Goal: Information Seeking & Learning: Learn about a topic

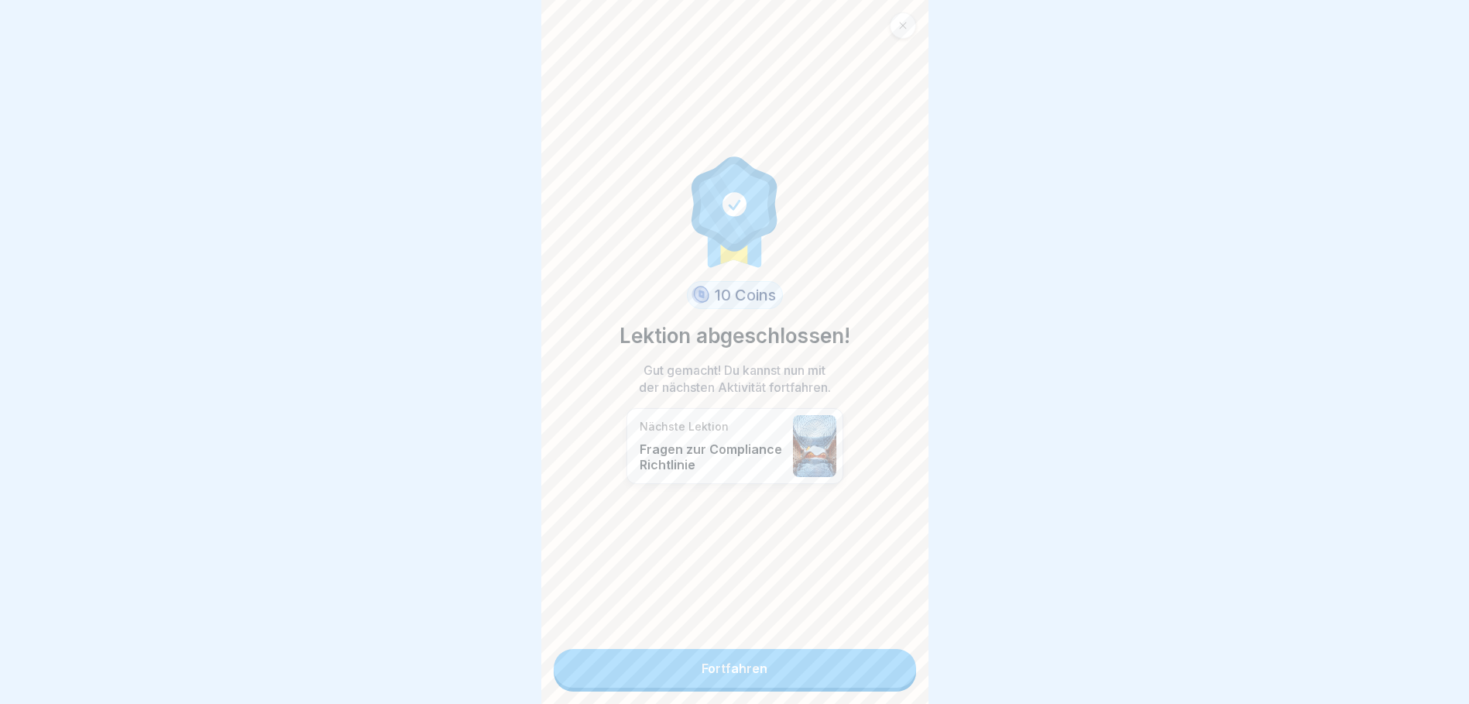
scroll to position [12, 0]
click at [680, 654] on link "Fortfahren" at bounding box center [735, 668] width 362 height 39
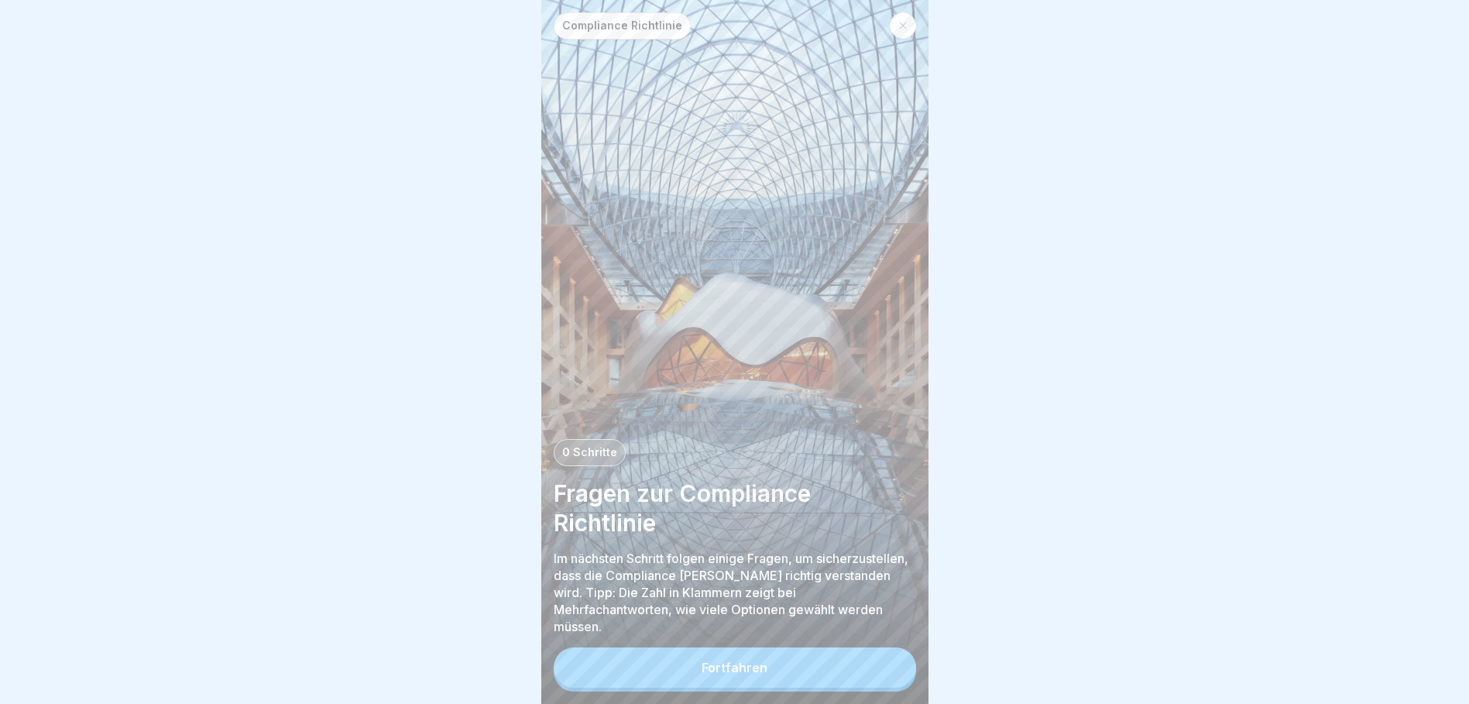
scroll to position [12, 0]
click at [735, 660] on button "Fortfahren" at bounding box center [735, 667] width 362 height 40
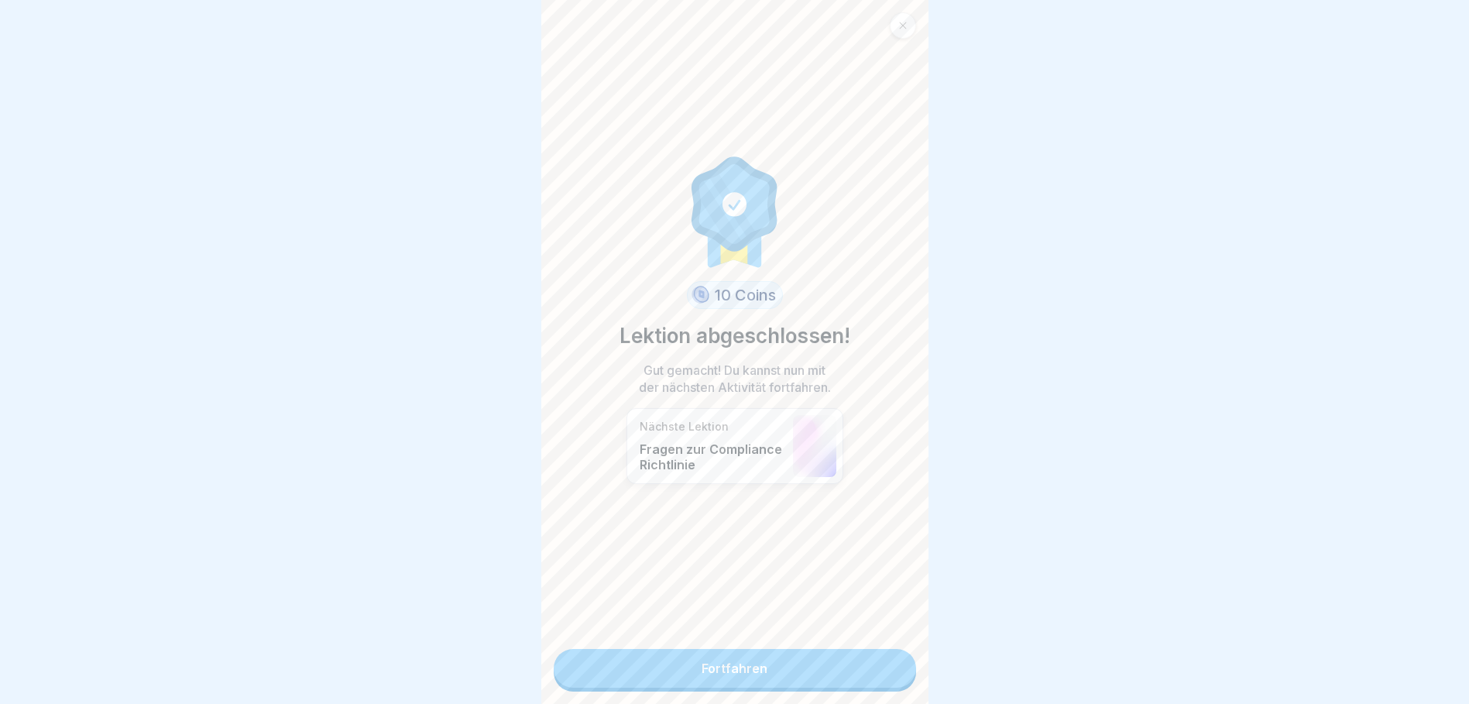
click at [771, 651] on link "Fortfahren" at bounding box center [735, 668] width 362 height 39
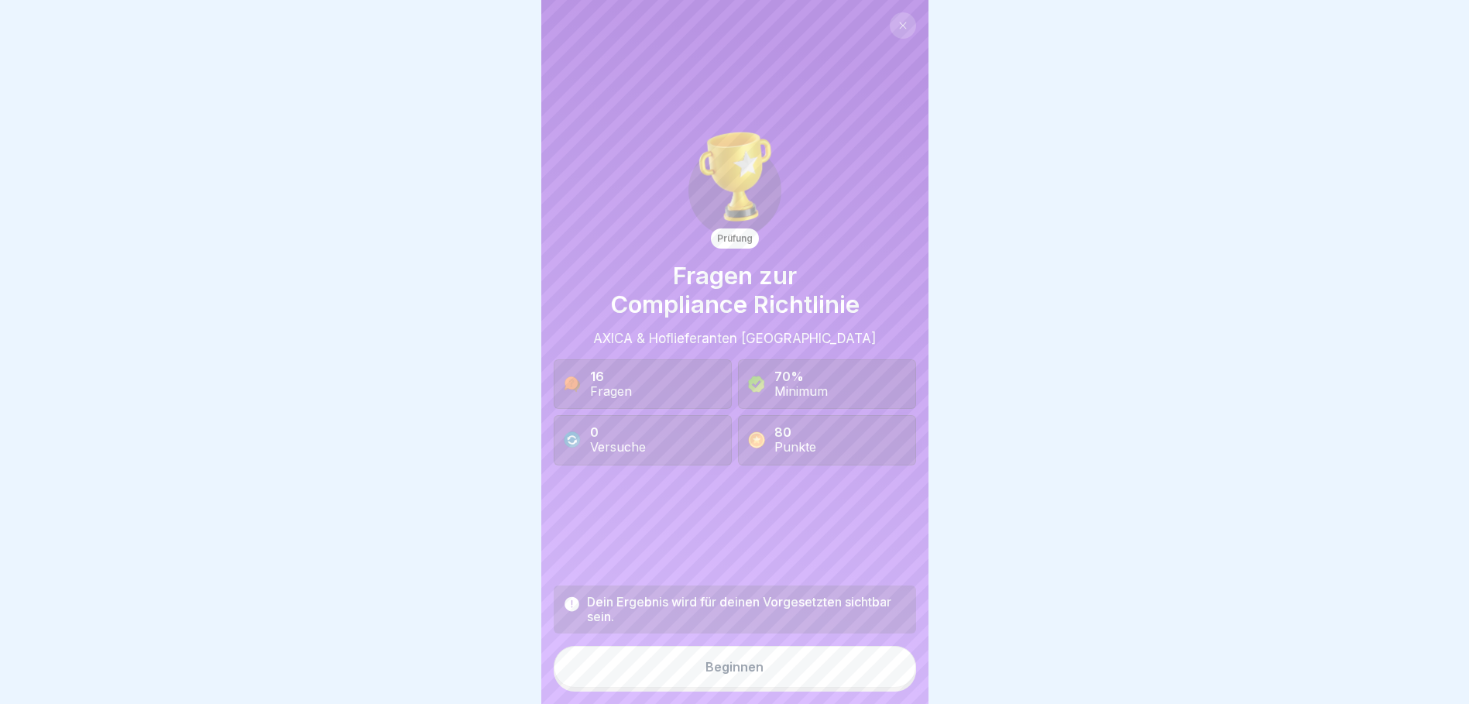
click at [705, 674] on div "Beginnen" at bounding box center [734, 667] width 58 height 14
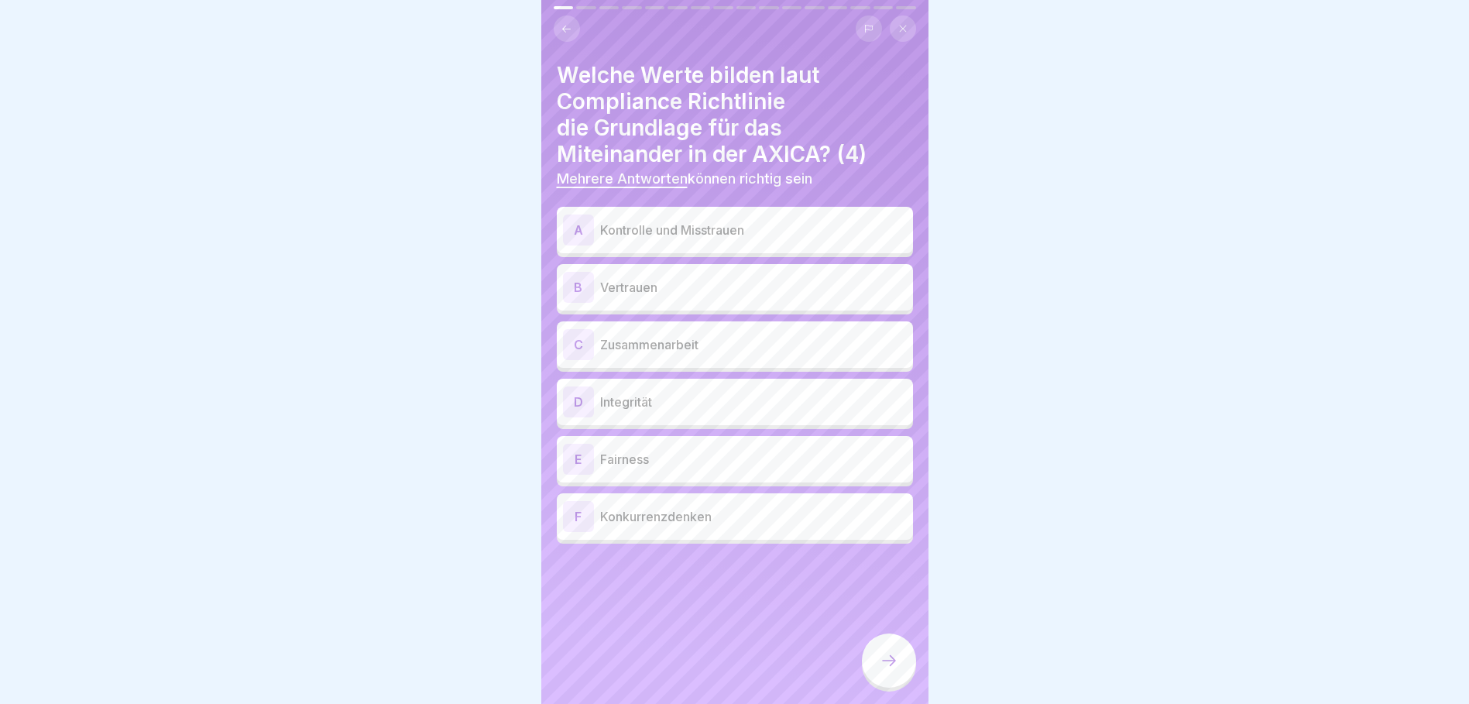
click at [574, 292] on div "B" at bounding box center [578, 287] width 31 height 31
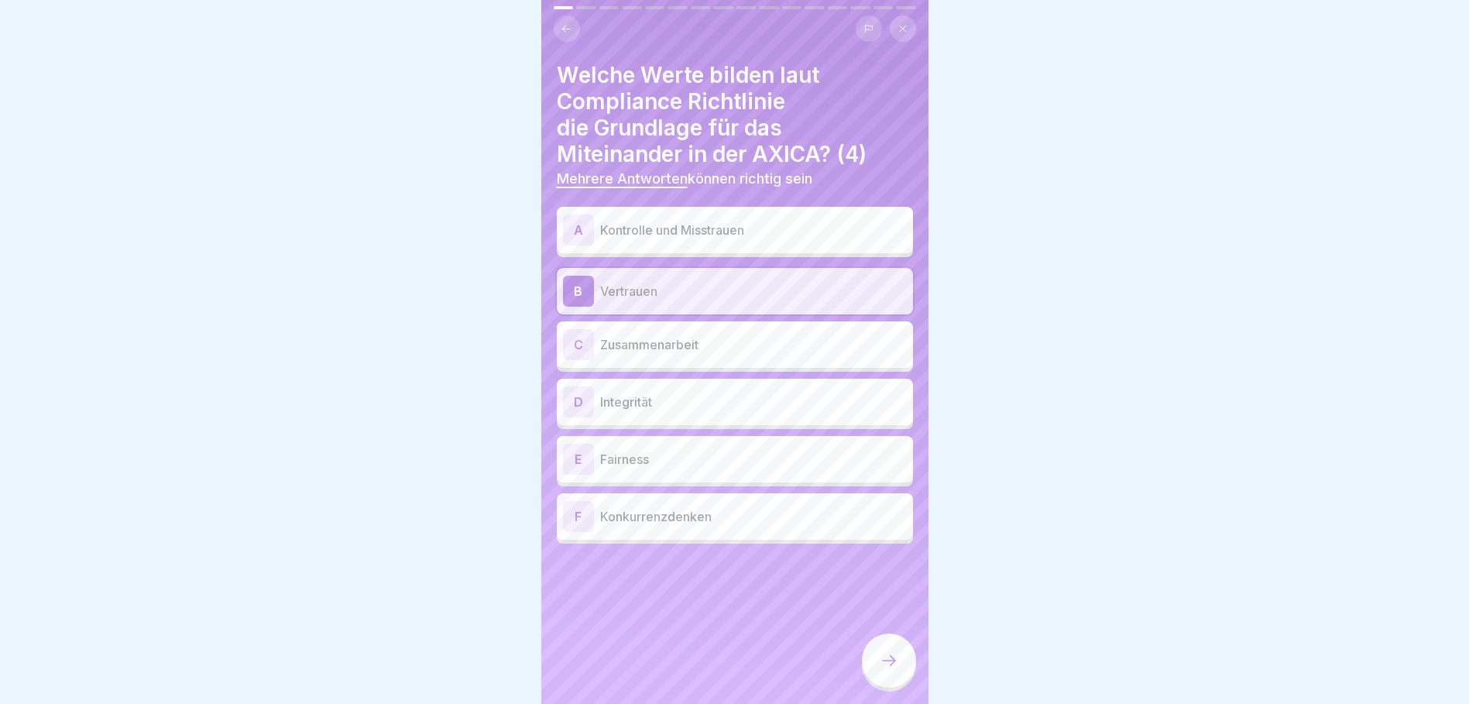
click at [574, 337] on div "C" at bounding box center [578, 344] width 31 height 31
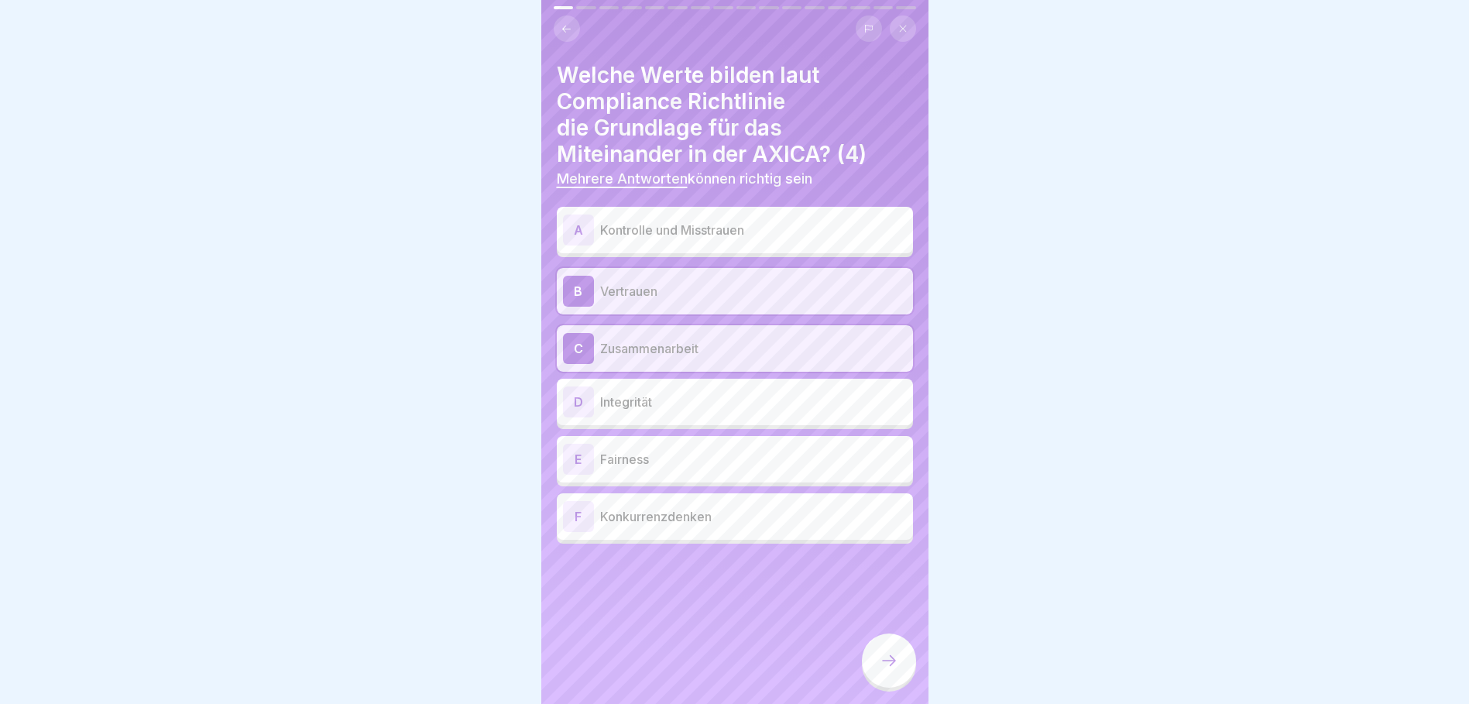
click at [581, 466] on div "E" at bounding box center [578, 459] width 31 height 31
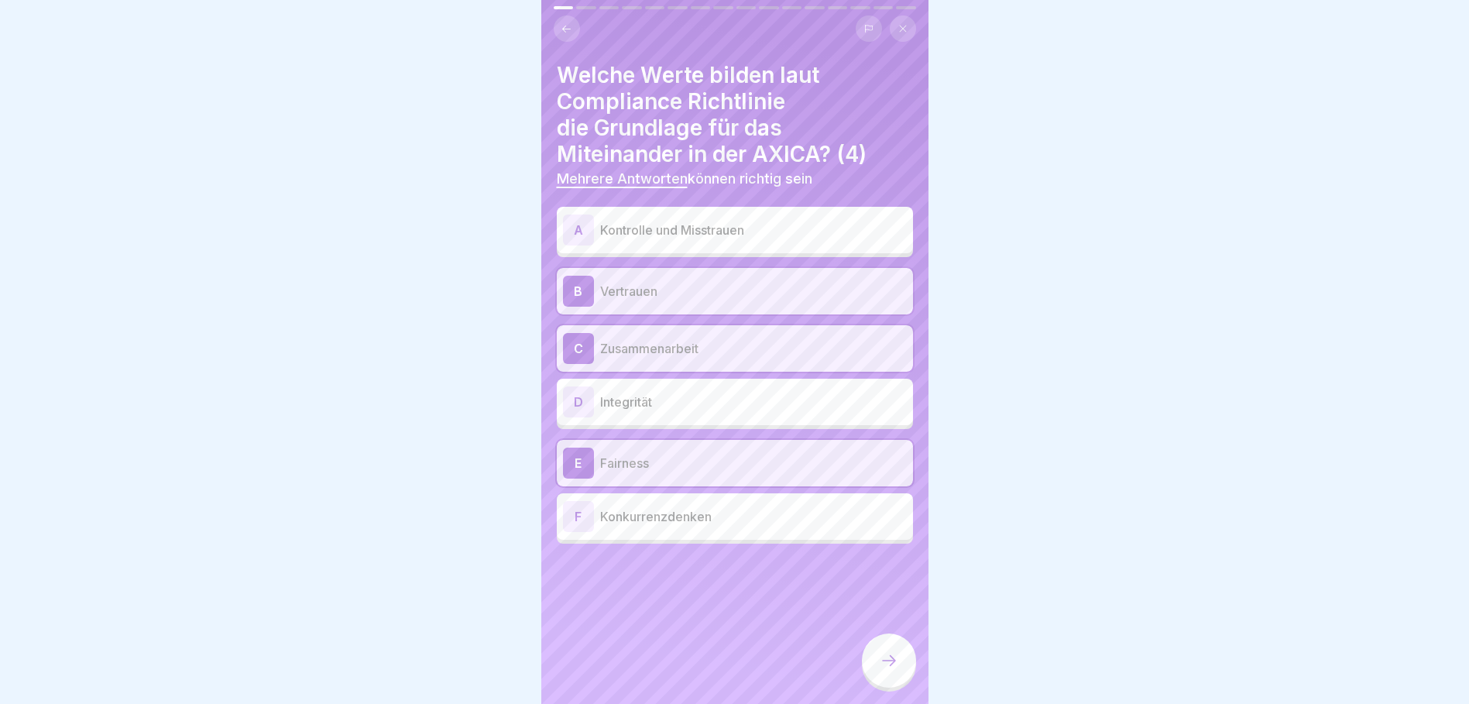
click at [587, 393] on div "D" at bounding box center [578, 401] width 31 height 31
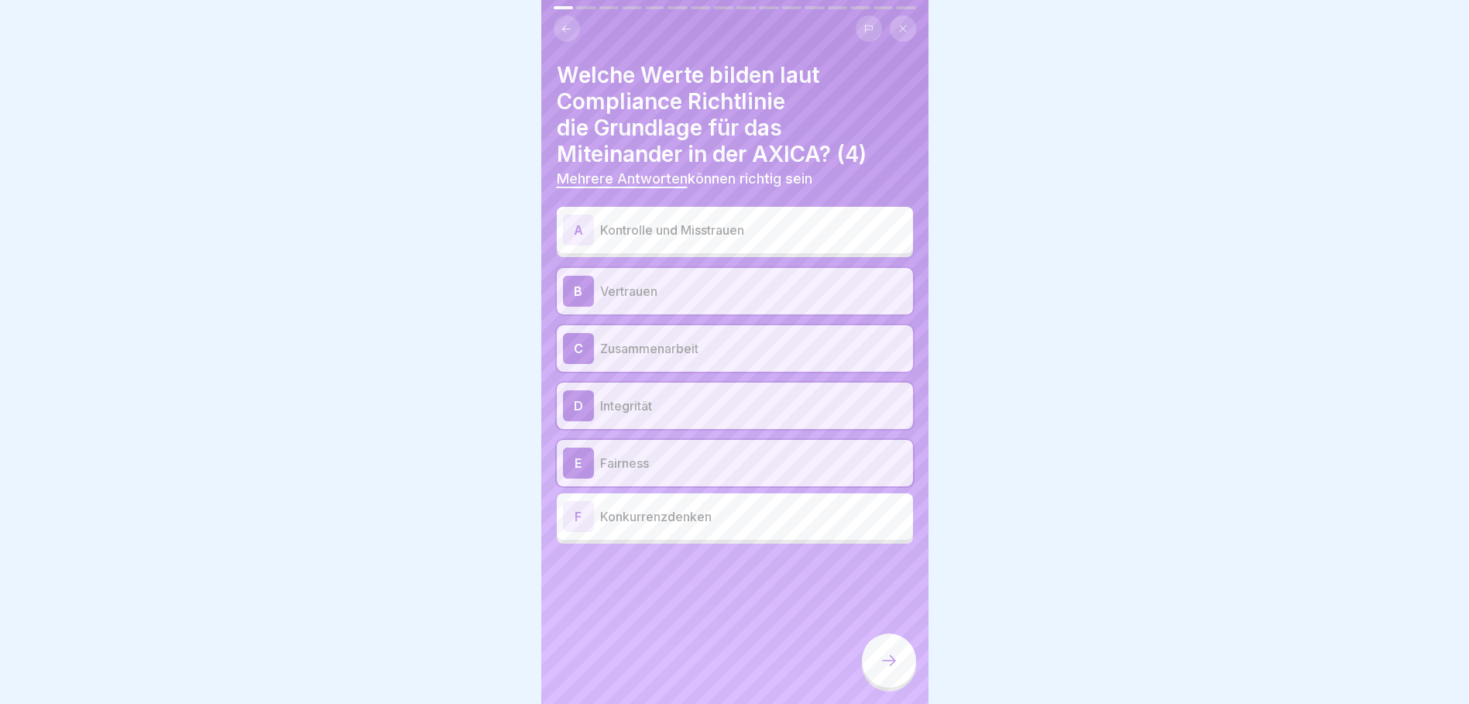
click at [899, 667] on div at bounding box center [889, 660] width 54 height 54
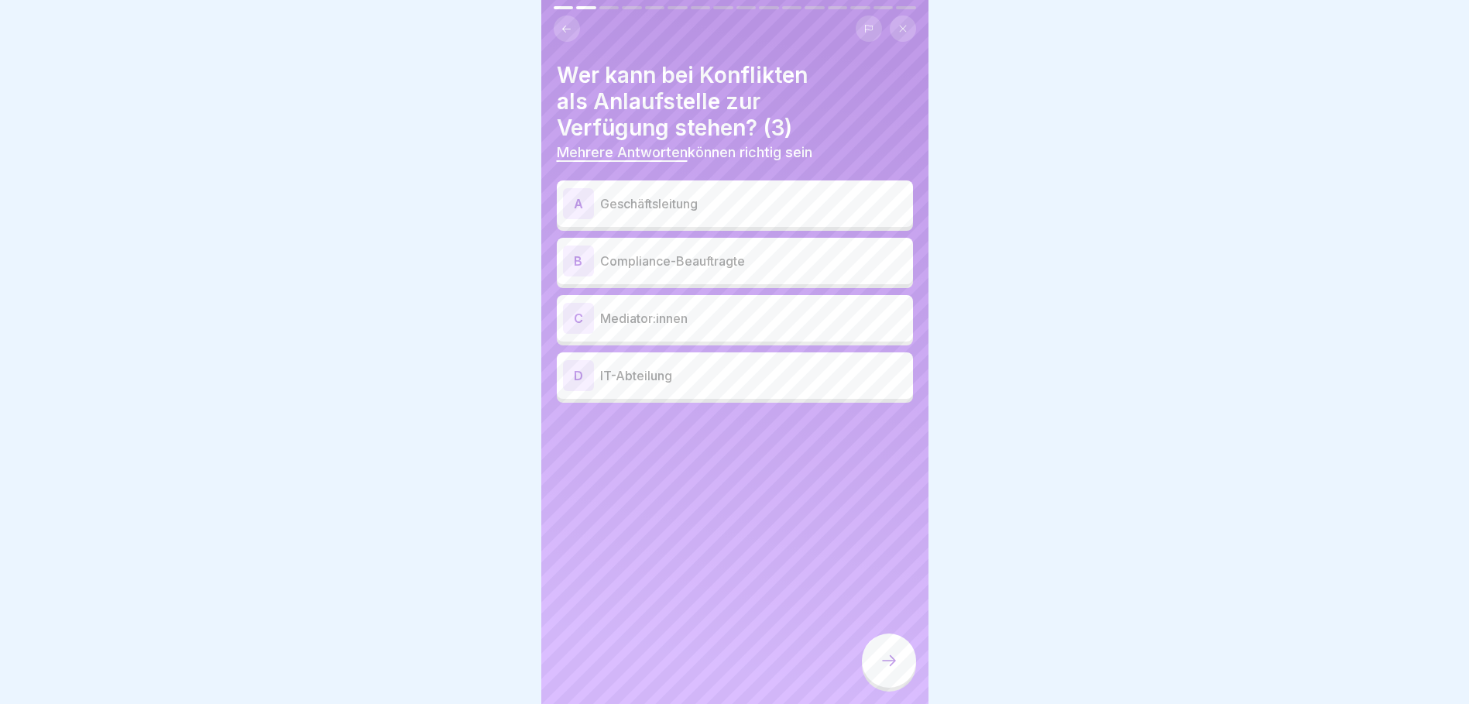
click at [588, 317] on div "C" at bounding box center [578, 318] width 31 height 31
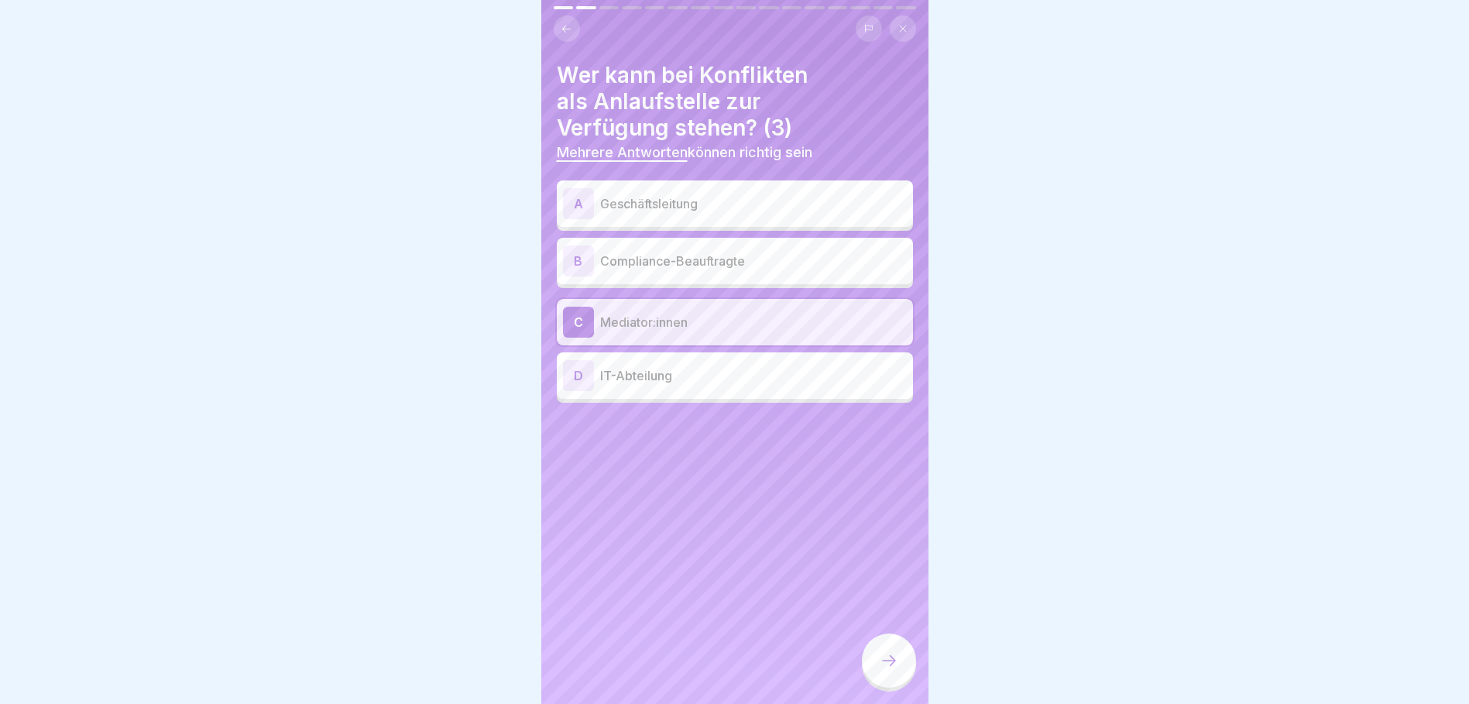
click at [585, 202] on div "A" at bounding box center [578, 203] width 31 height 31
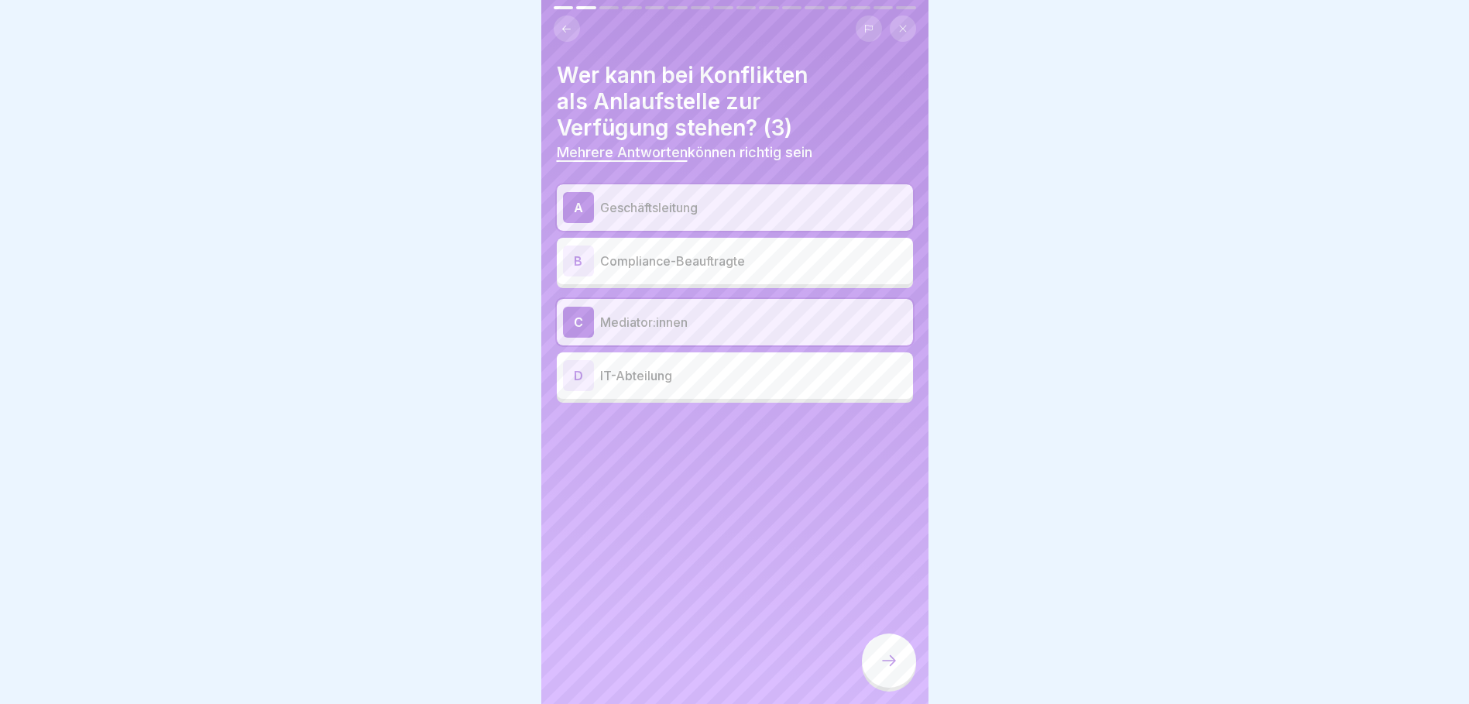
click at [578, 252] on div "B" at bounding box center [578, 260] width 31 height 31
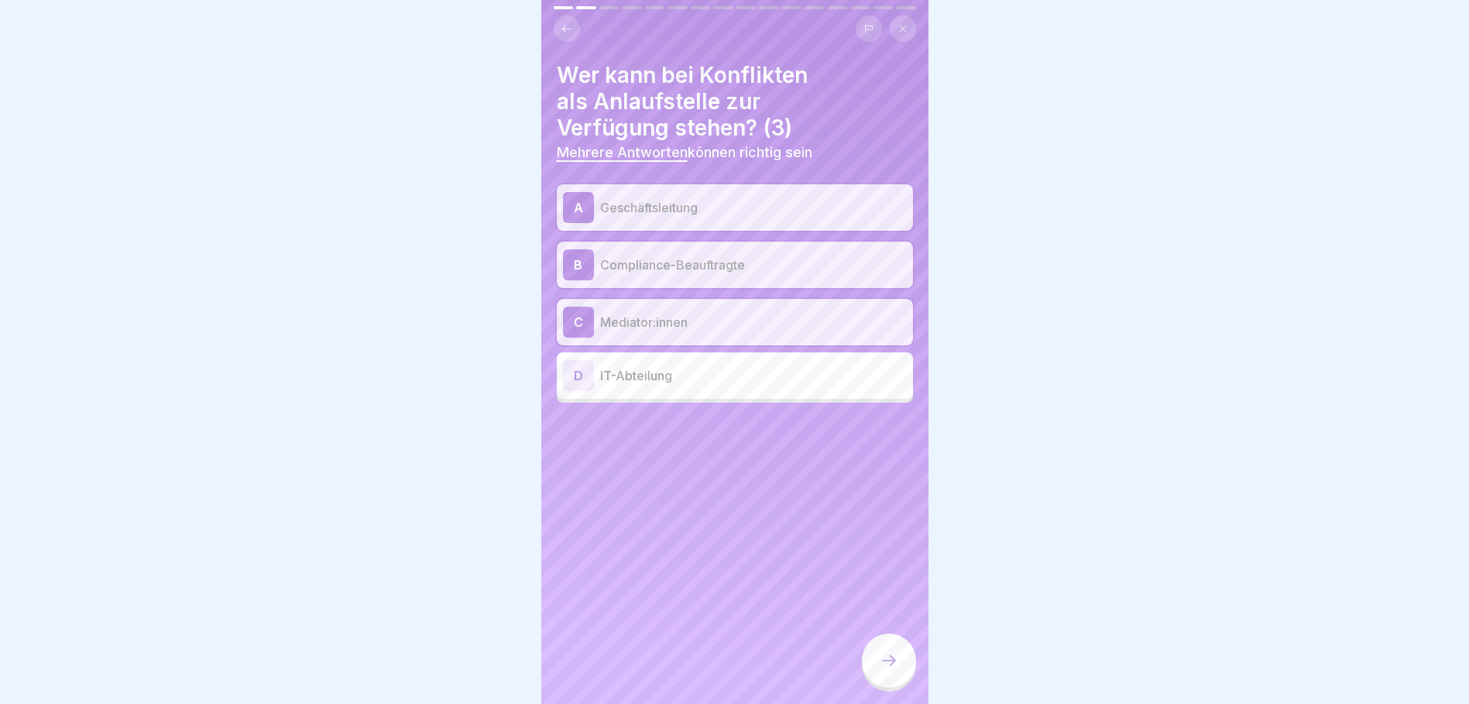
click at [883, 670] on icon at bounding box center [888, 660] width 19 height 19
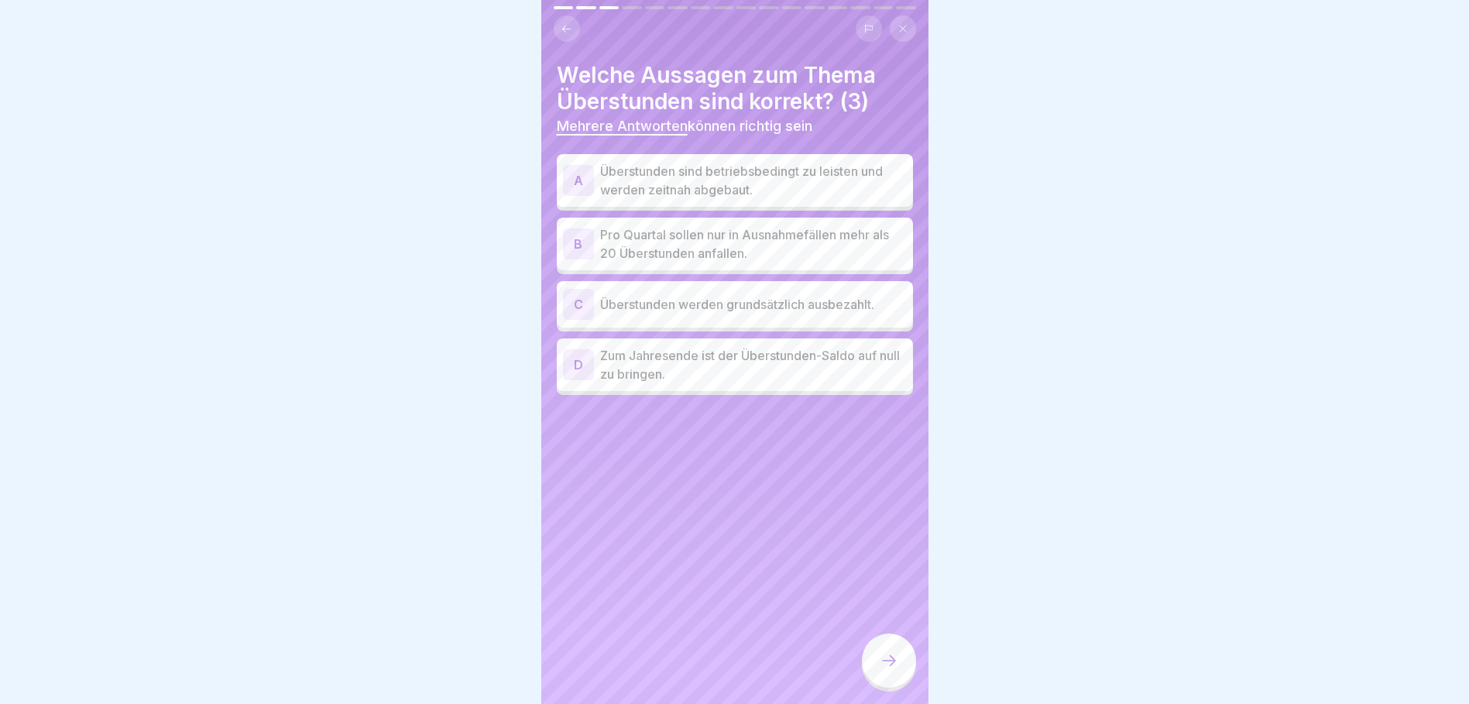
click at [580, 173] on div "A" at bounding box center [578, 180] width 31 height 31
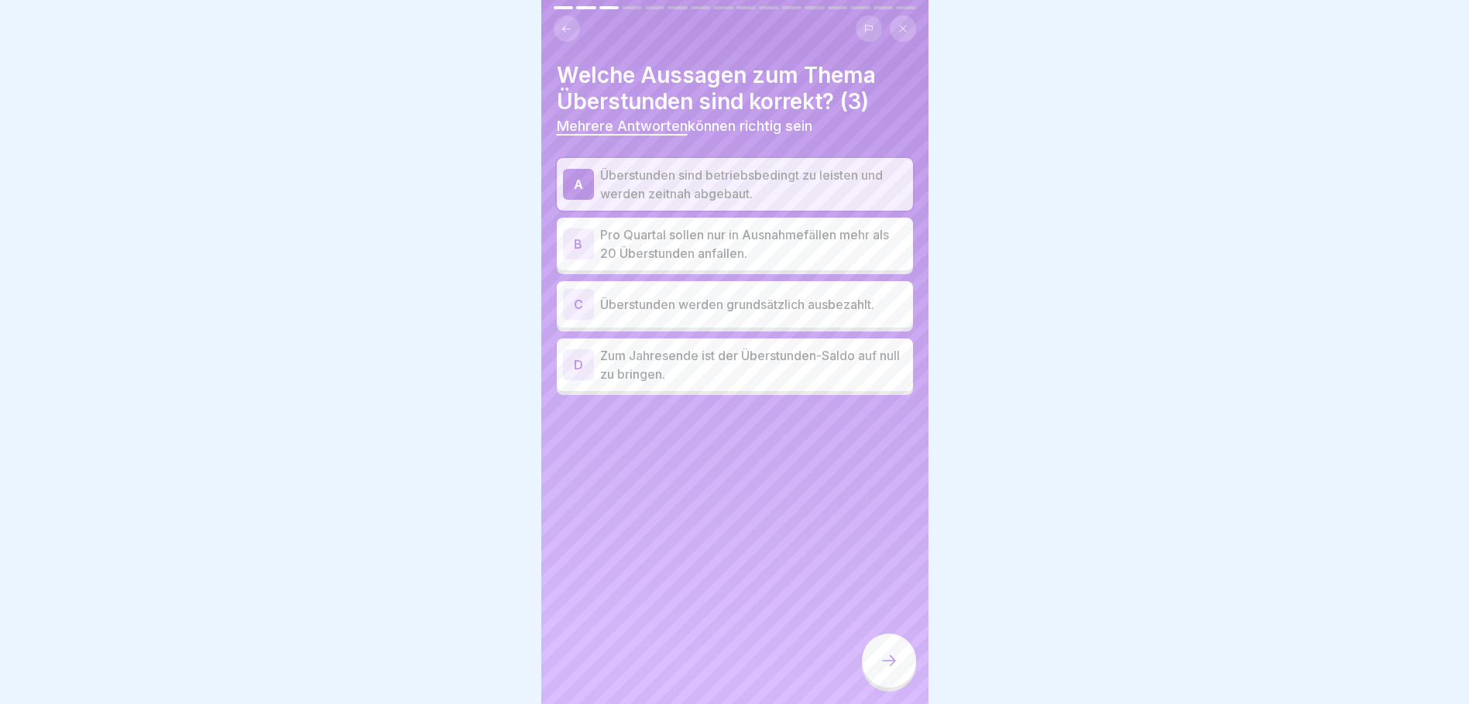
click at [583, 365] on div "D" at bounding box center [578, 364] width 31 height 31
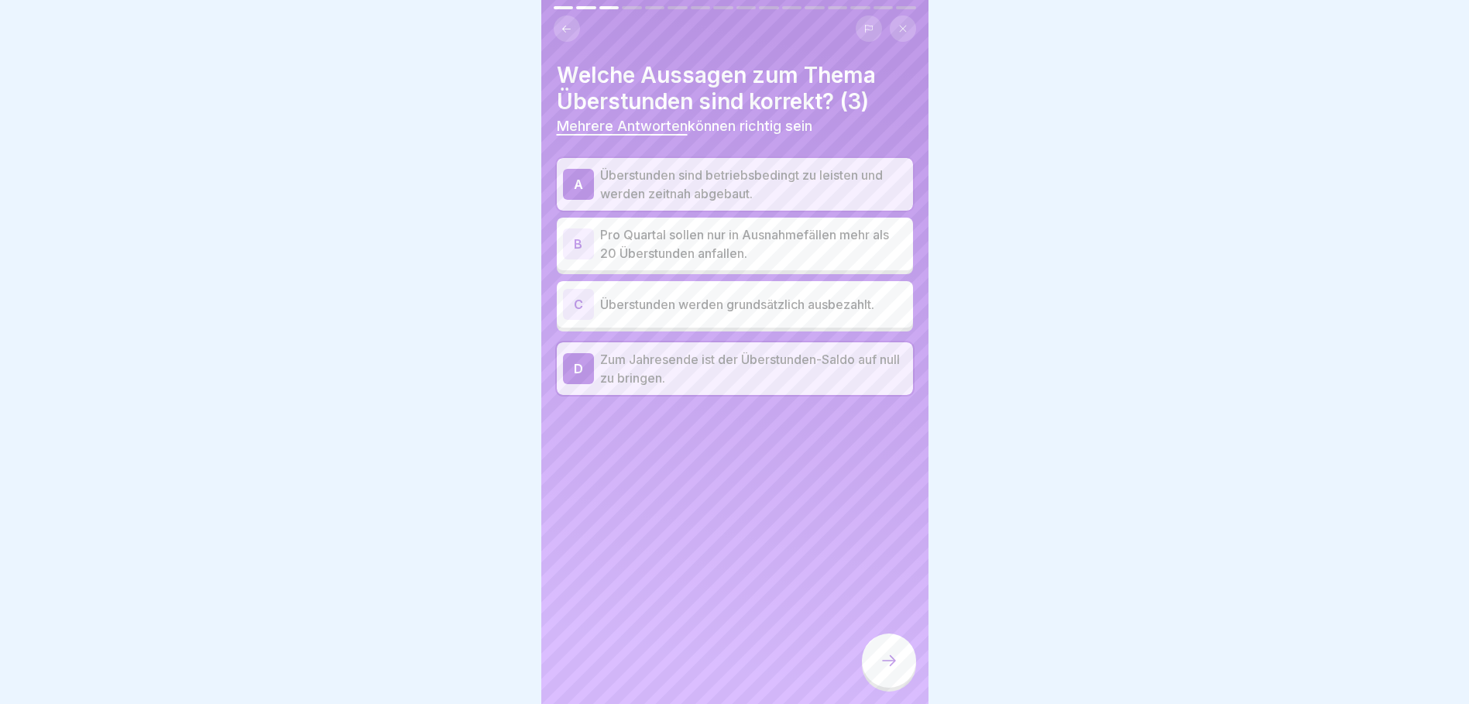
click at [574, 242] on div "B" at bounding box center [578, 243] width 31 height 31
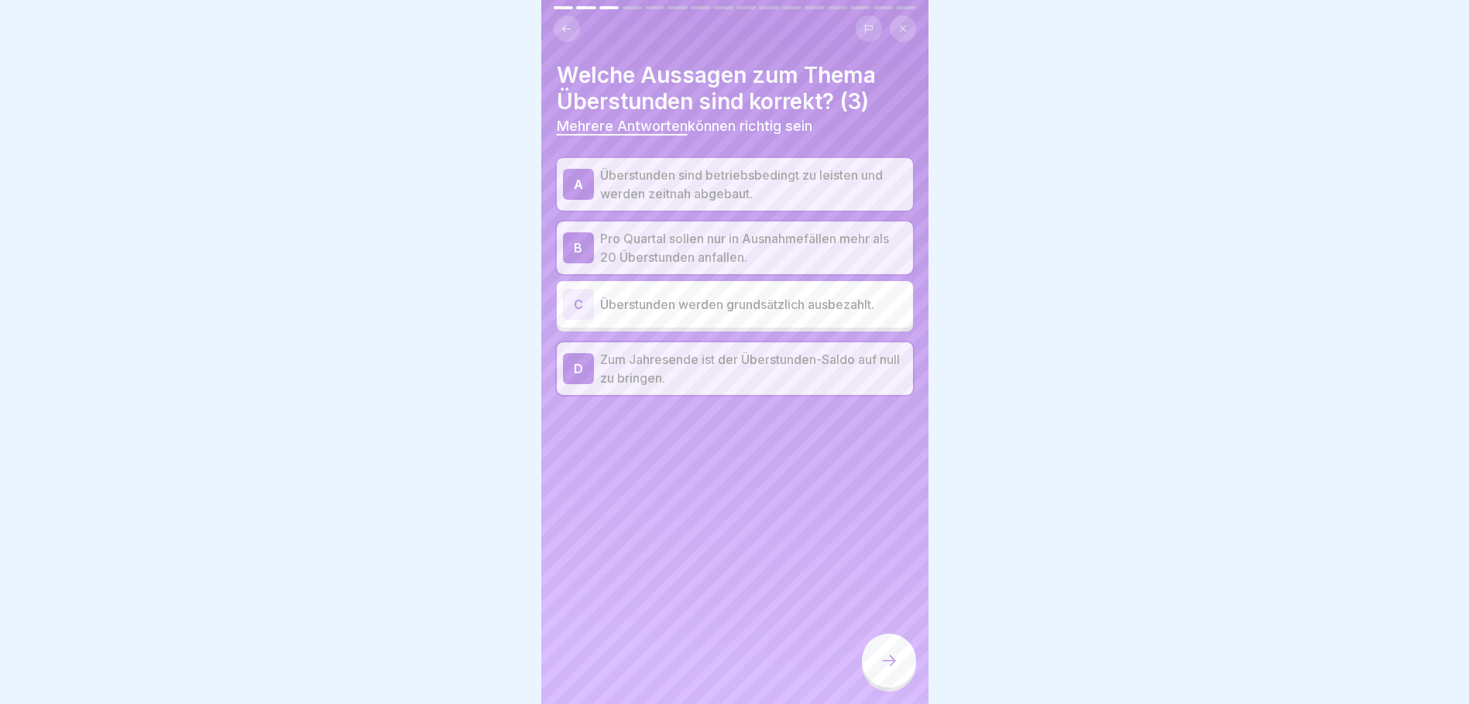
click at [893, 683] on div at bounding box center [889, 660] width 54 height 54
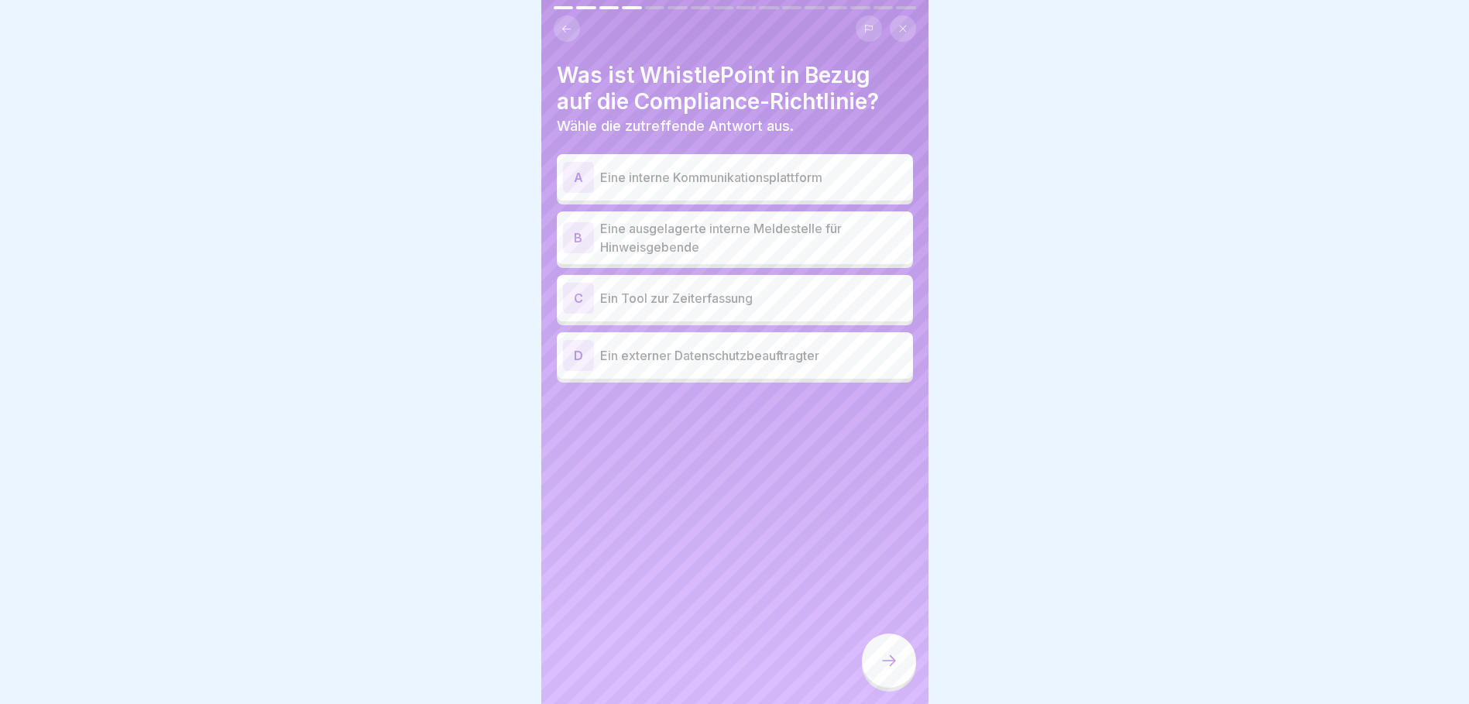
click at [578, 240] on div "B" at bounding box center [578, 237] width 31 height 31
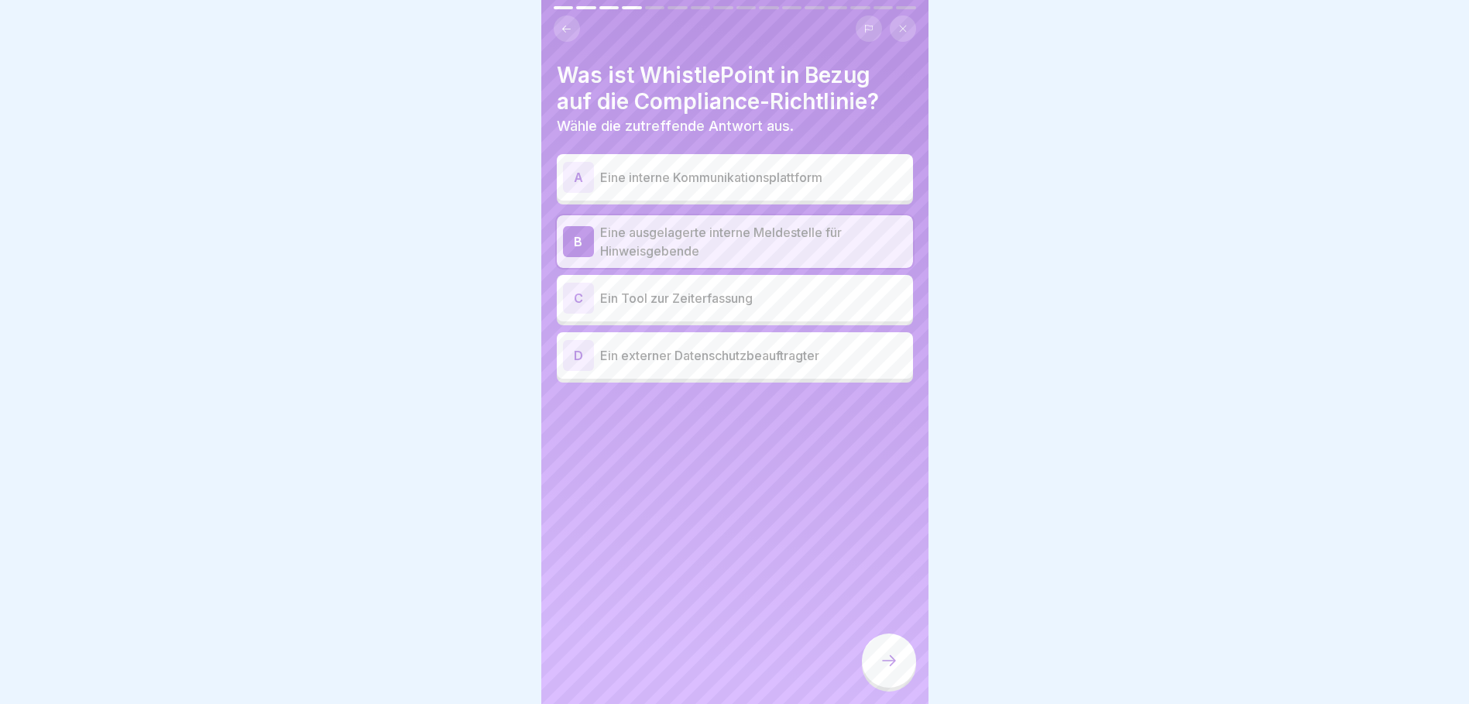
click at [890, 670] on icon at bounding box center [888, 660] width 19 height 19
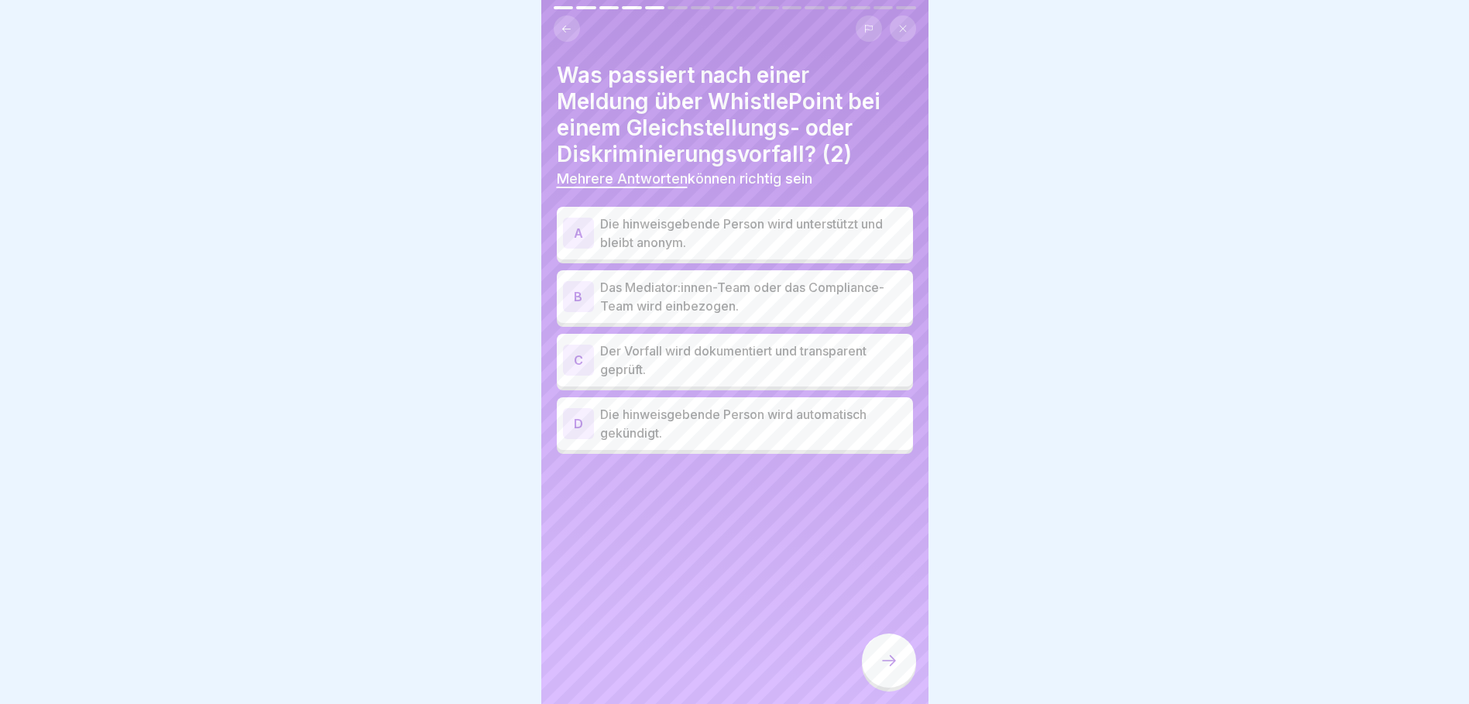
click at [574, 226] on div "A" at bounding box center [578, 233] width 31 height 31
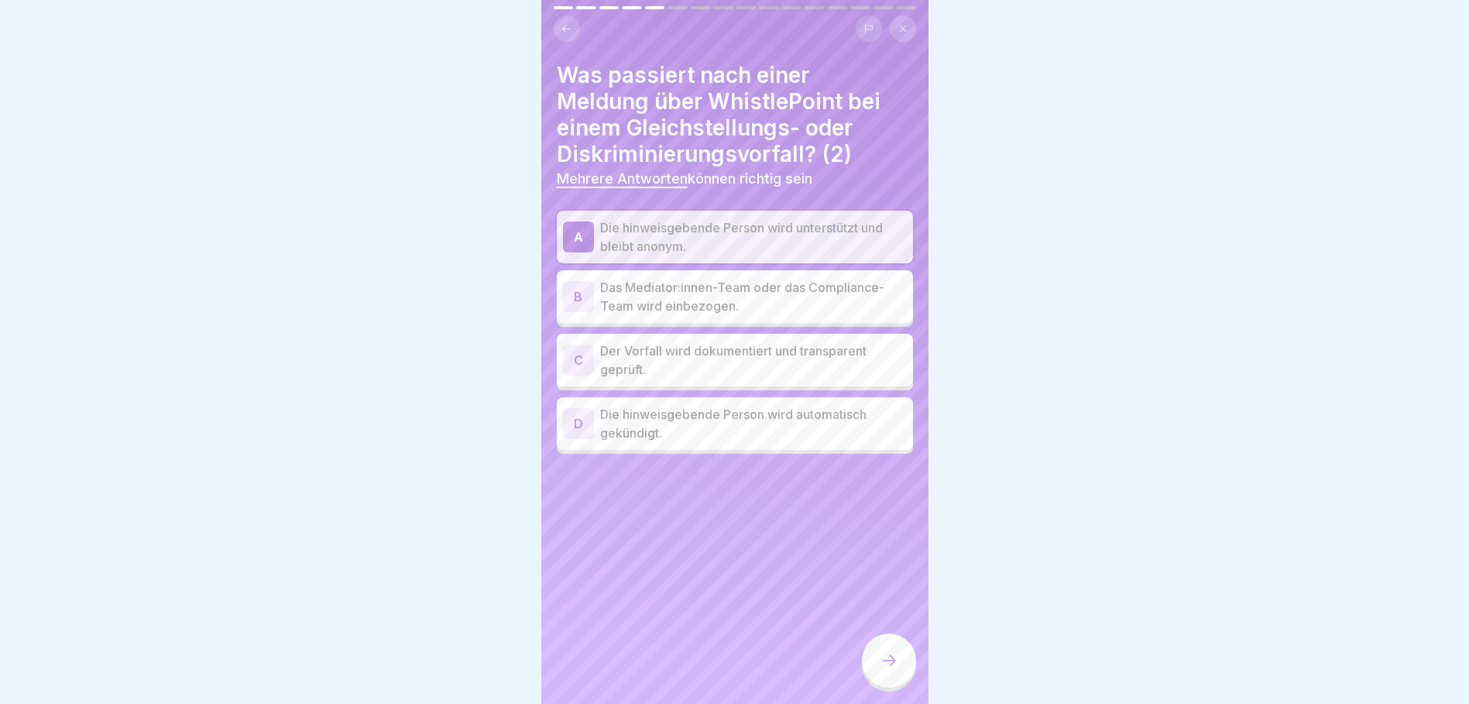
click at [584, 359] on div "C" at bounding box center [578, 360] width 31 height 31
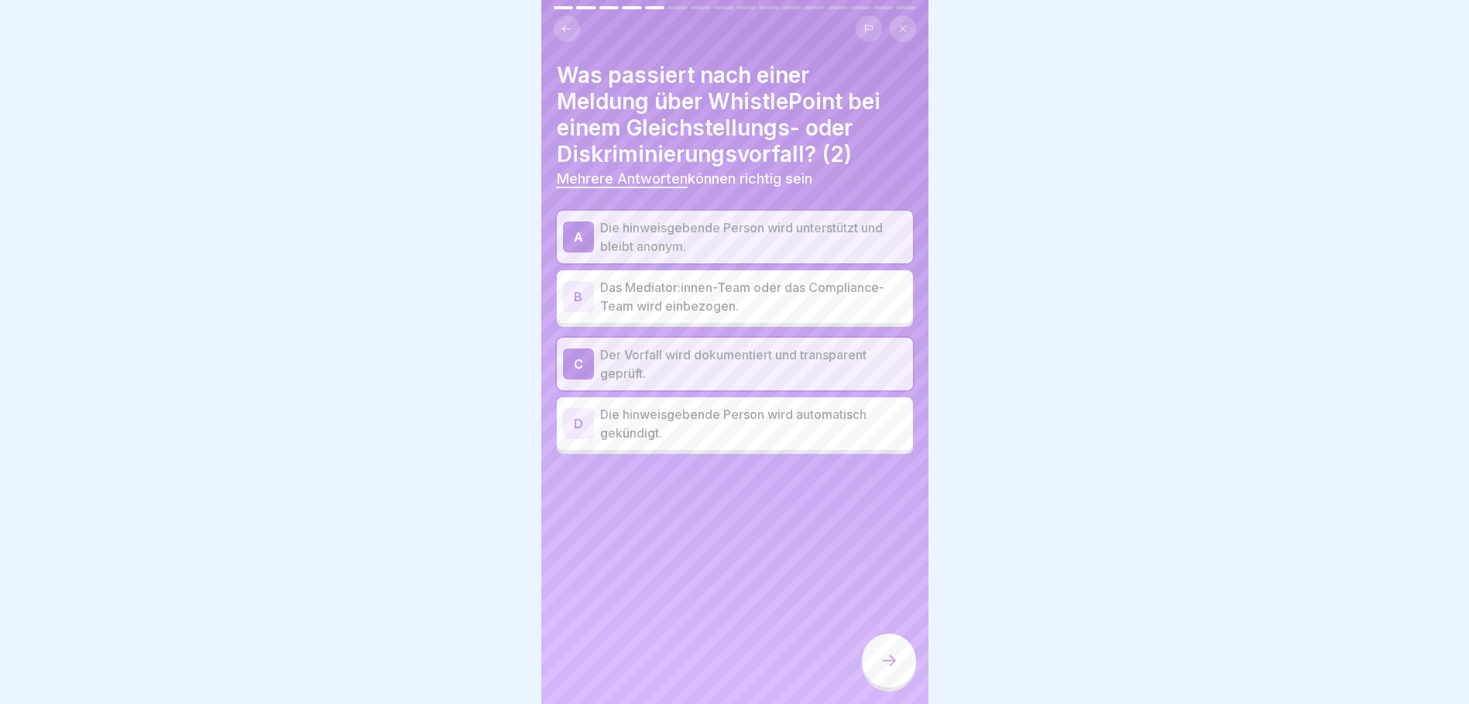
click at [884, 667] on icon at bounding box center [888, 660] width 19 height 19
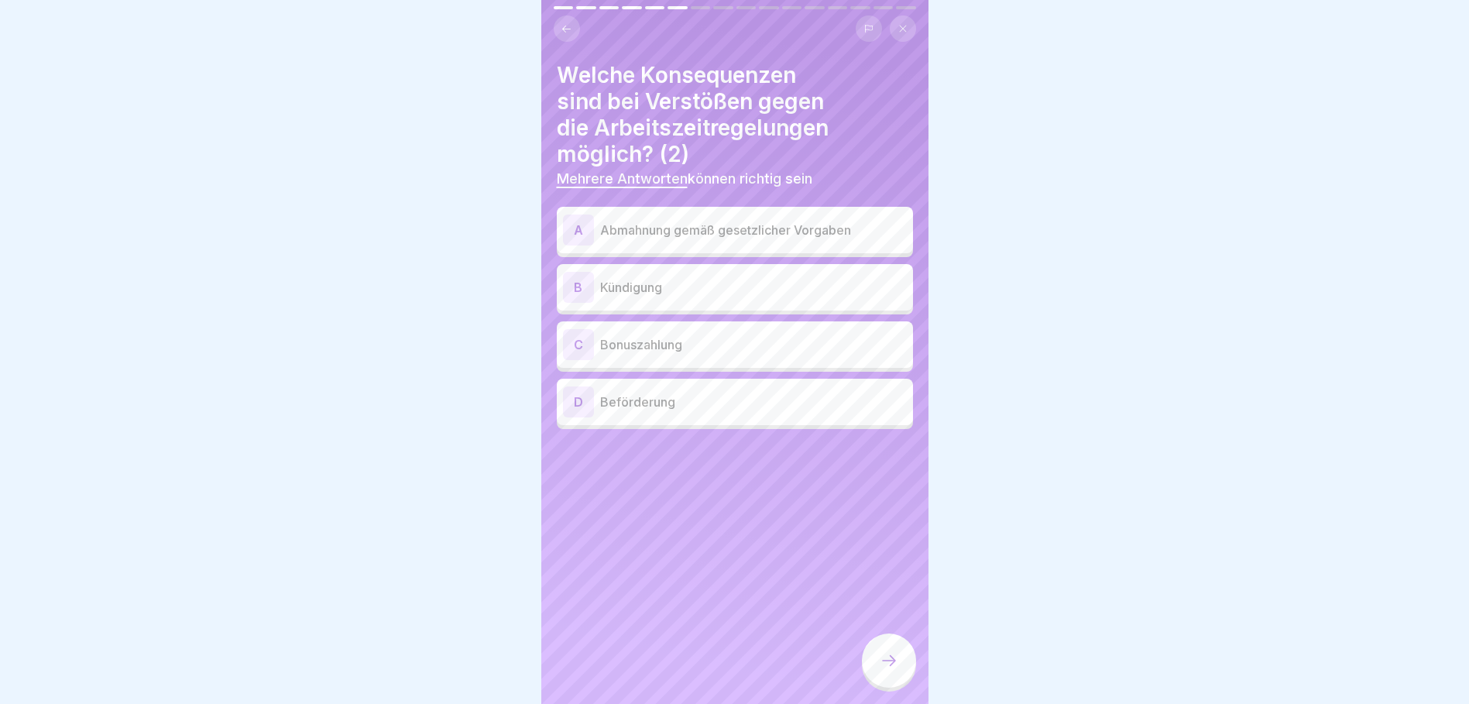
click at [584, 225] on div "A" at bounding box center [578, 229] width 31 height 31
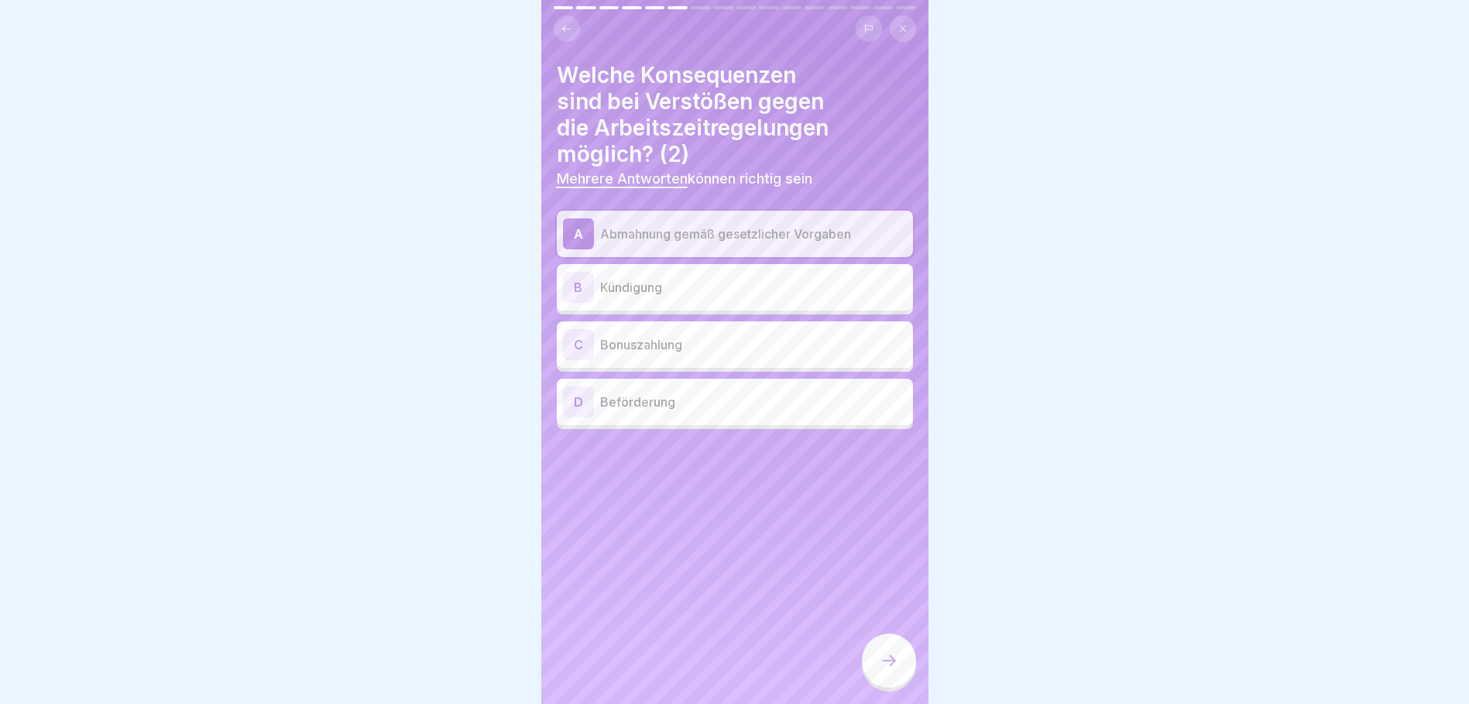
click at [581, 284] on div "B" at bounding box center [578, 287] width 31 height 31
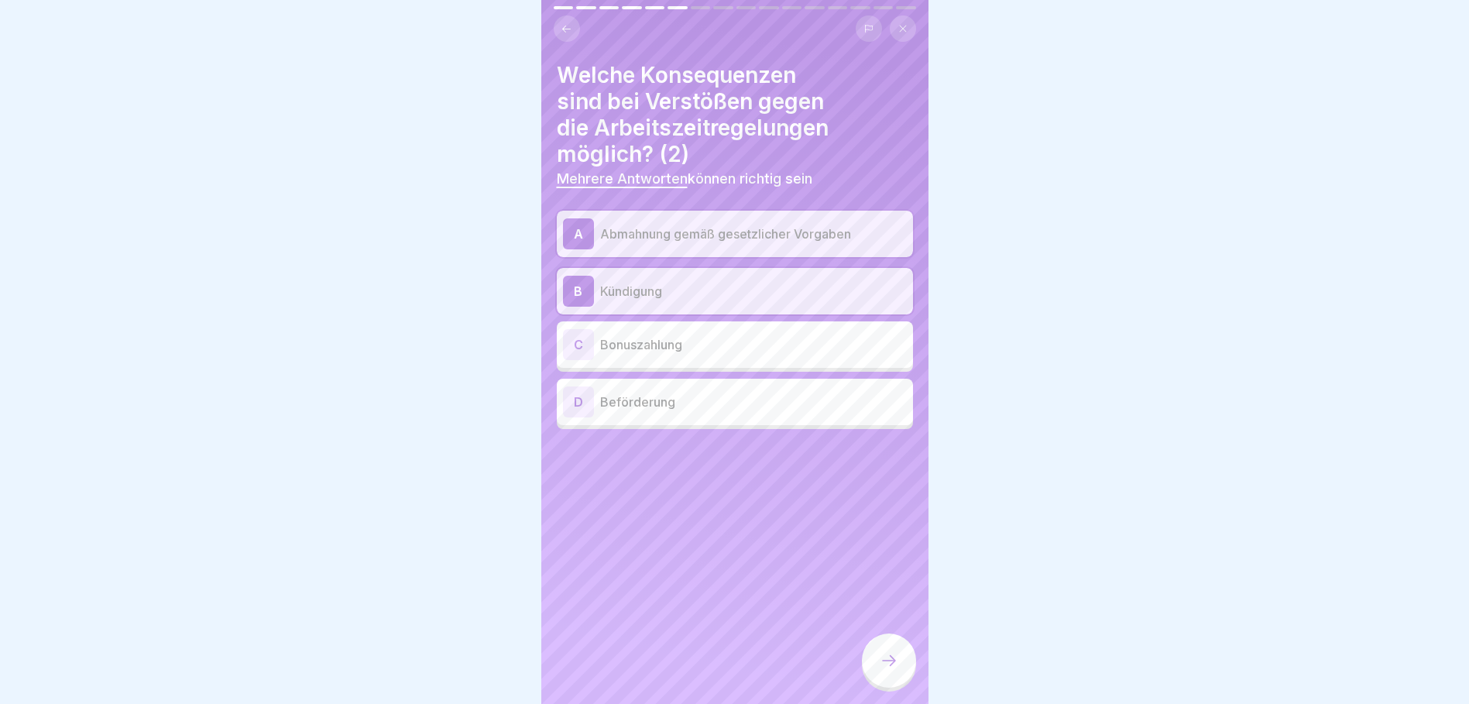
click at [892, 670] on icon at bounding box center [888, 660] width 19 height 19
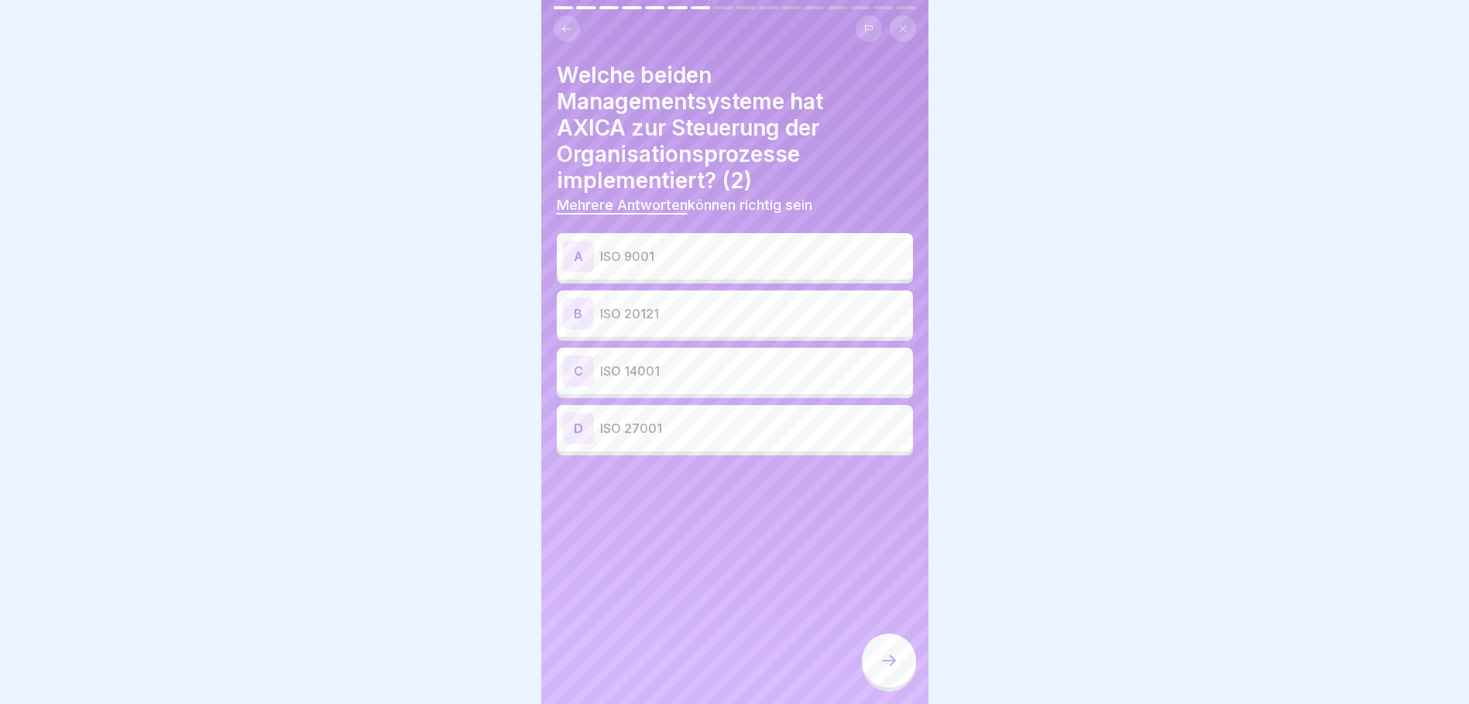
click at [583, 255] on div "A" at bounding box center [578, 256] width 31 height 31
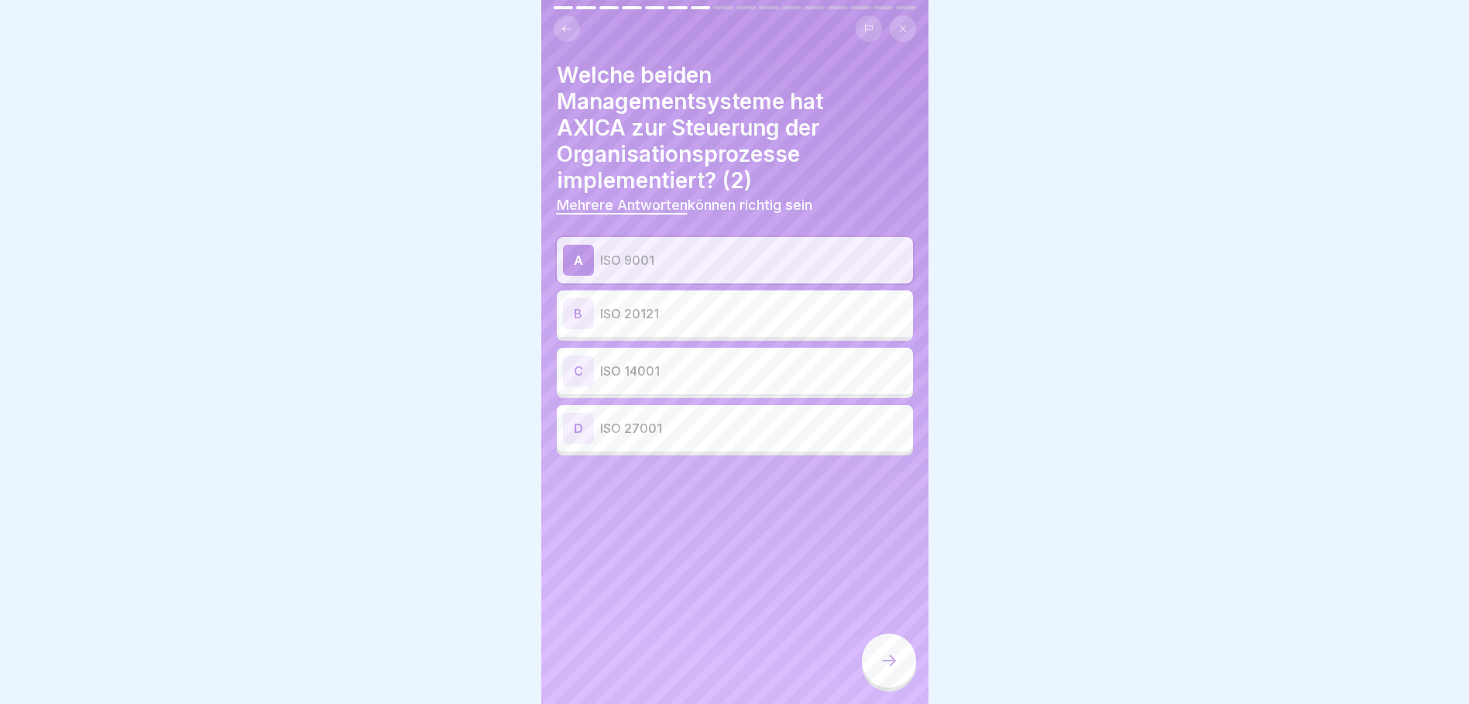
click at [570, 319] on div "B" at bounding box center [578, 313] width 31 height 31
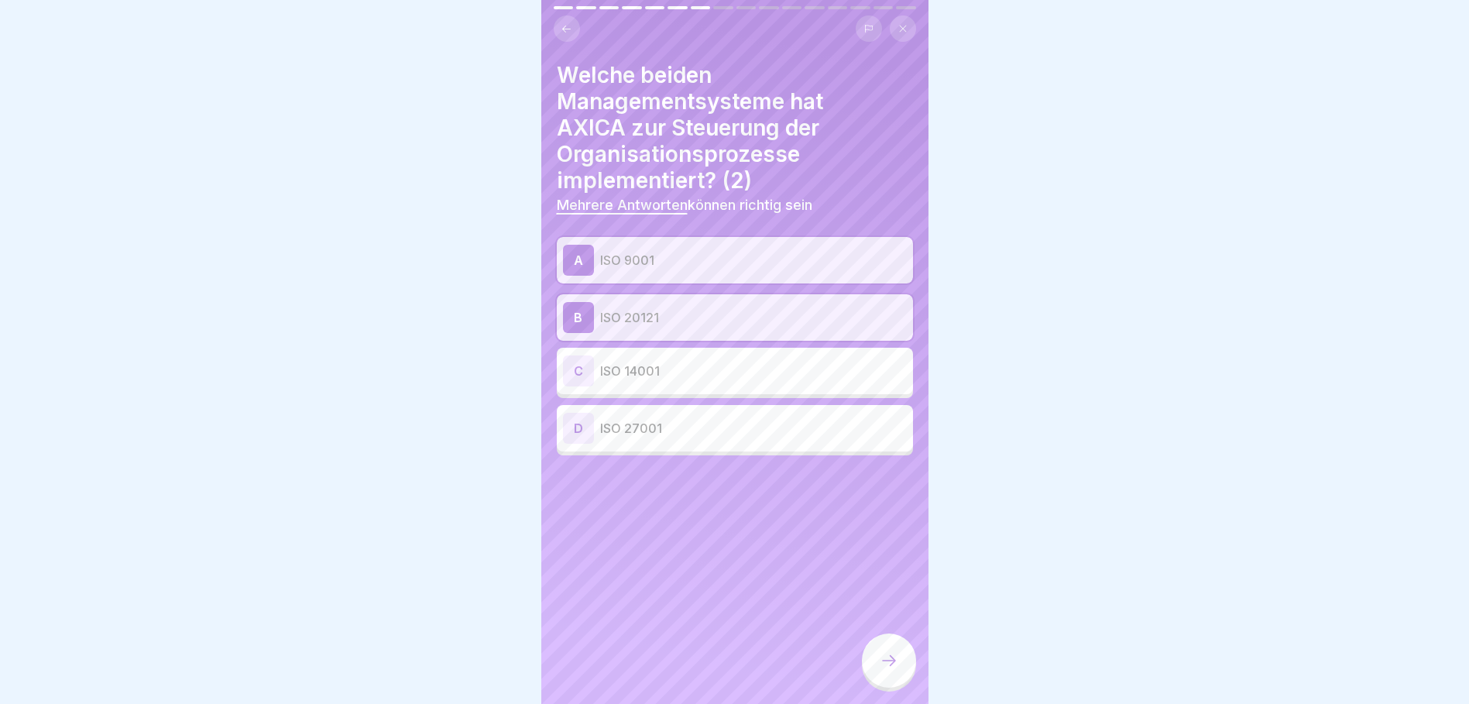
click at [883, 658] on div at bounding box center [889, 660] width 54 height 54
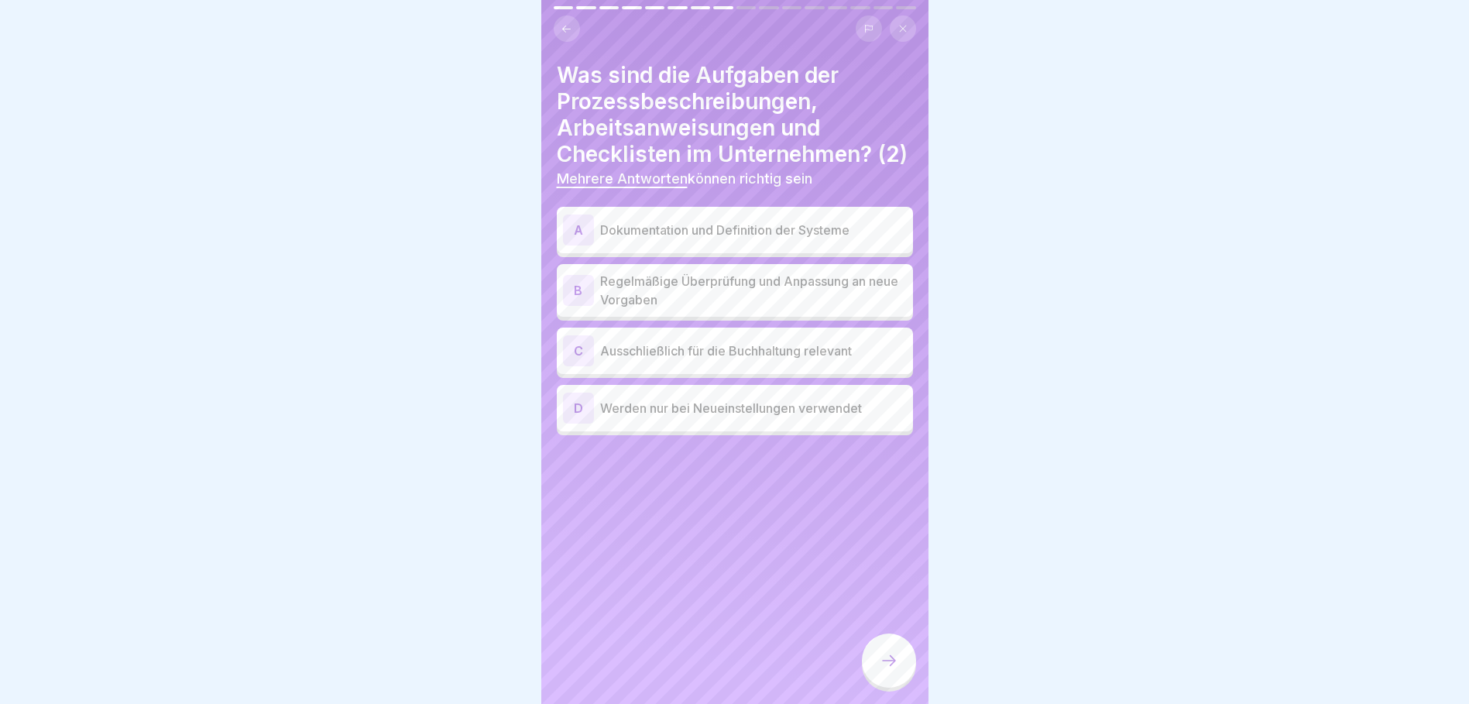
click at [585, 306] on div "B" at bounding box center [578, 290] width 31 height 31
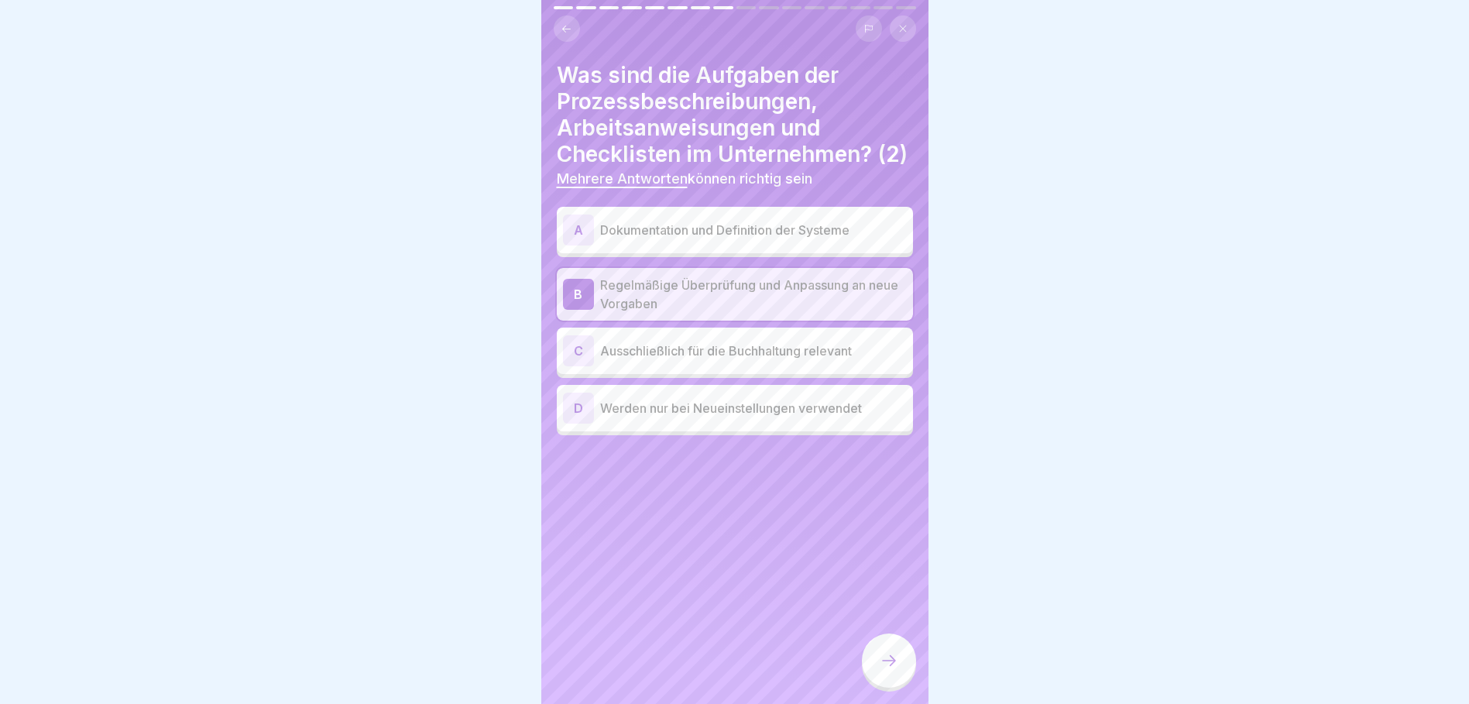
click at [575, 242] on div "A" at bounding box center [578, 229] width 31 height 31
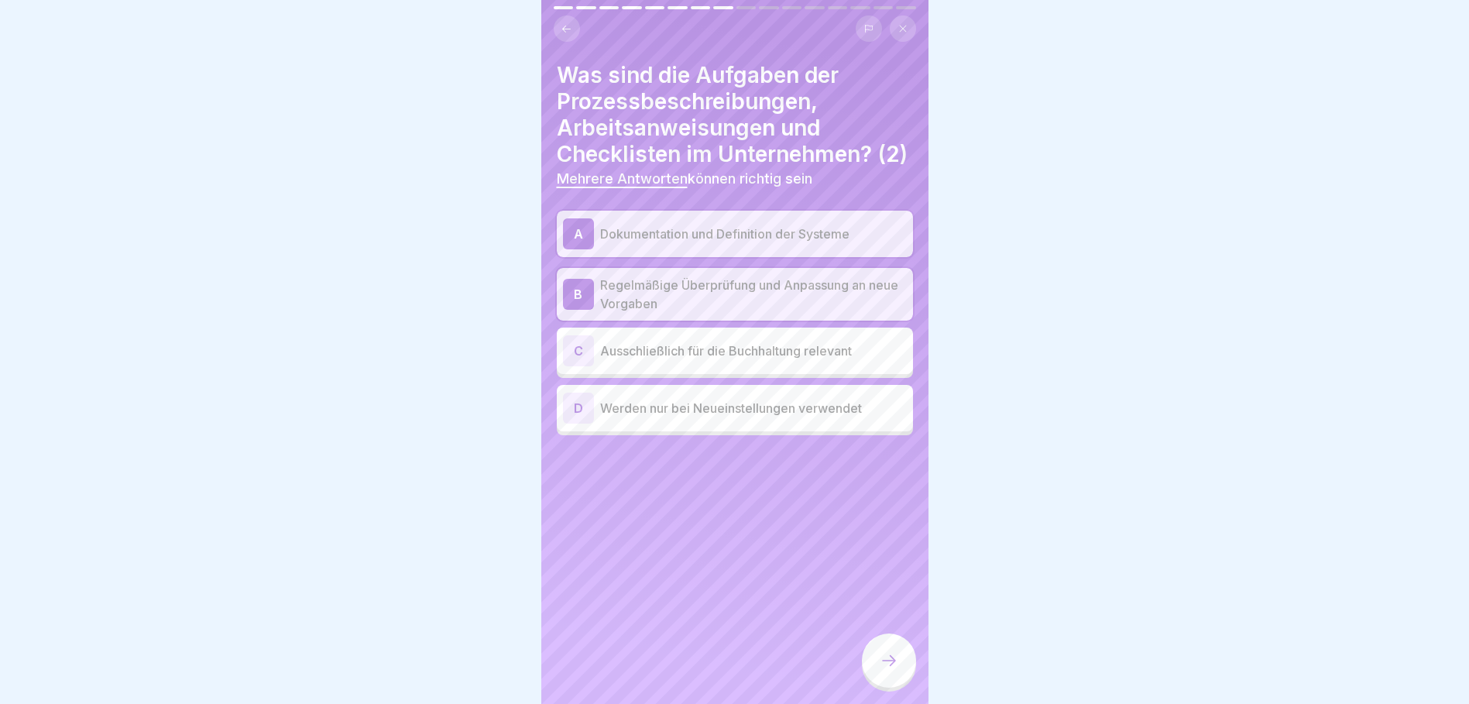
click at [896, 661] on div at bounding box center [889, 660] width 54 height 54
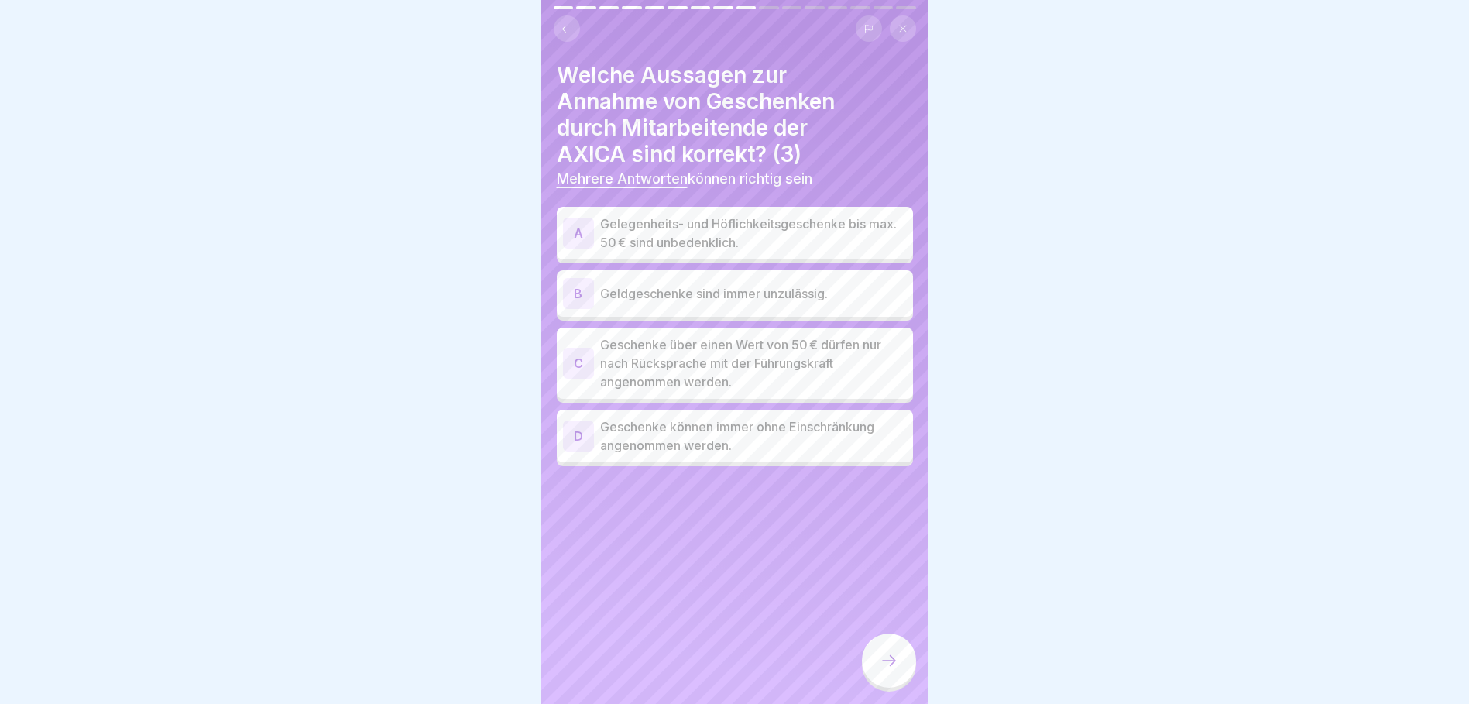
click at [580, 239] on div "A" at bounding box center [578, 233] width 31 height 31
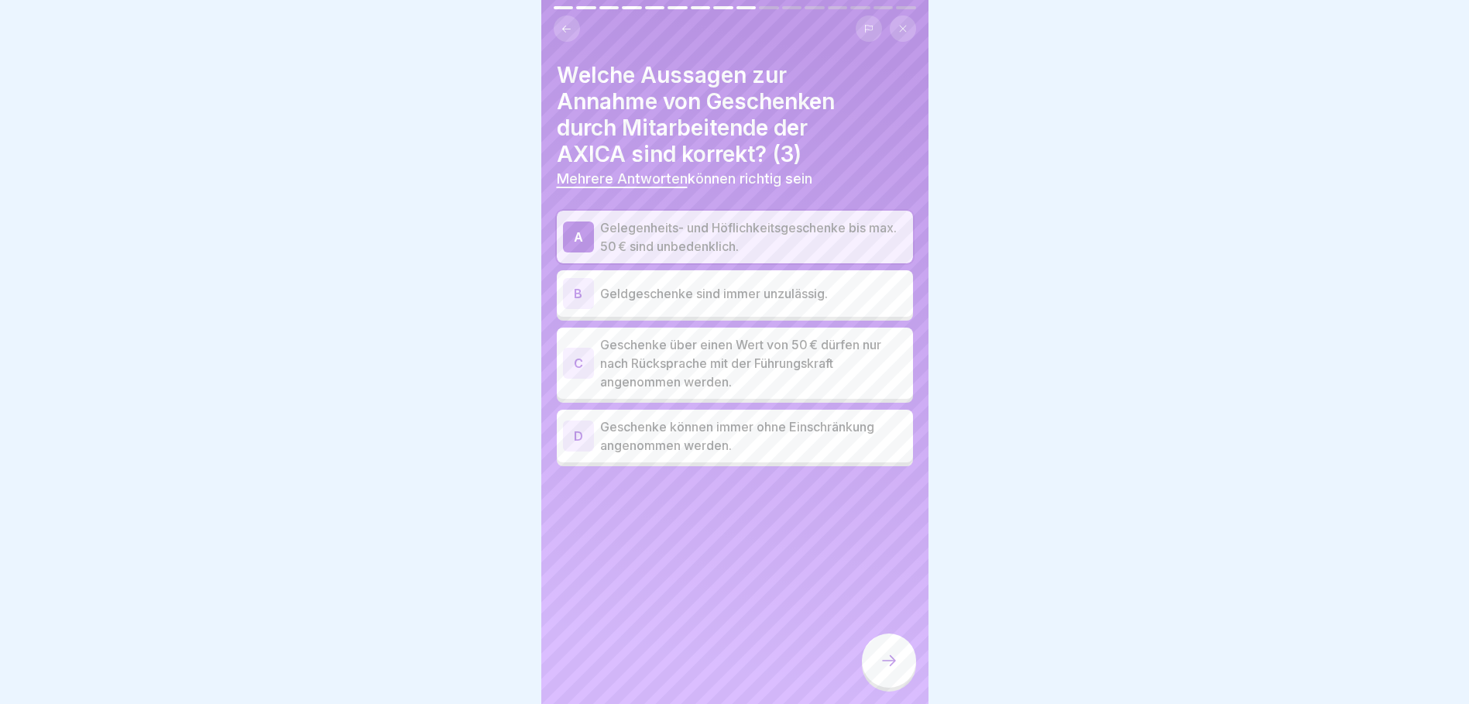
click at [578, 358] on div "C" at bounding box center [578, 363] width 31 height 31
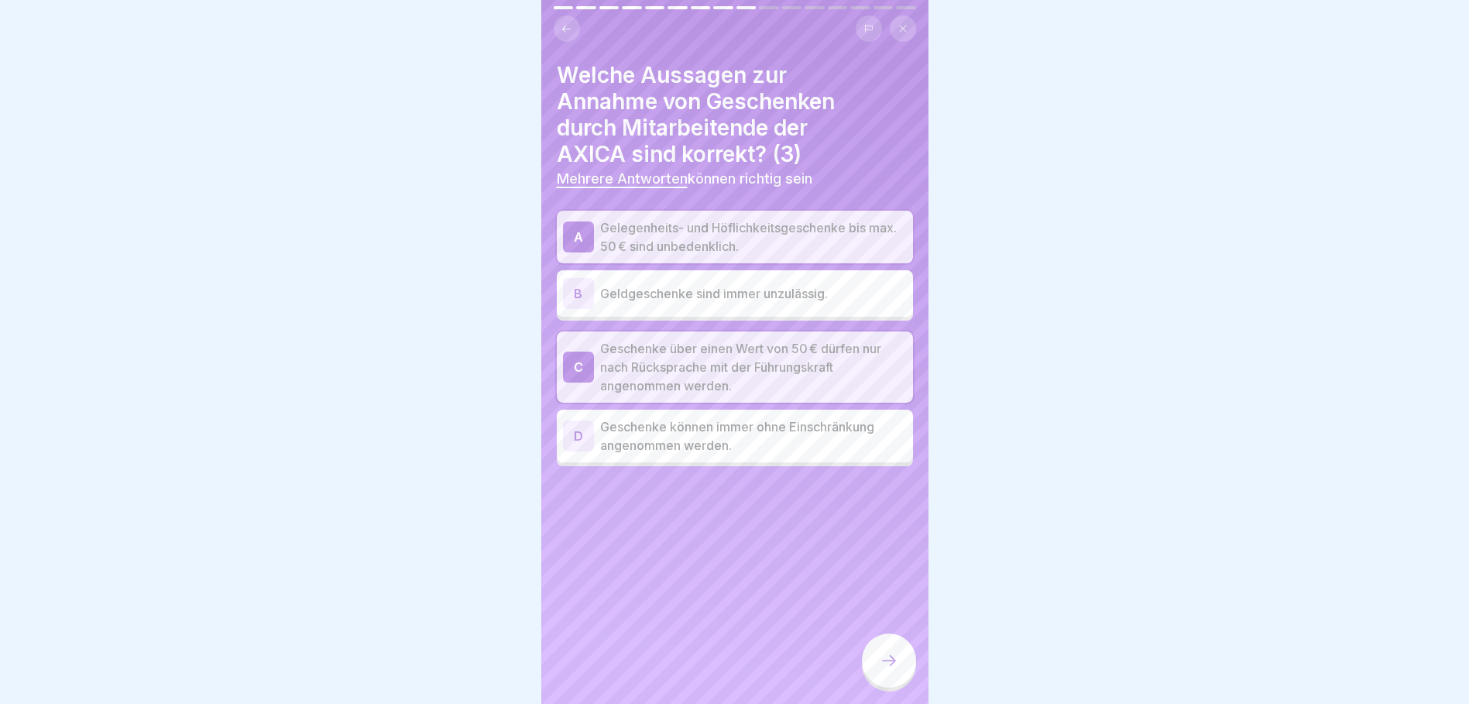
click at [880, 685] on div at bounding box center [889, 660] width 54 height 54
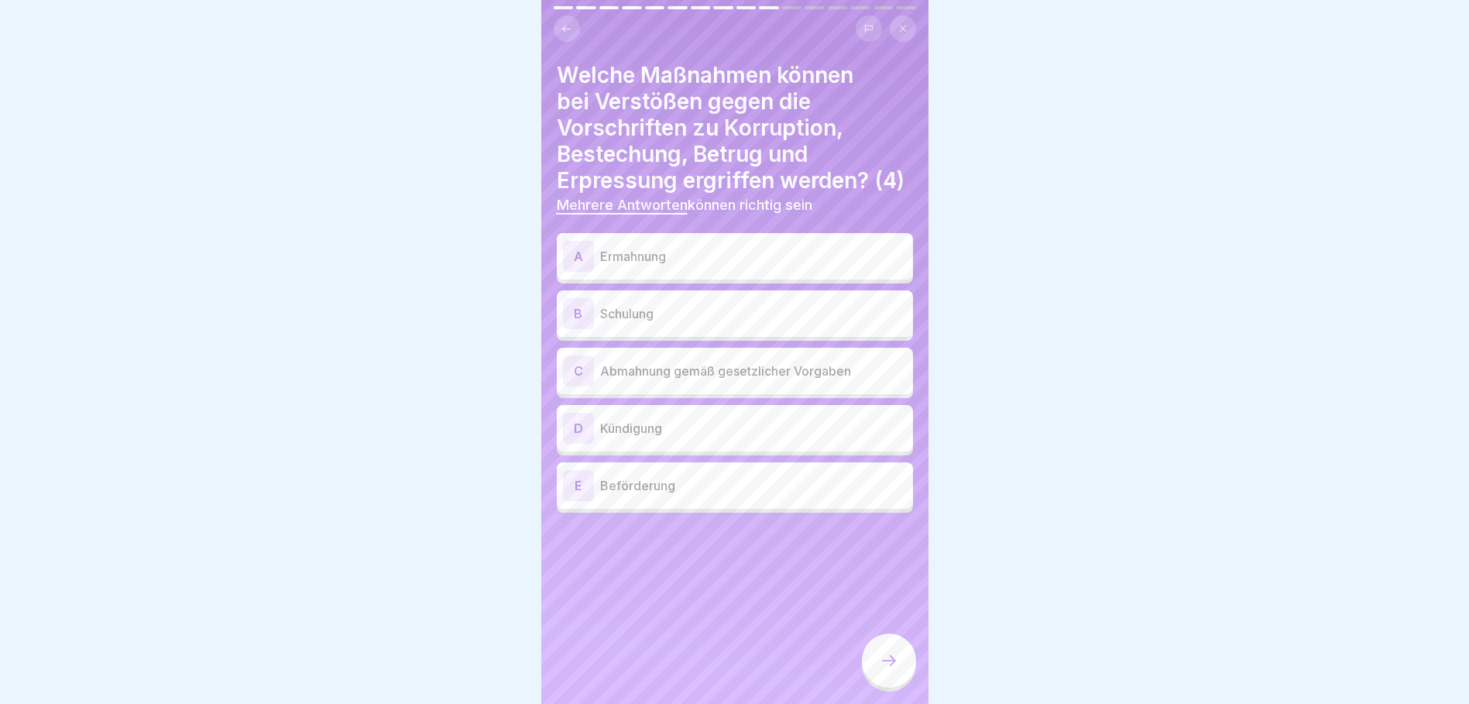
click at [573, 272] on div "A" at bounding box center [578, 256] width 31 height 31
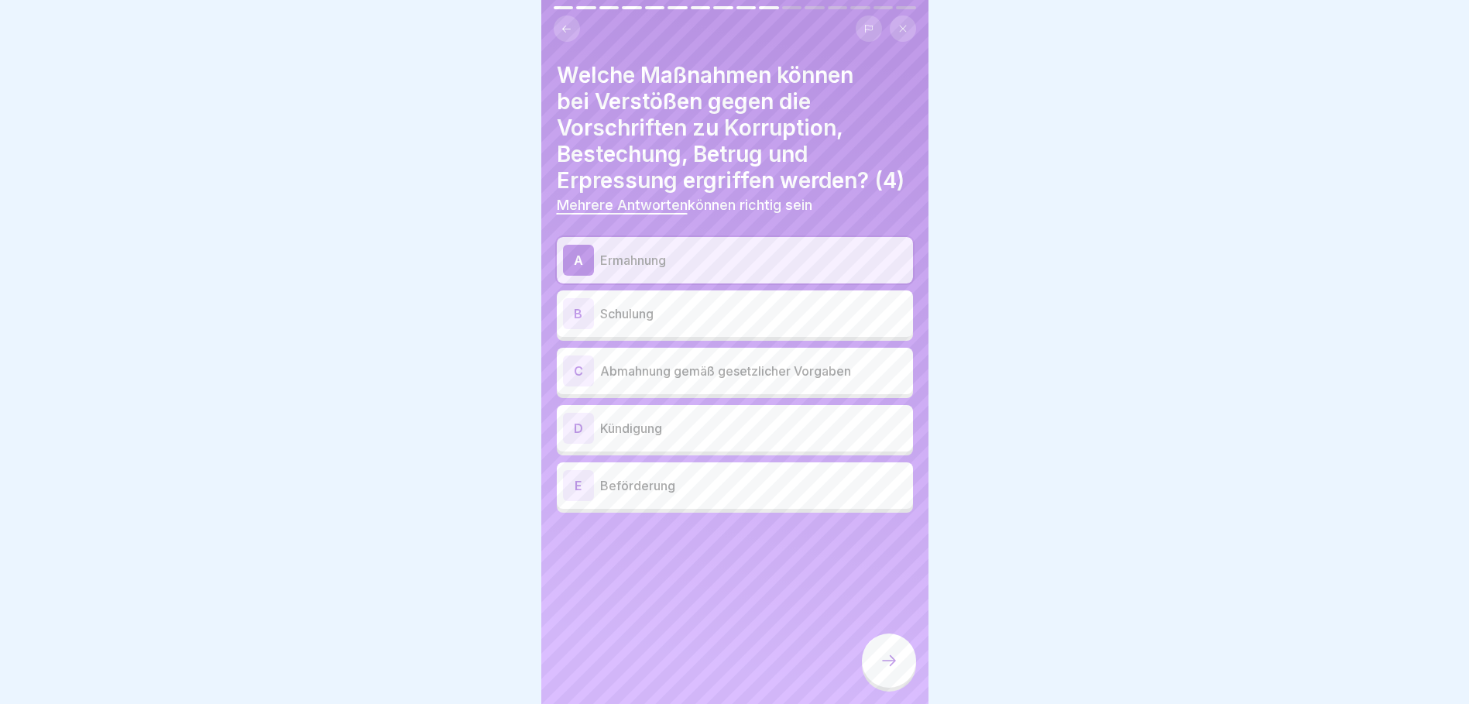
click at [580, 329] on div "B" at bounding box center [578, 313] width 31 height 31
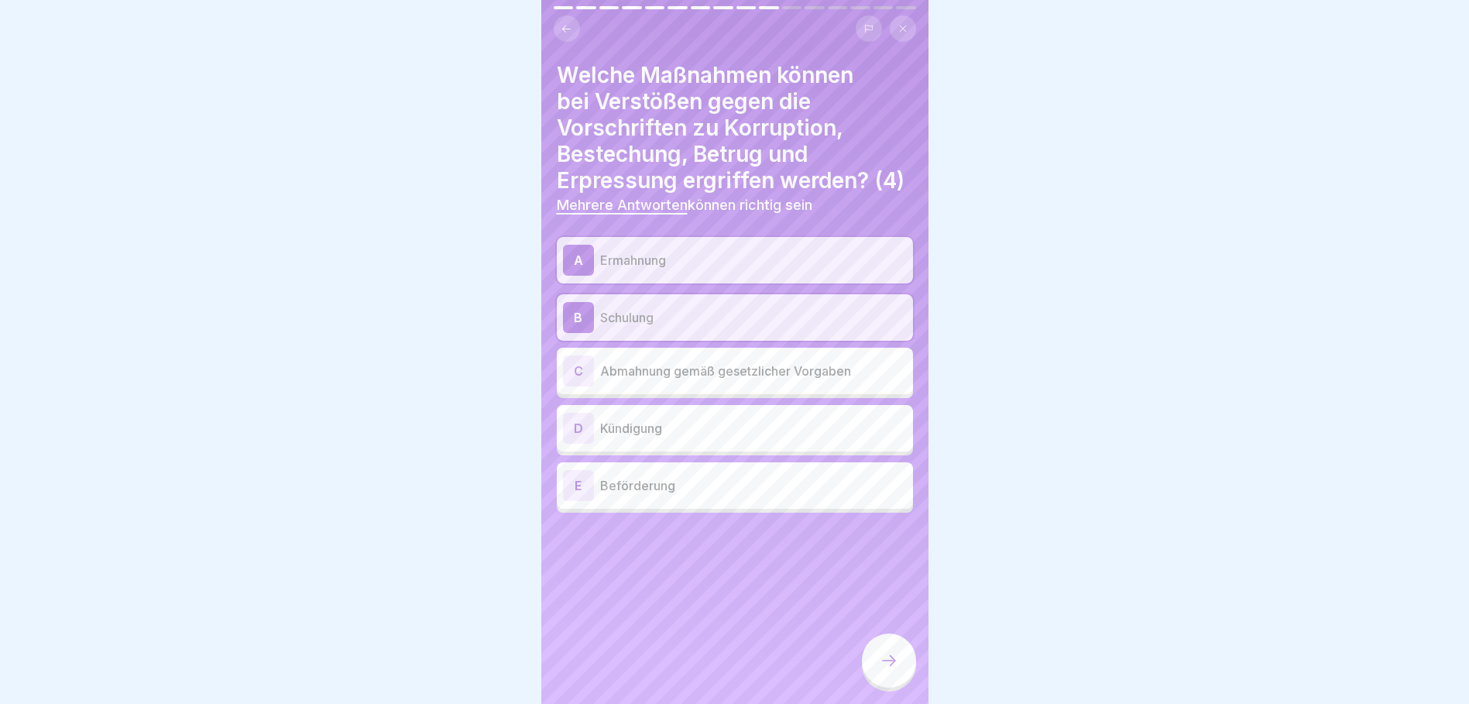
click at [573, 386] on div "C" at bounding box center [578, 370] width 31 height 31
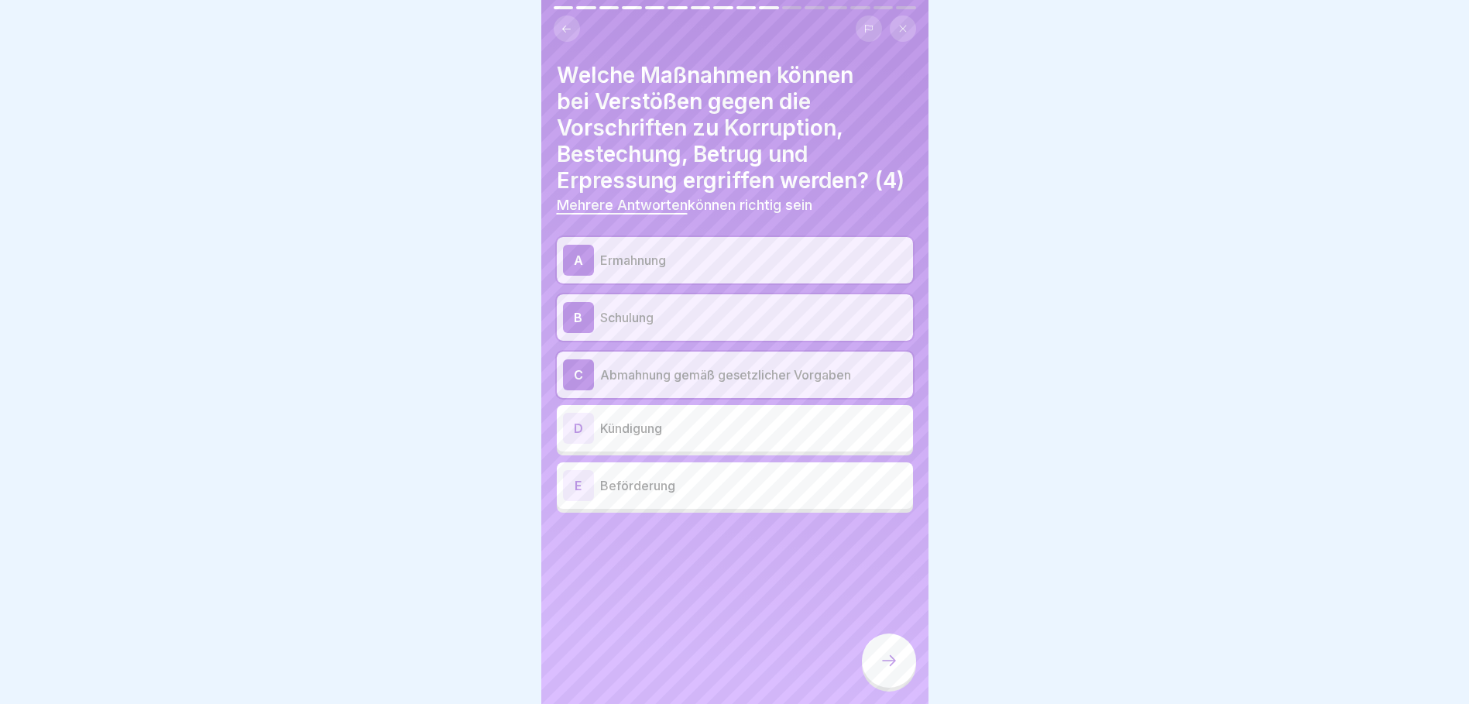
click at [583, 444] on div "D" at bounding box center [578, 428] width 31 height 31
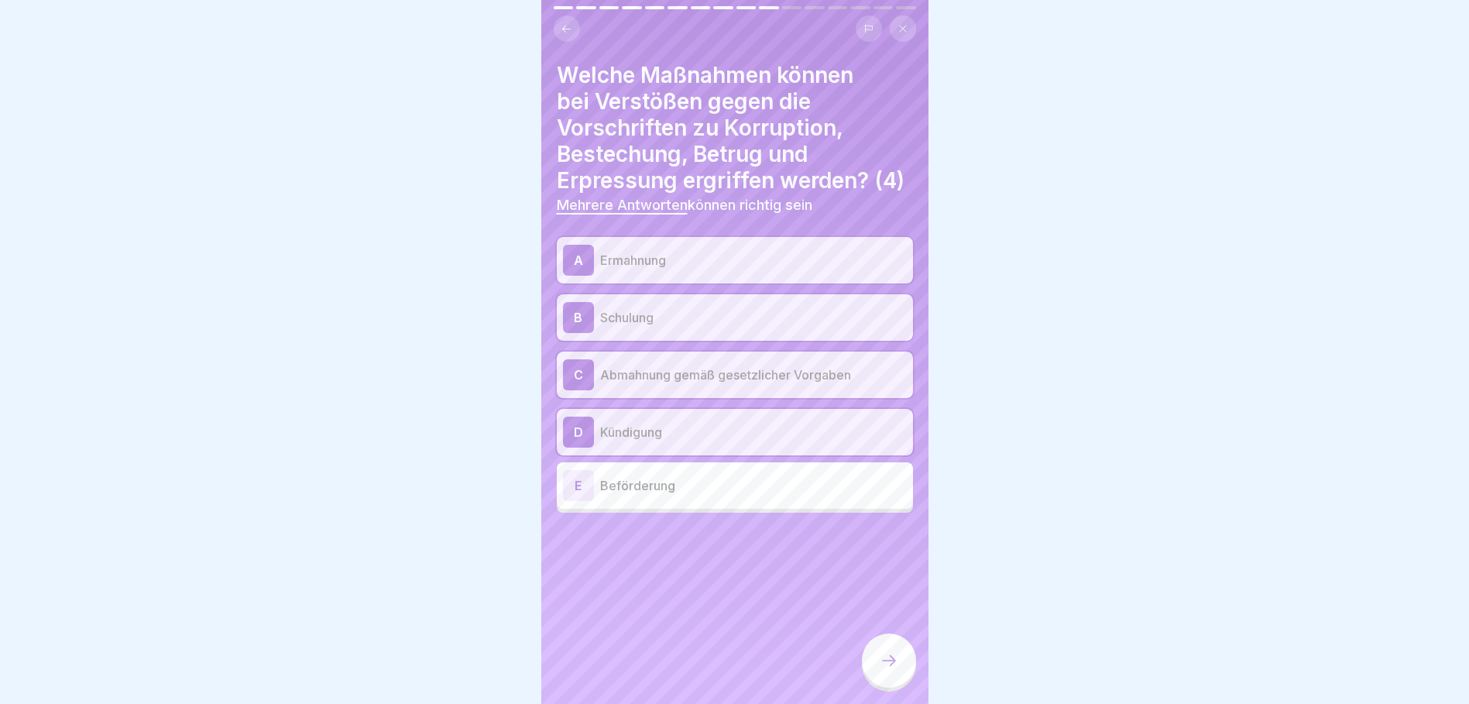
click at [571, 18] on button at bounding box center [567, 28] width 26 height 26
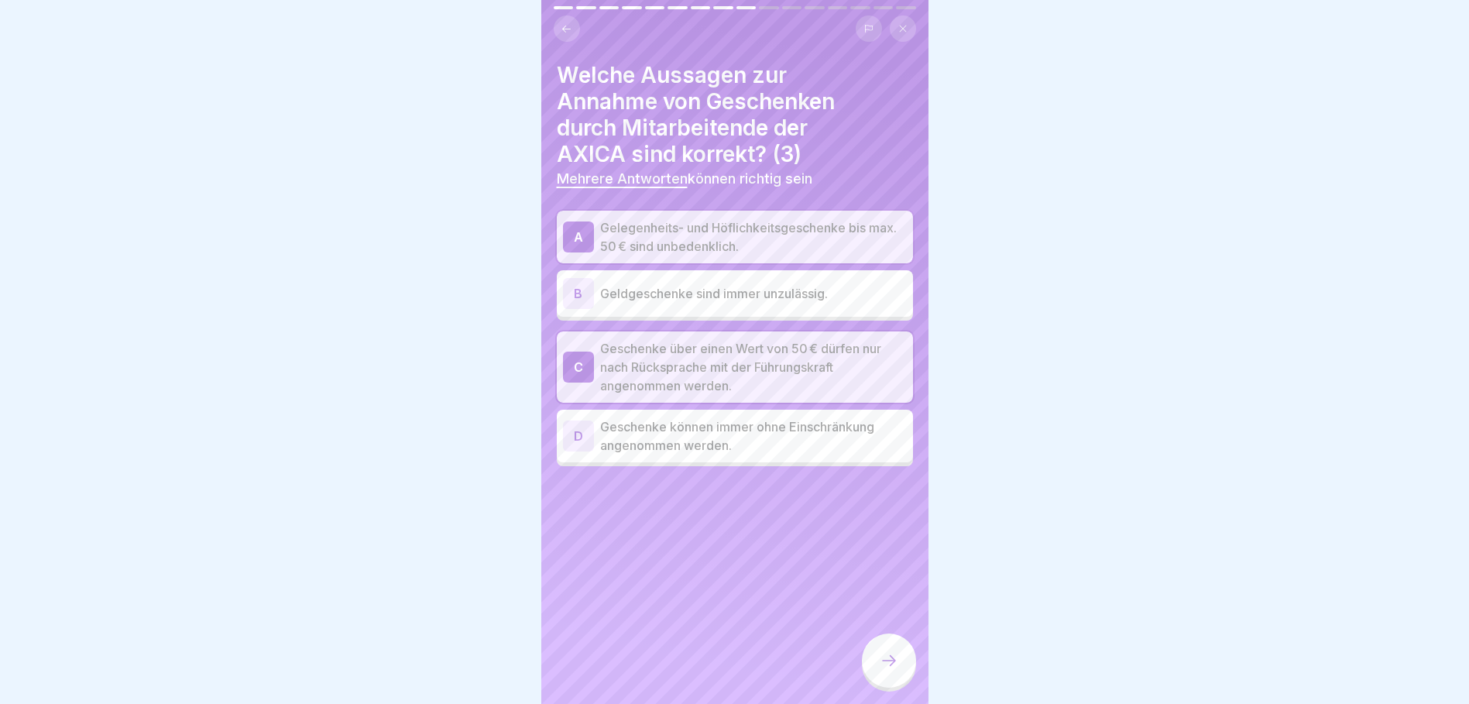
click at [891, 666] on icon at bounding box center [889, 660] width 14 height 11
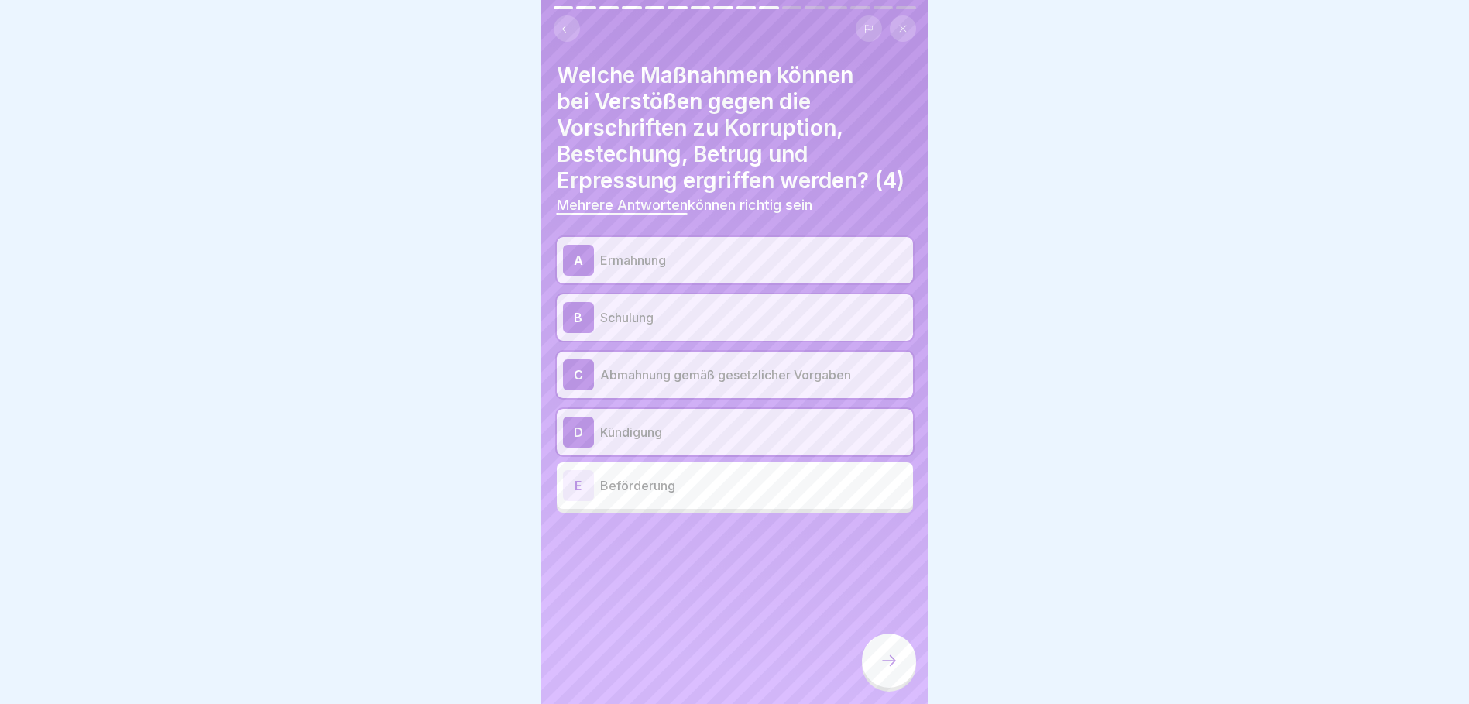
click at [896, 667] on icon at bounding box center [888, 660] width 19 height 19
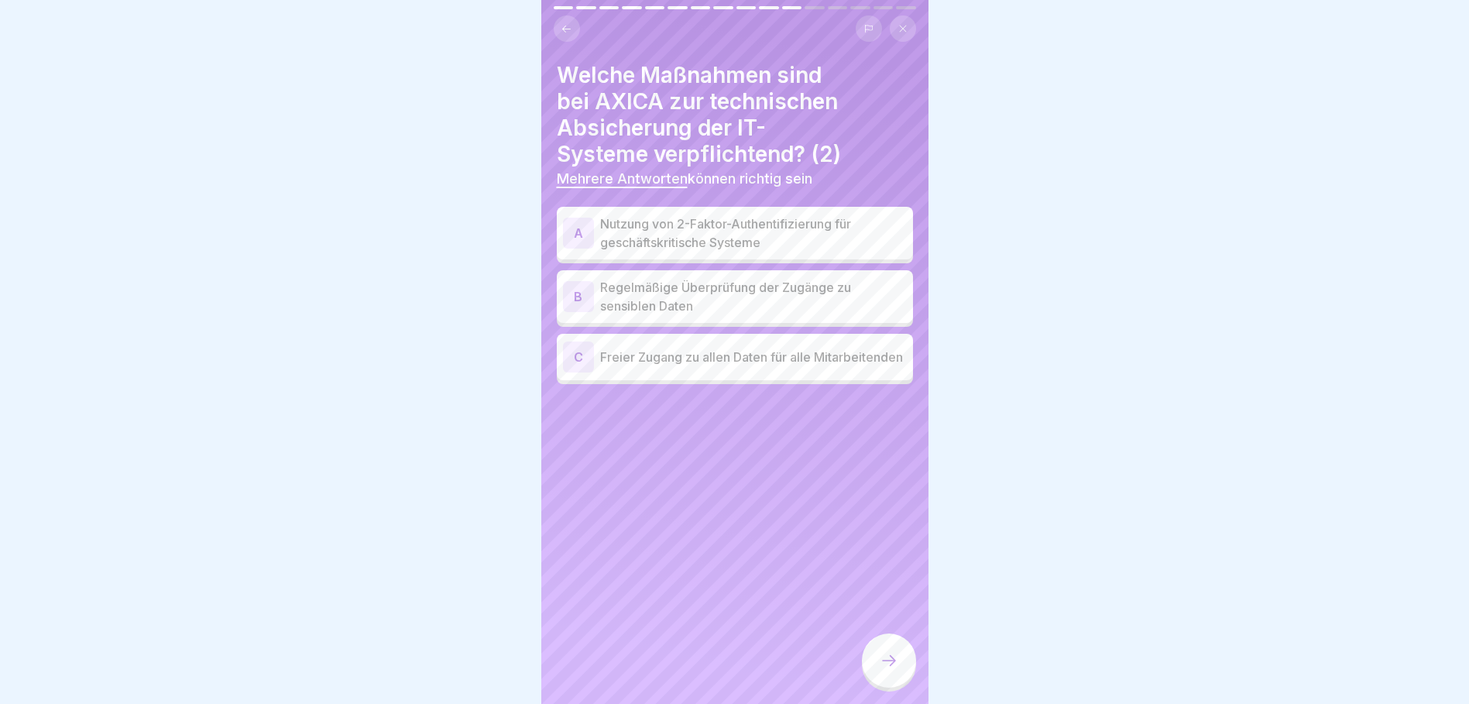
click at [578, 238] on div "A" at bounding box center [578, 233] width 31 height 31
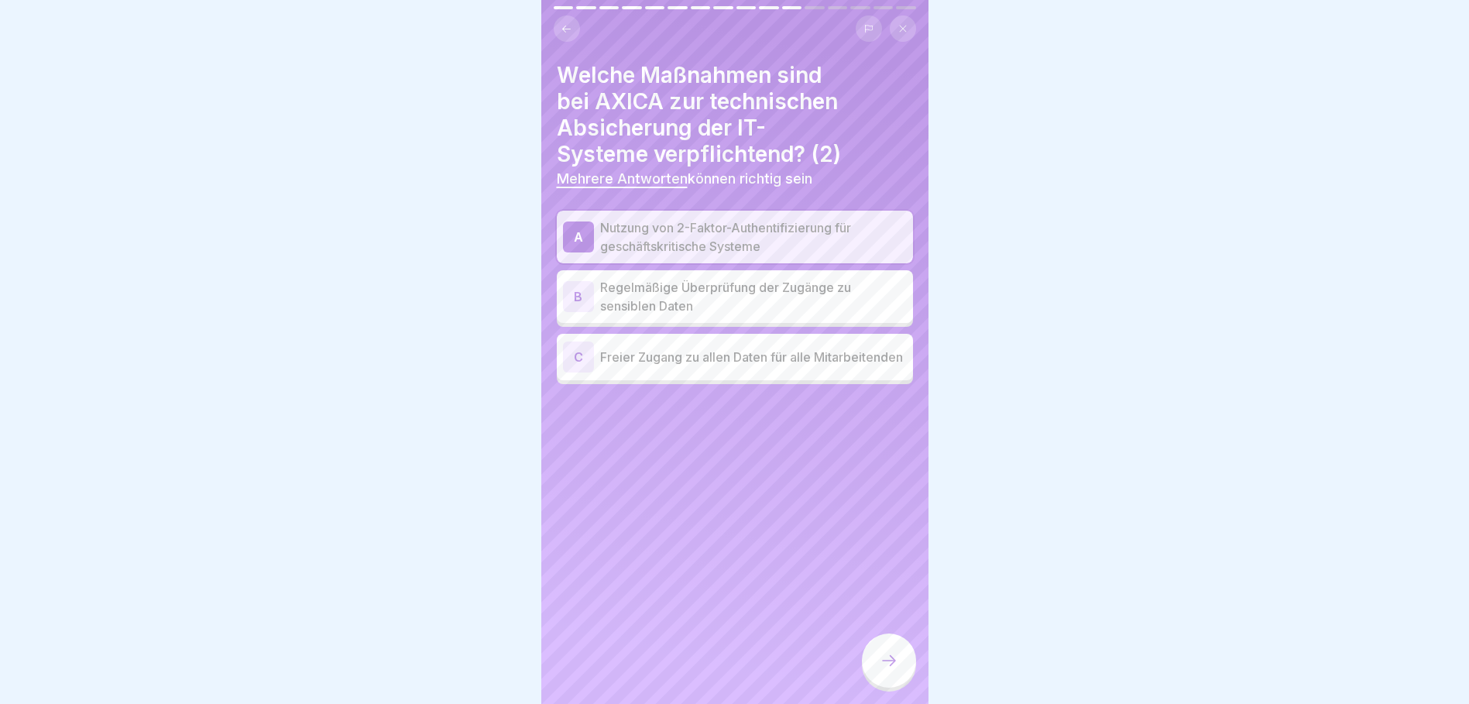
click at [574, 285] on div "B" at bounding box center [578, 296] width 31 height 31
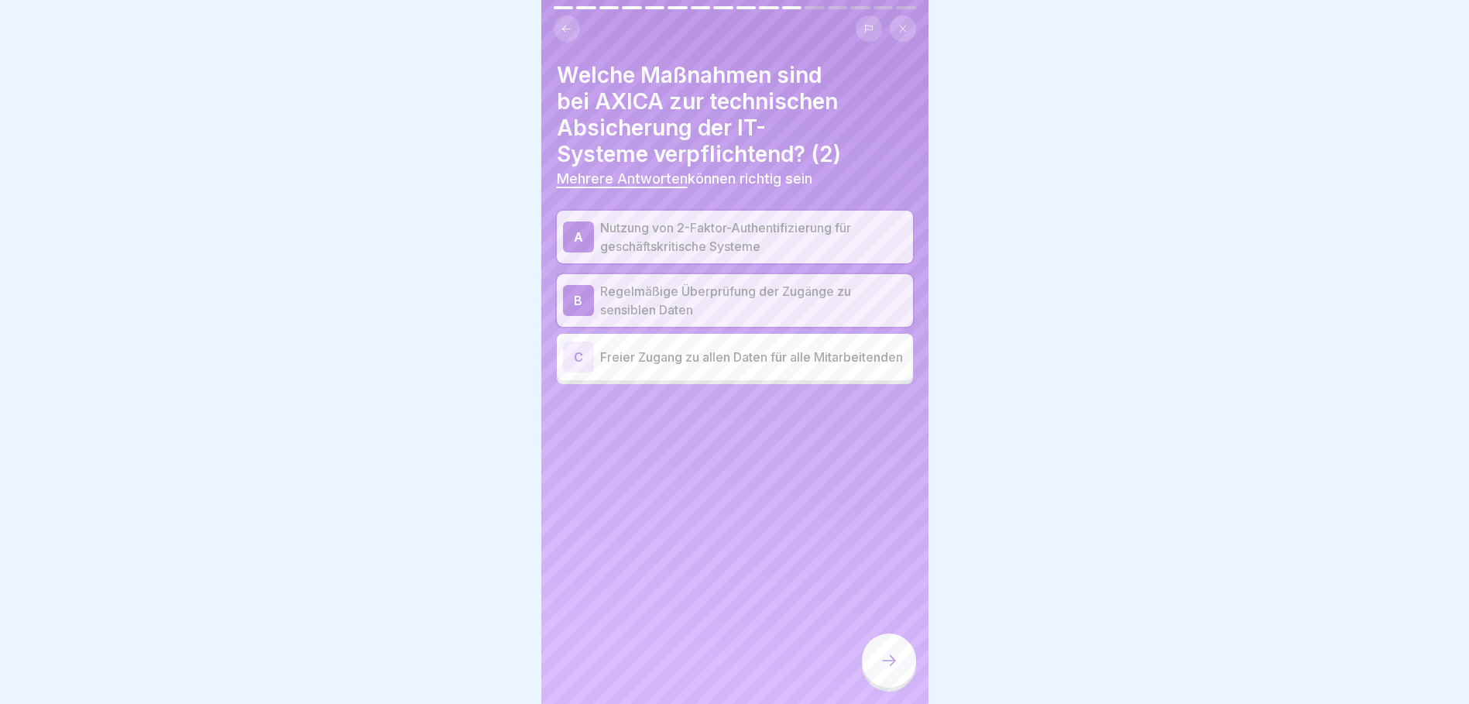
click at [892, 670] on icon at bounding box center [888, 660] width 19 height 19
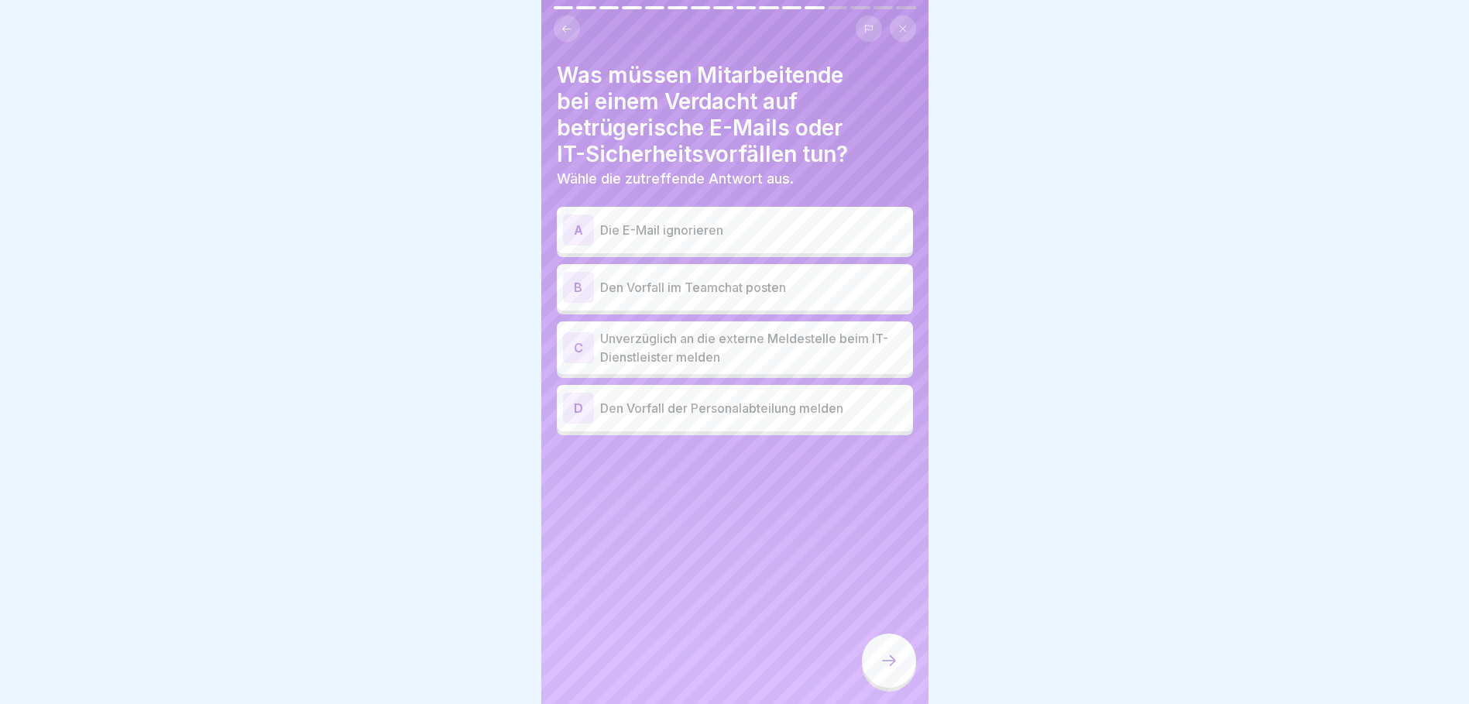
click at [581, 342] on div "C" at bounding box center [578, 347] width 31 height 31
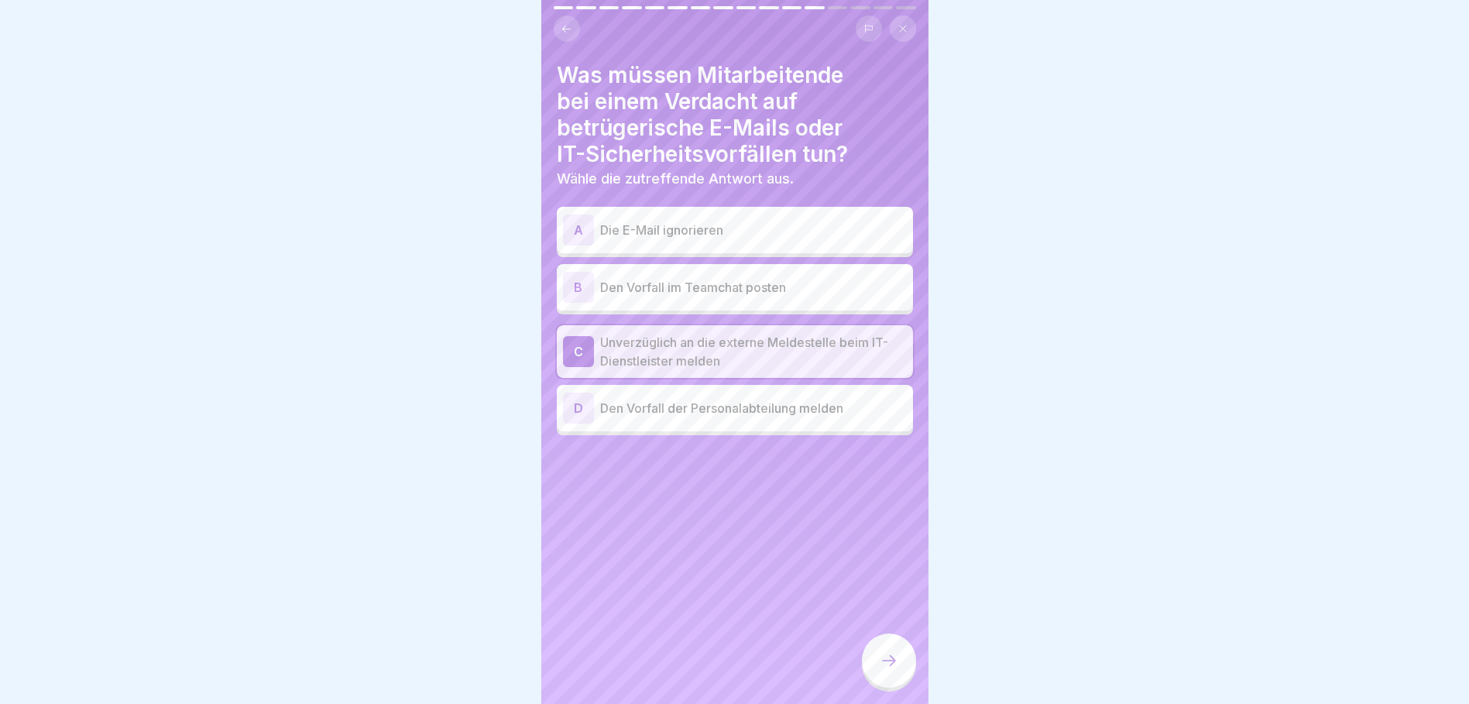
click at [876, 672] on div at bounding box center [889, 660] width 54 height 54
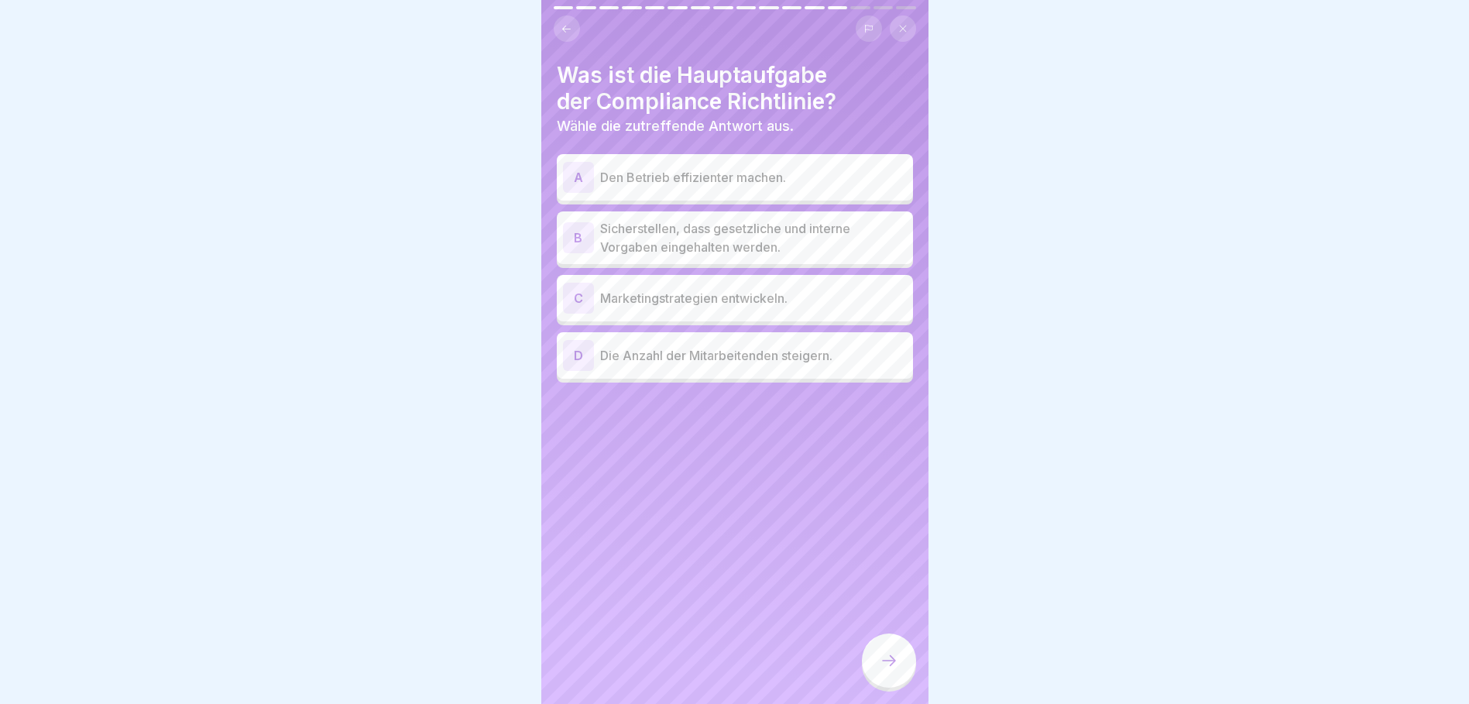
click at [567, 228] on div "B" at bounding box center [578, 237] width 31 height 31
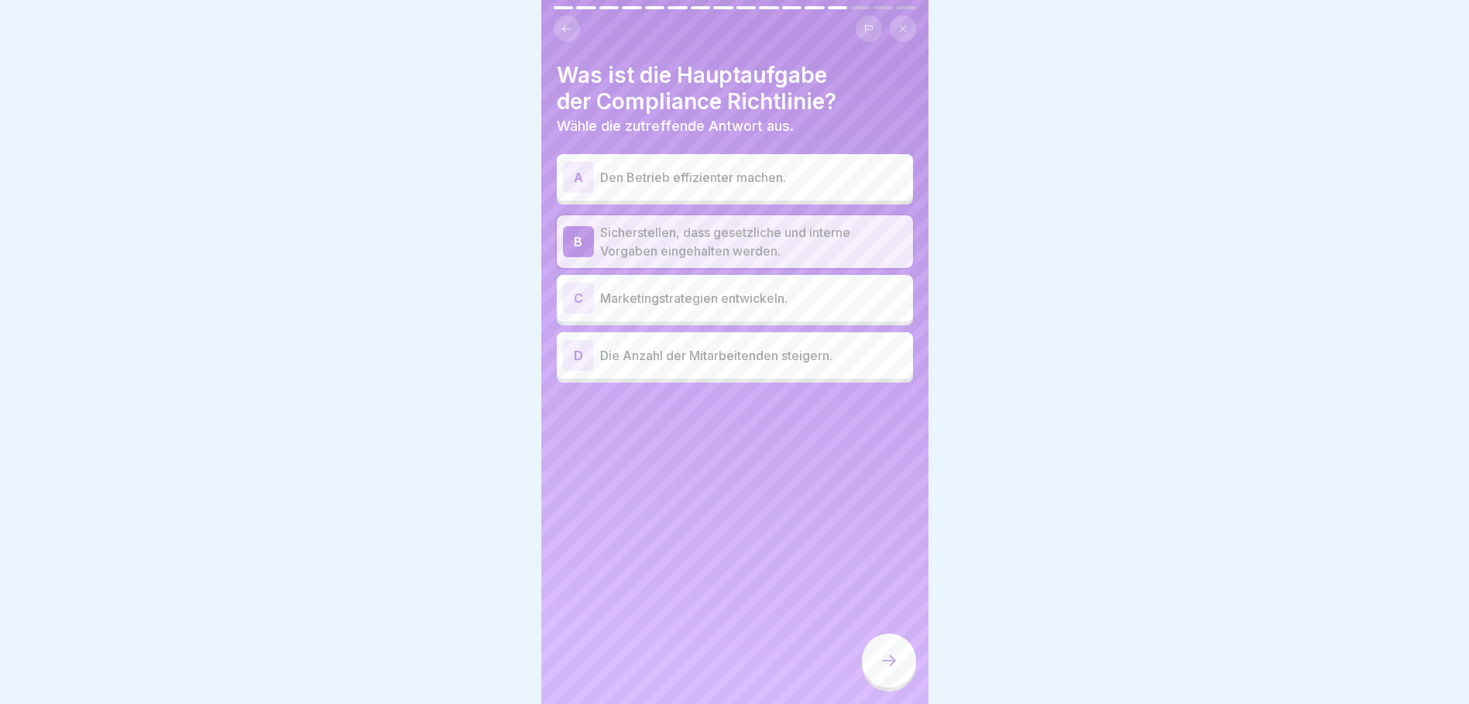
click at [894, 667] on icon at bounding box center [888, 660] width 19 height 19
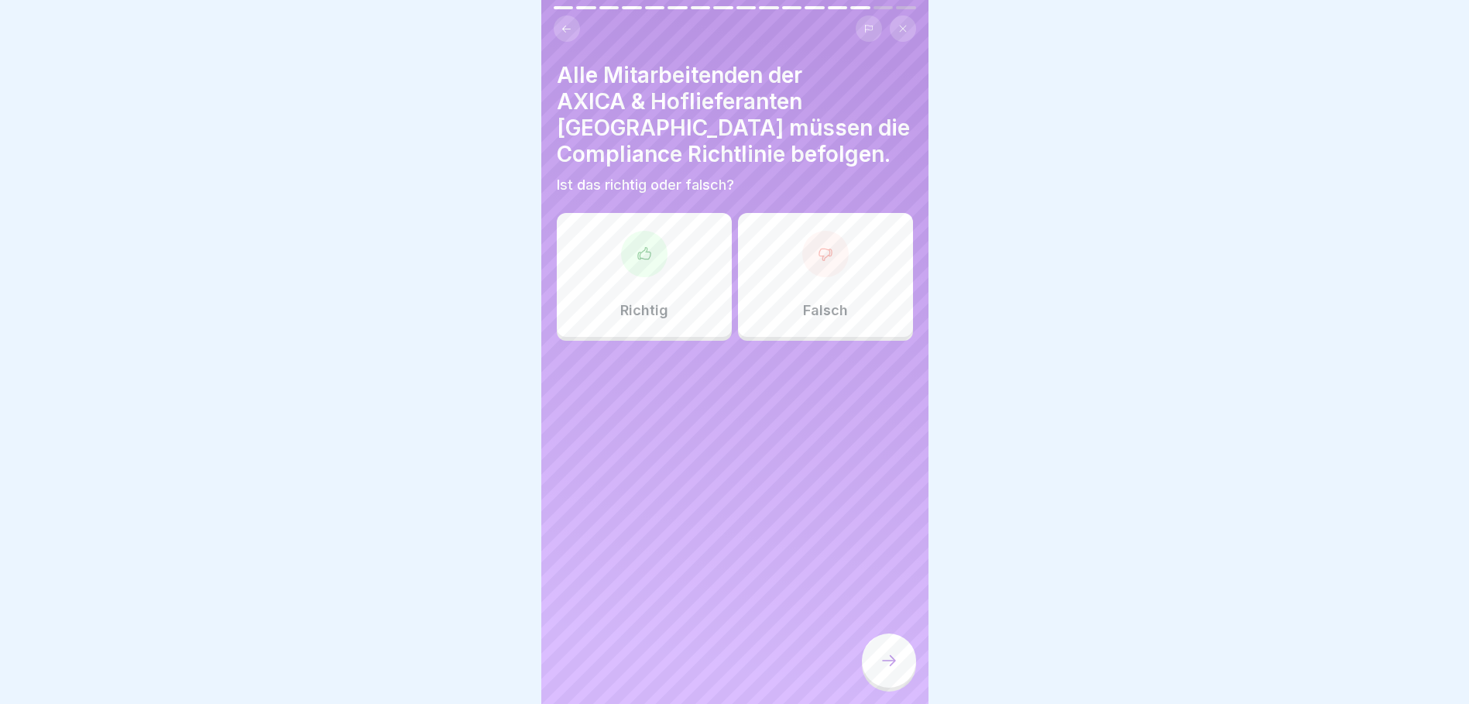
click at [657, 238] on div at bounding box center [644, 254] width 46 height 46
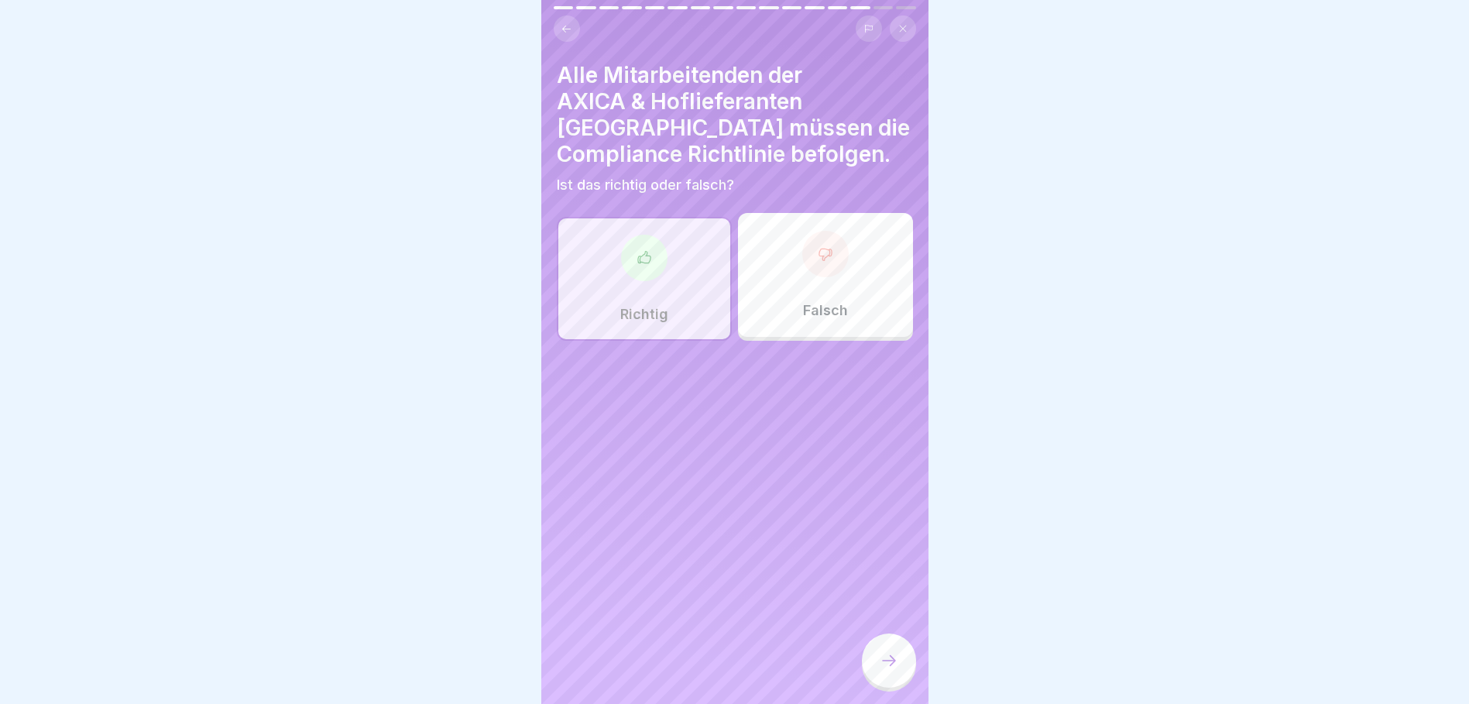
click at [885, 667] on icon at bounding box center [888, 660] width 19 height 19
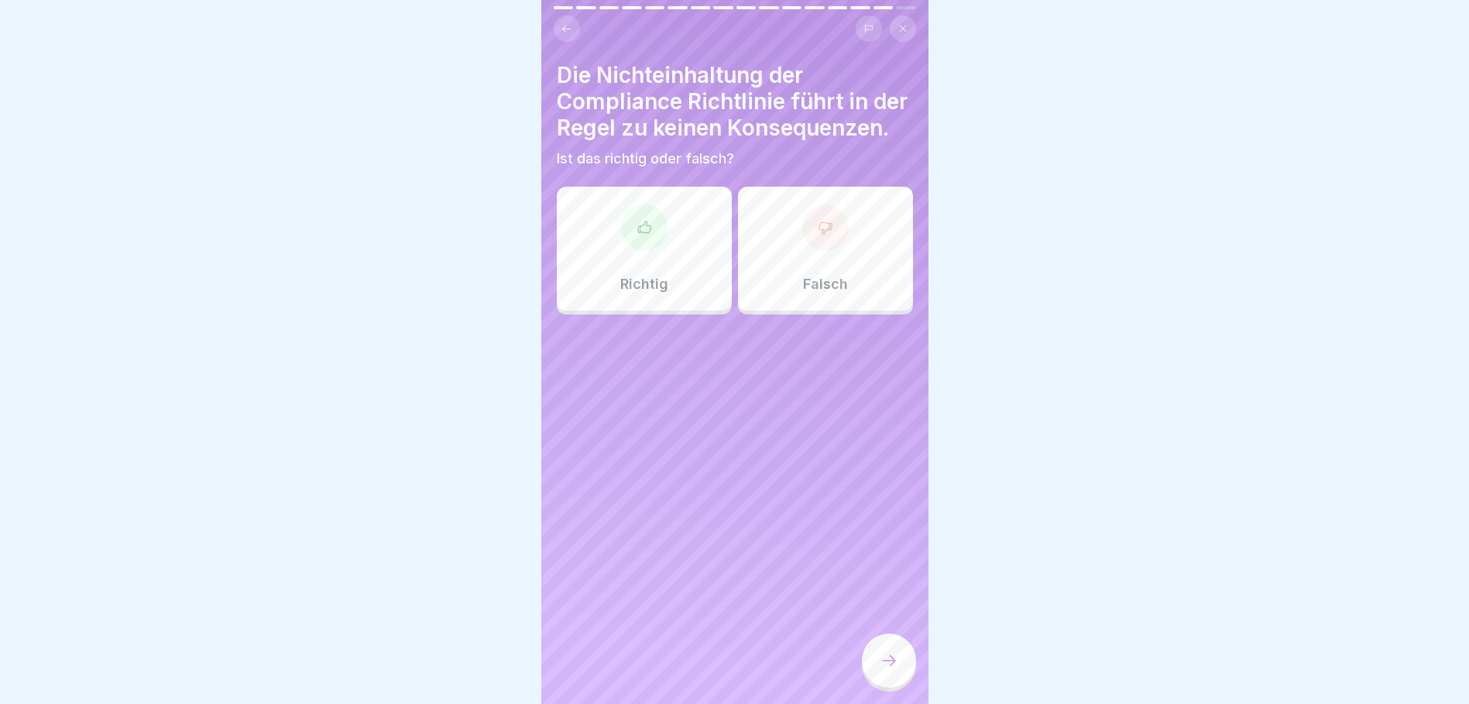
click at [816, 294] on div "Falsch" at bounding box center [825, 249] width 175 height 124
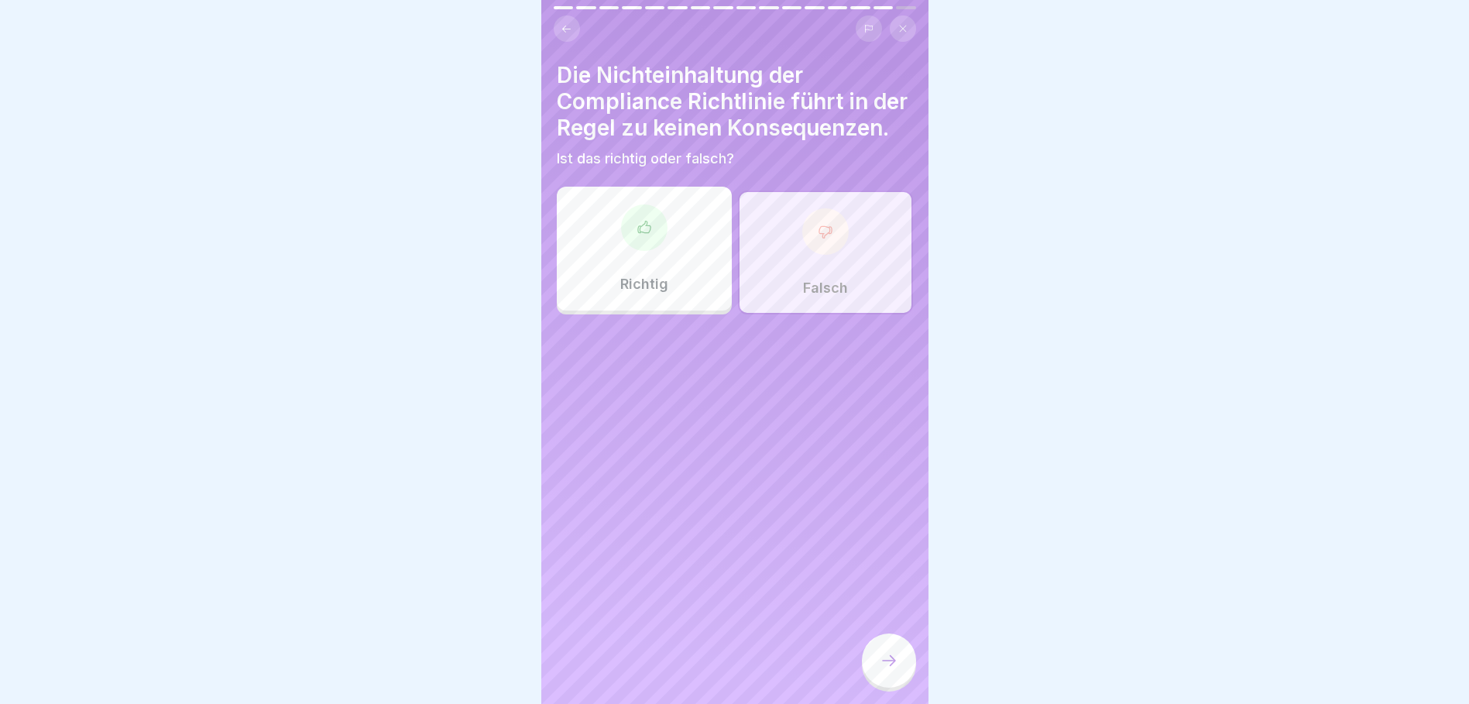
click at [897, 657] on div at bounding box center [889, 660] width 54 height 54
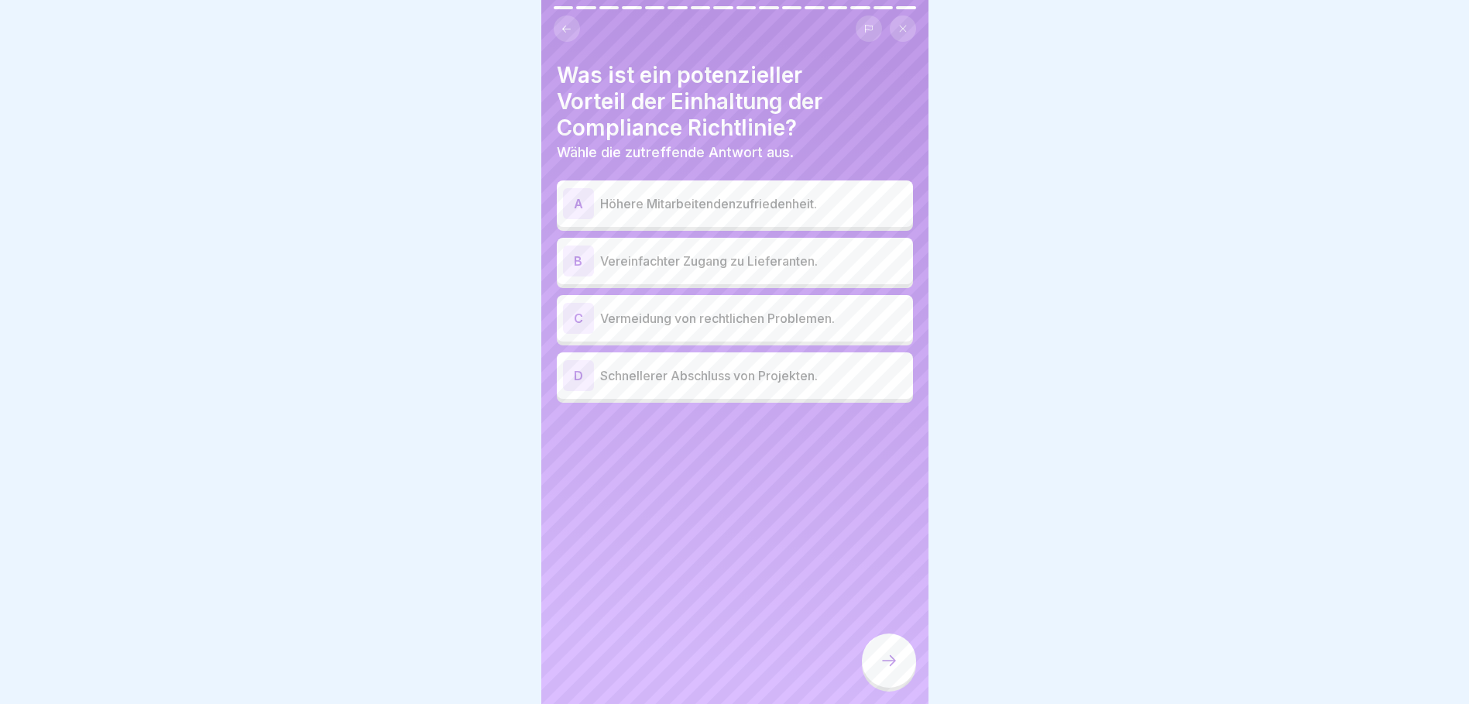
click at [584, 324] on div "C" at bounding box center [578, 318] width 31 height 31
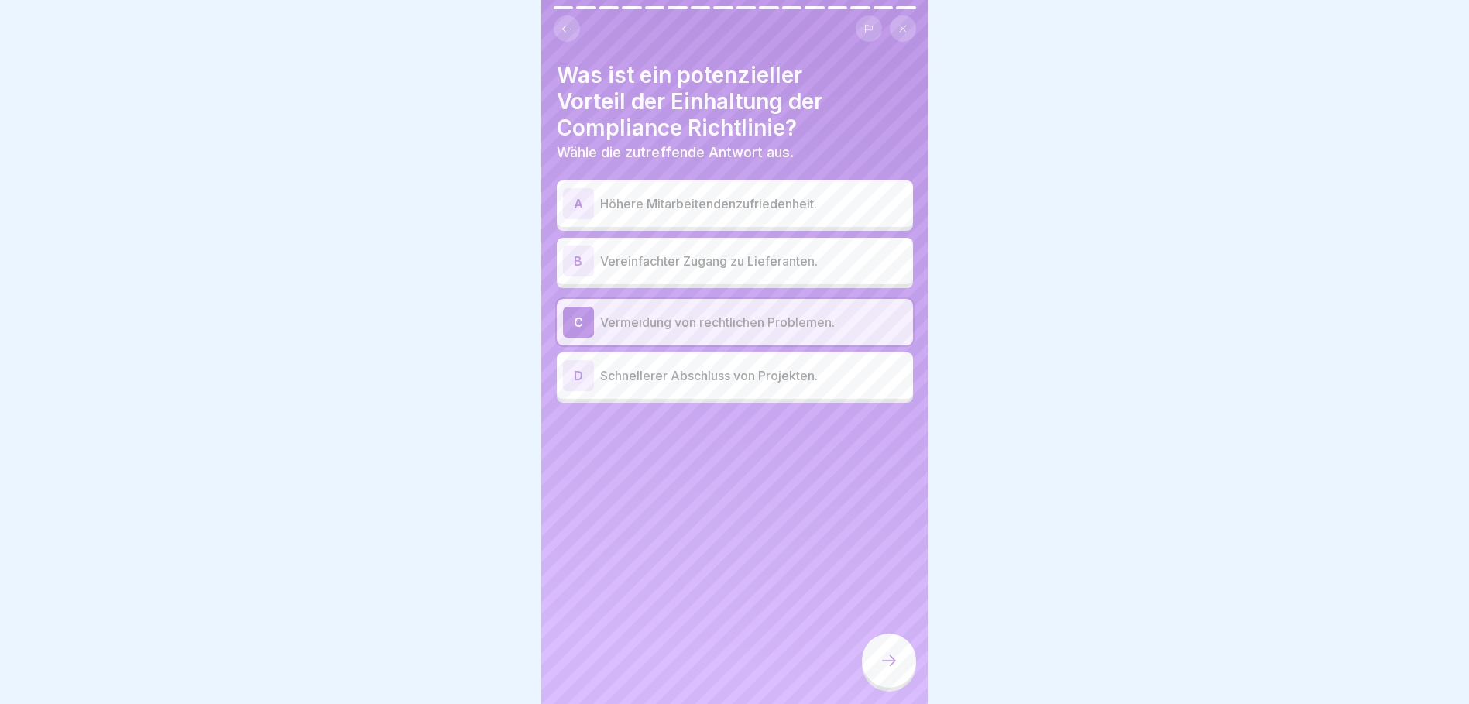
click at [897, 670] on icon at bounding box center [888, 660] width 19 height 19
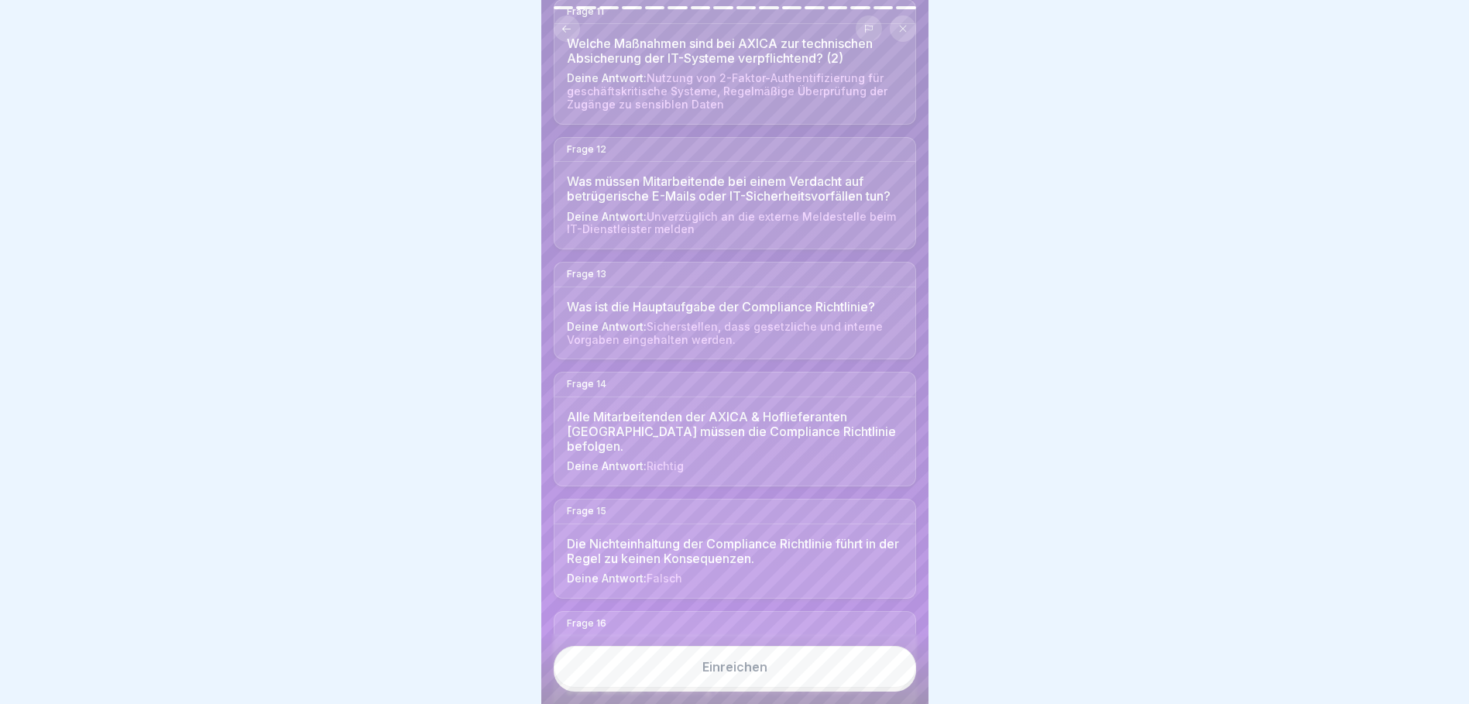
scroll to position [1596, 0]
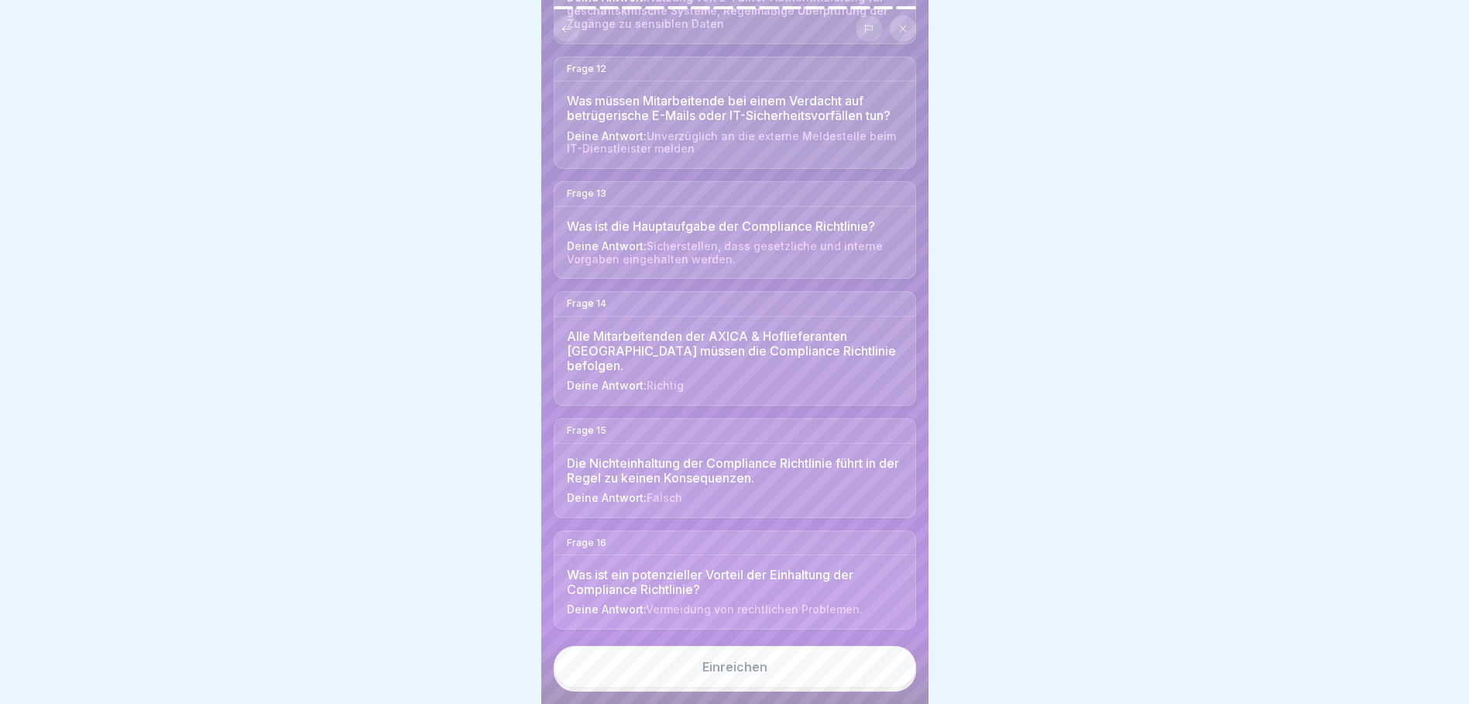
click at [836, 681] on button "Einreichen" at bounding box center [735, 667] width 362 height 42
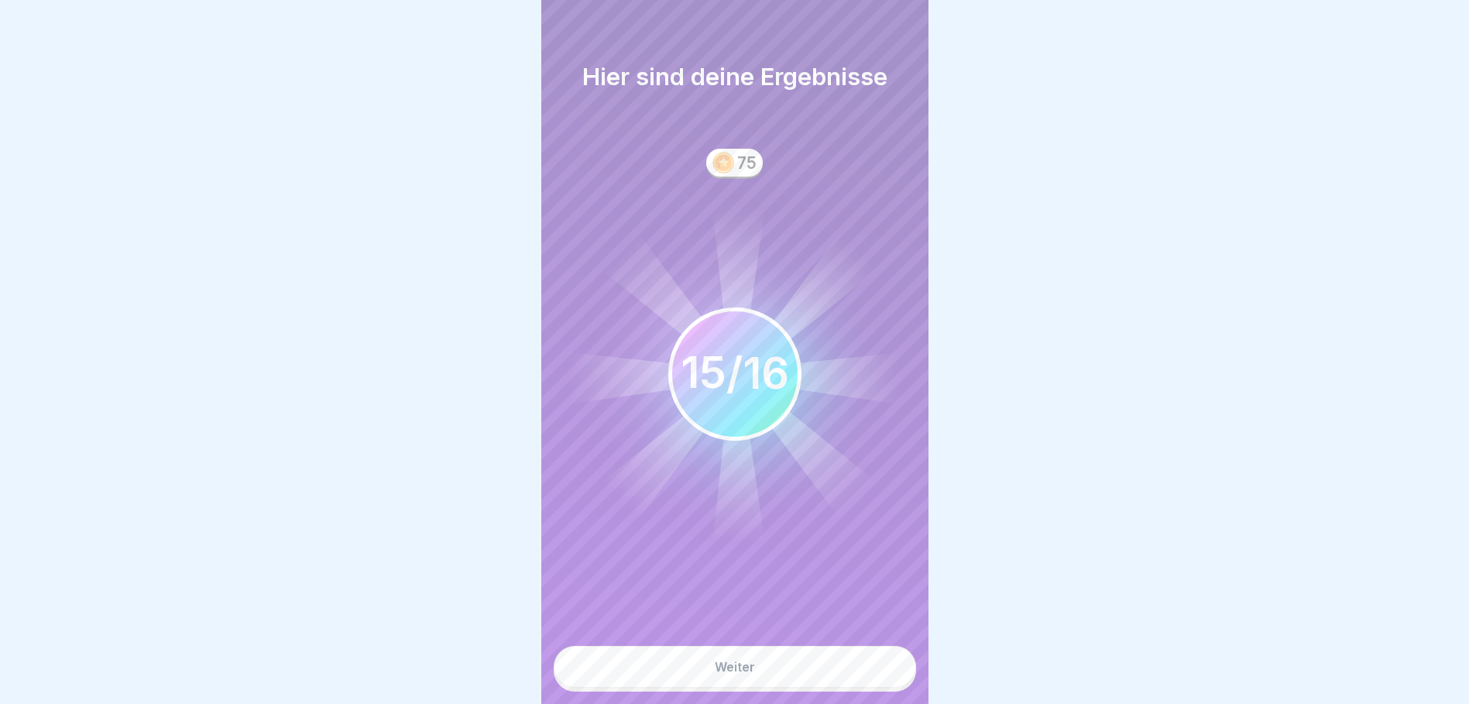
click at [759, 684] on button "Weiter" at bounding box center [735, 667] width 362 height 42
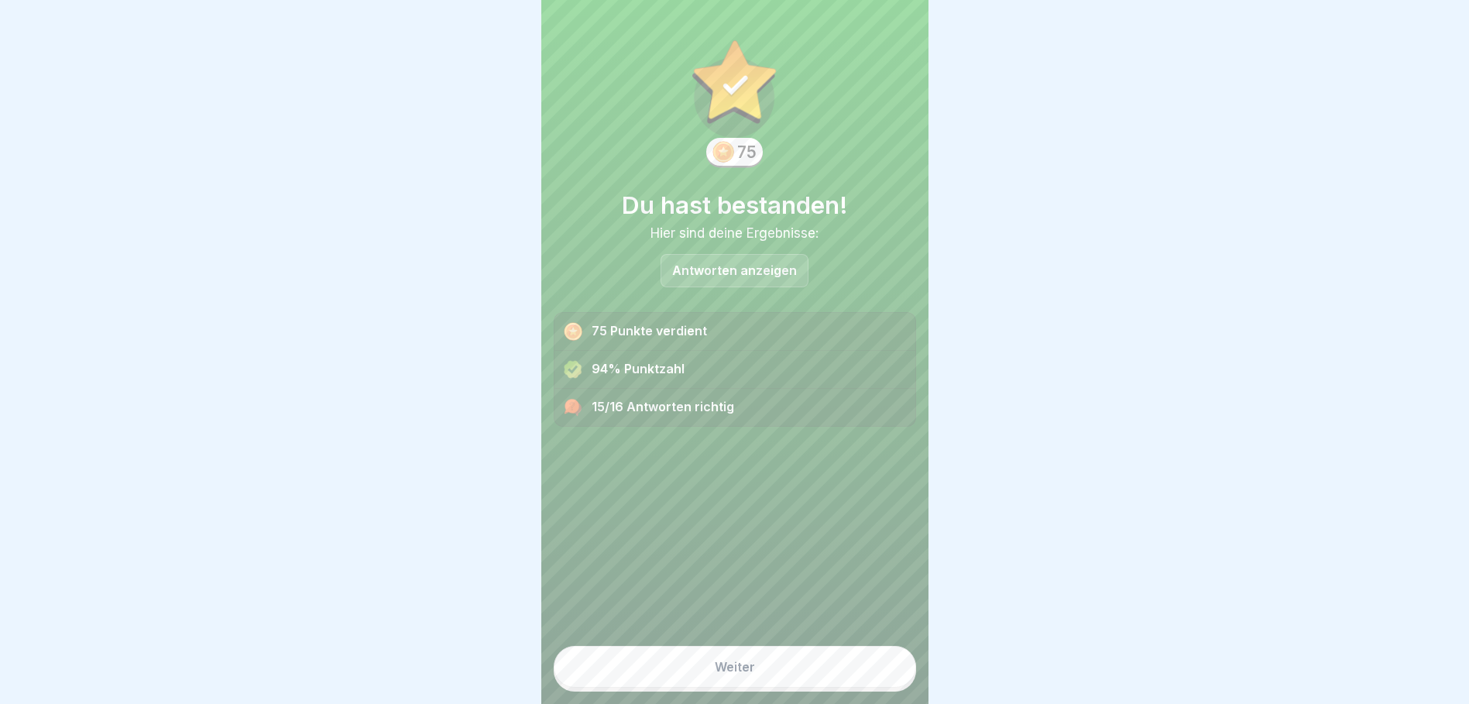
click at [669, 406] on div "15/16 Antworten richtig" at bounding box center [734, 407] width 361 height 37
click at [726, 286] on div "Antworten anzeigen" at bounding box center [734, 270] width 148 height 33
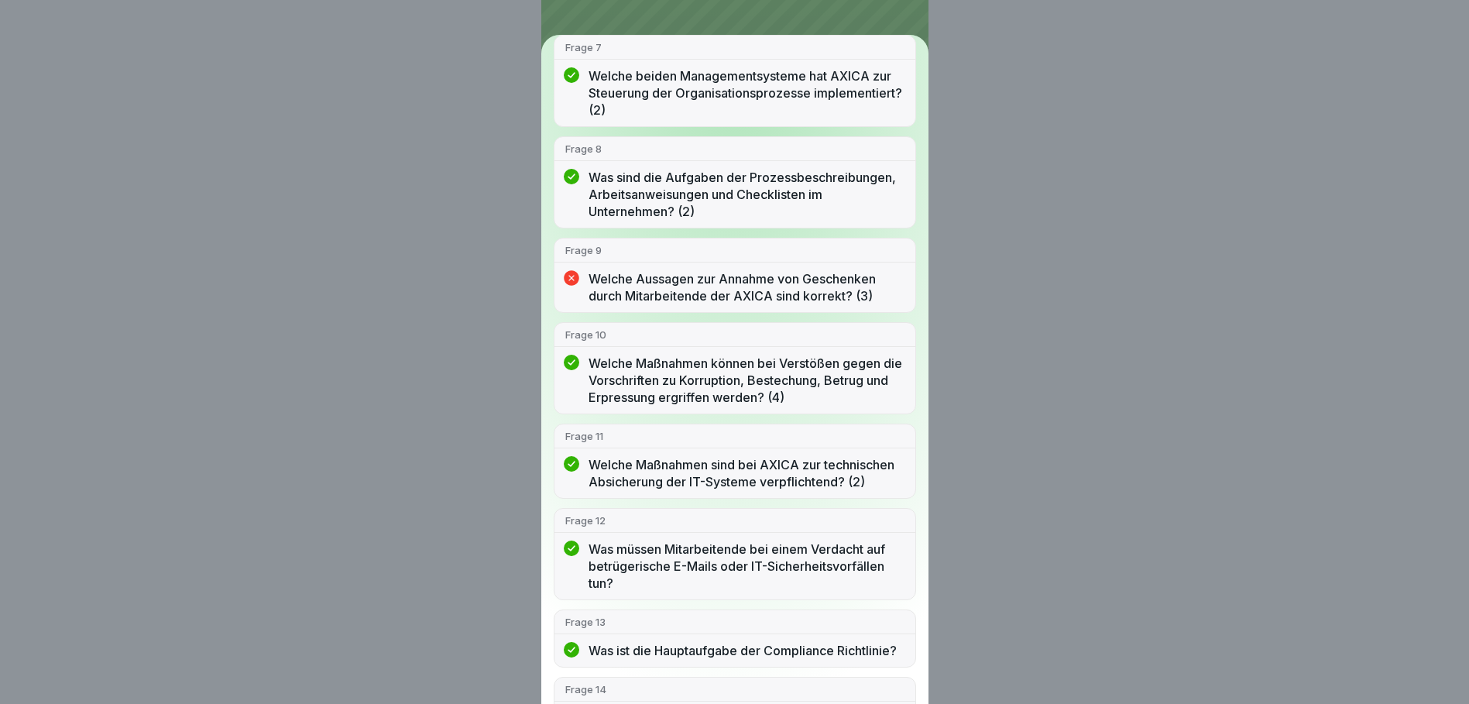
scroll to position [619, 0]
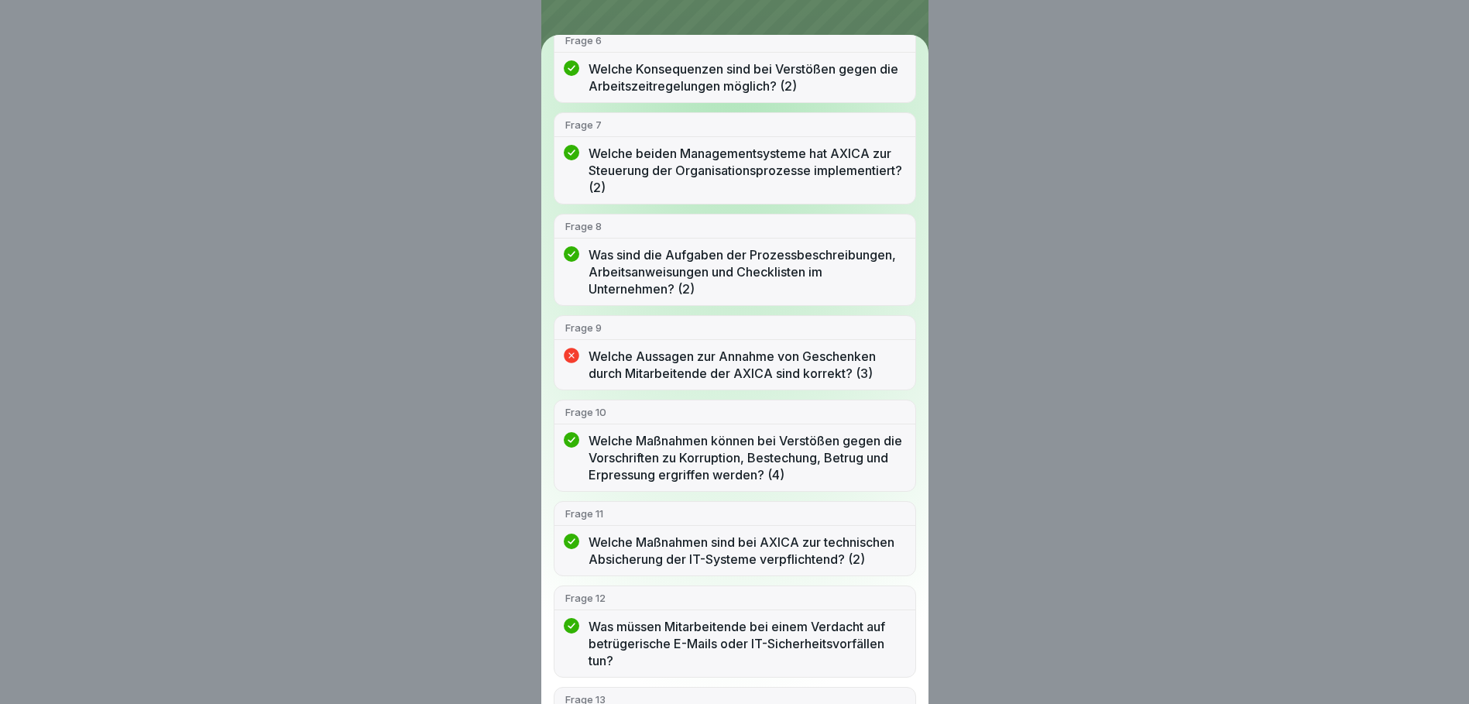
click at [728, 382] on p "Welche Aussagen zur Annahme von Geschenken durch Mitarbeitende der AXICA sind k…" at bounding box center [746, 365] width 316 height 34
click at [876, 375] on p "Welche Aussagen zur Annahme von Geschenken durch Mitarbeitende der AXICA sind k…" at bounding box center [746, 365] width 316 height 34
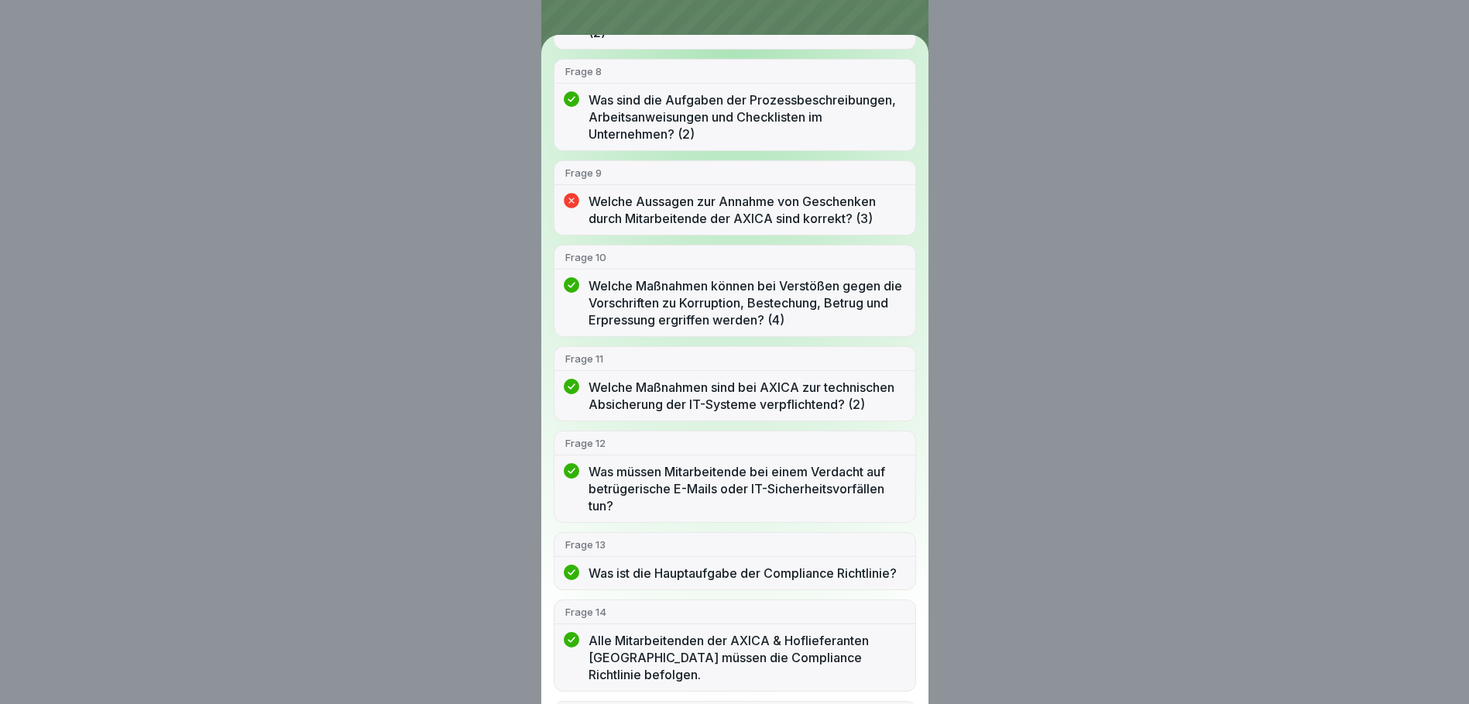
scroll to position [697, 0]
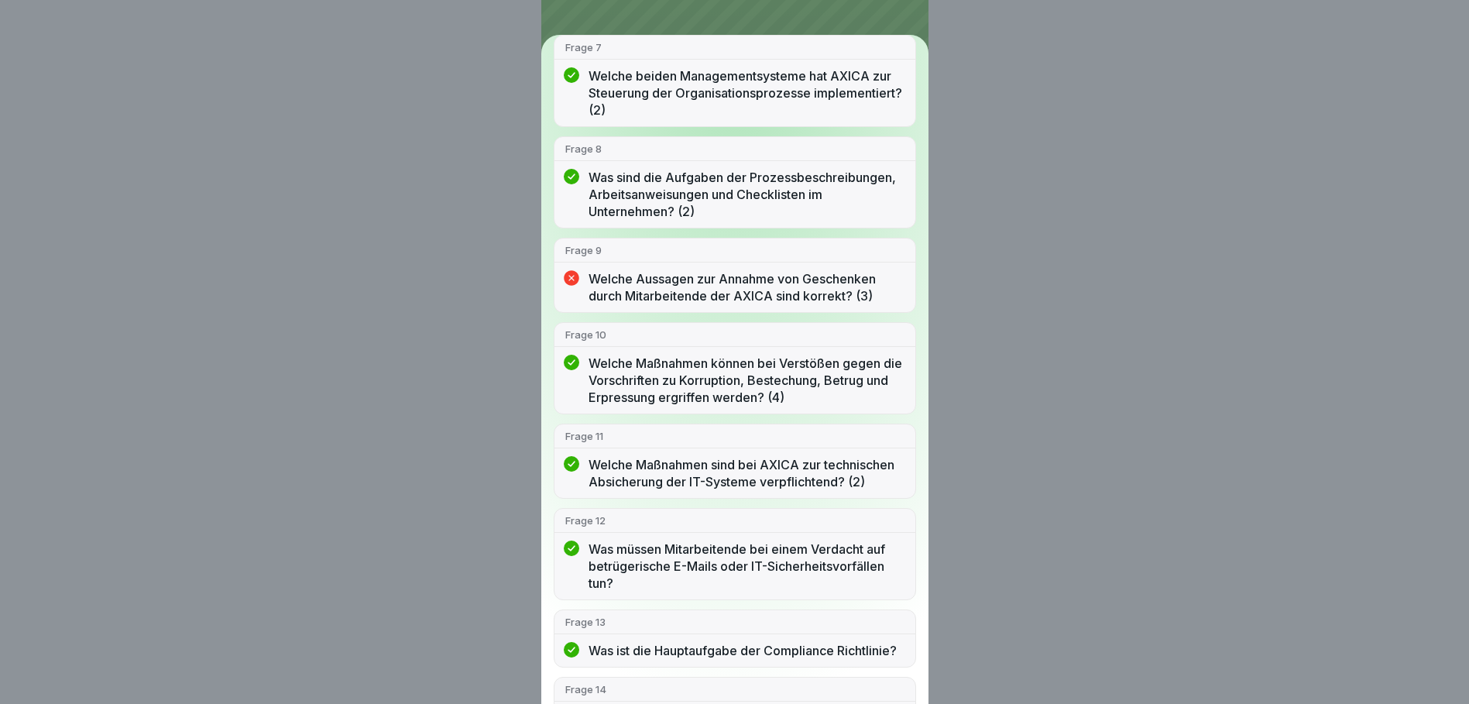
click at [570, 276] on icon at bounding box center [571, 278] width 15 height 15
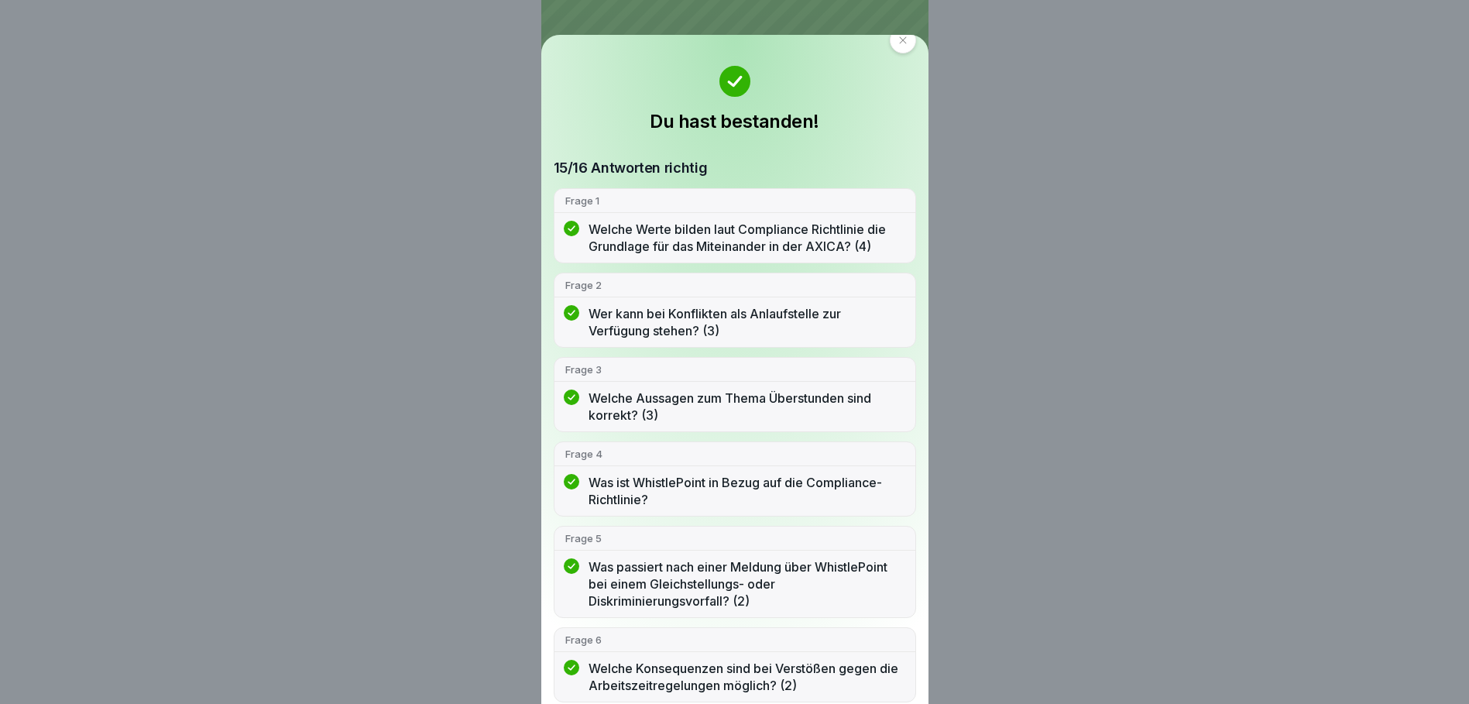
scroll to position [0, 0]
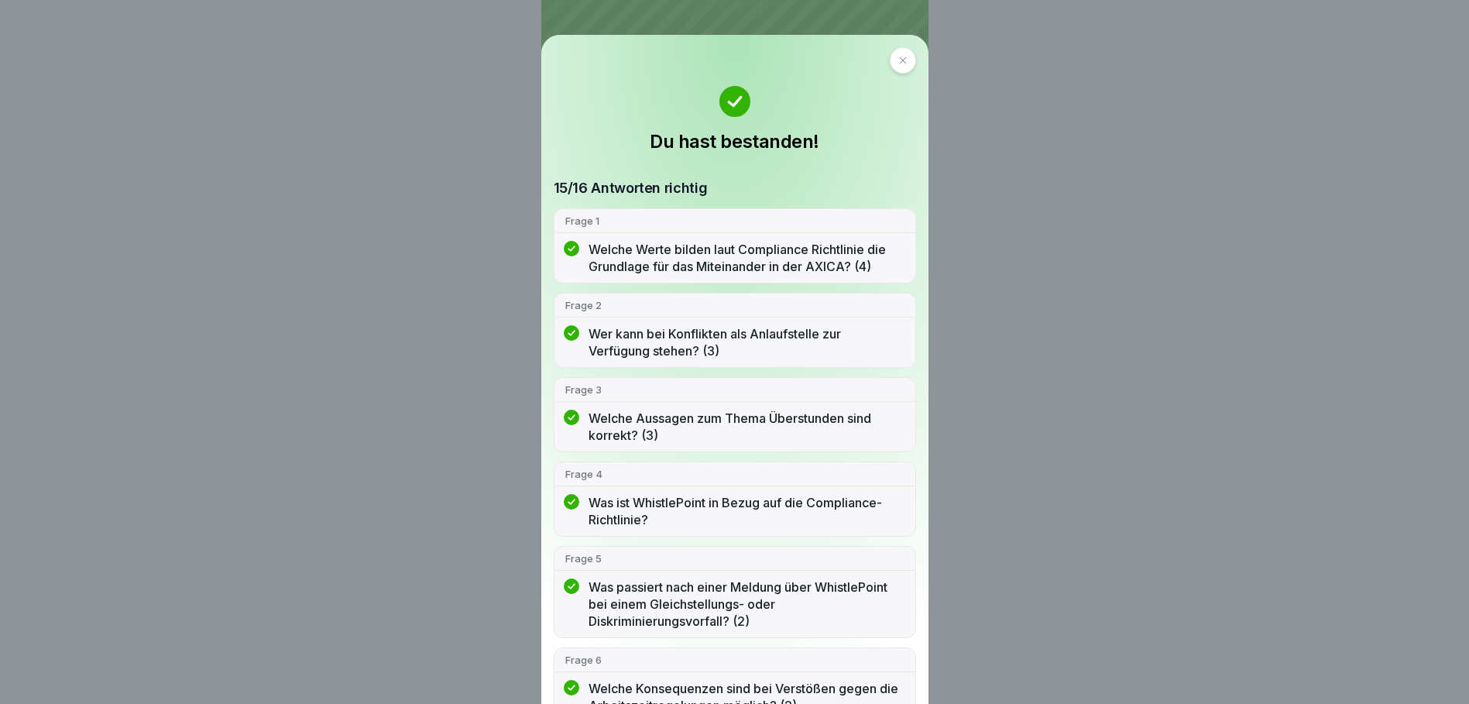
click at [899, 62] on icon at bounding box center [902, 60] width 9 height 9
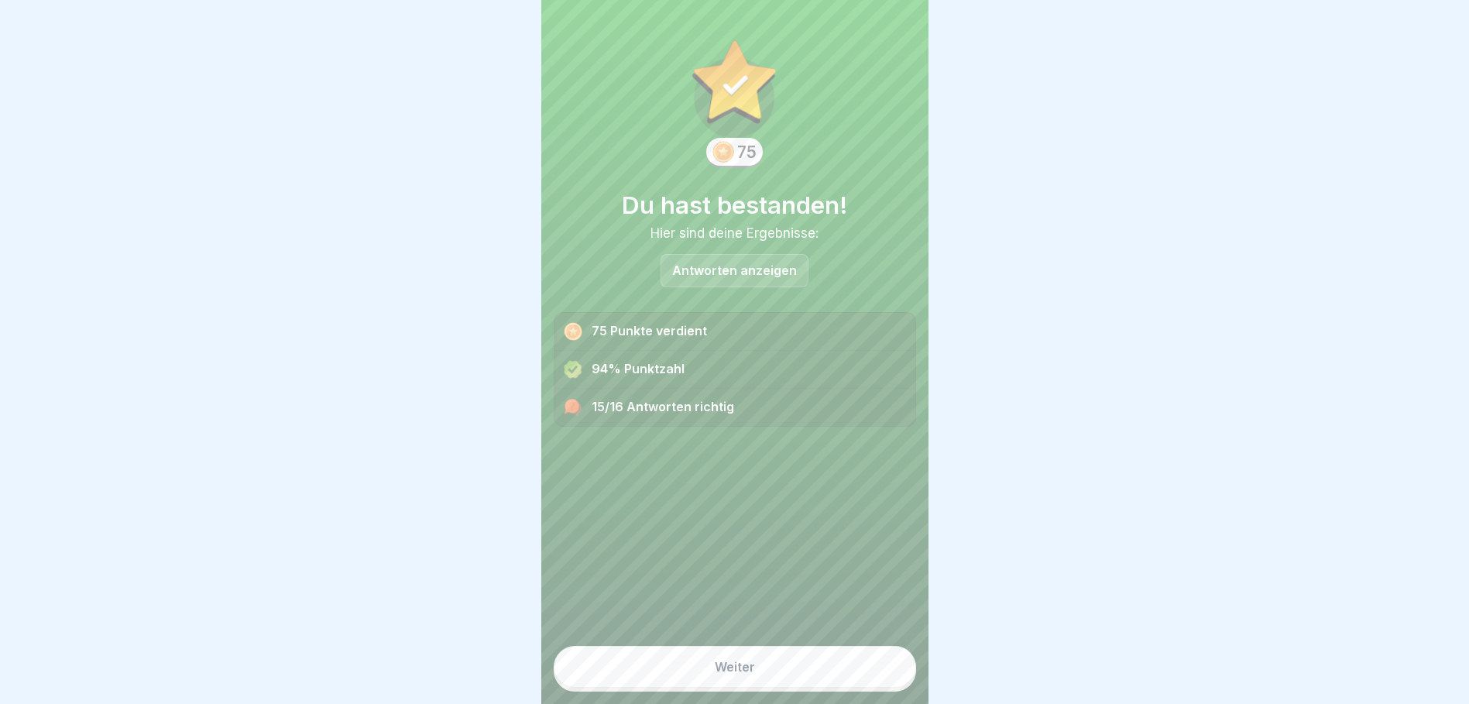
click at [745, 656] on button "Weiter" at bounding box center [735, 667] width 362 height 42
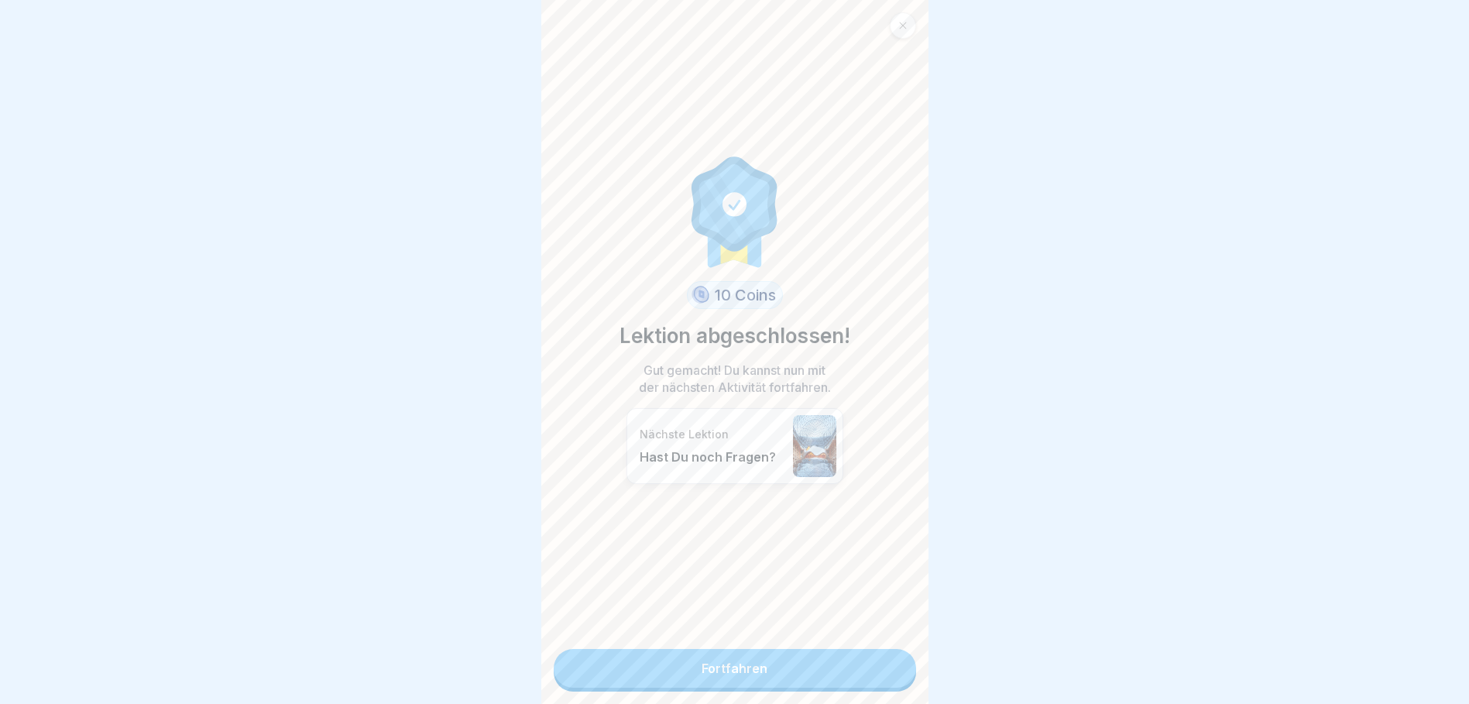
click at [750, 661] on link "Fortfahren" at bounding box center [735, 668] width 362 height 39
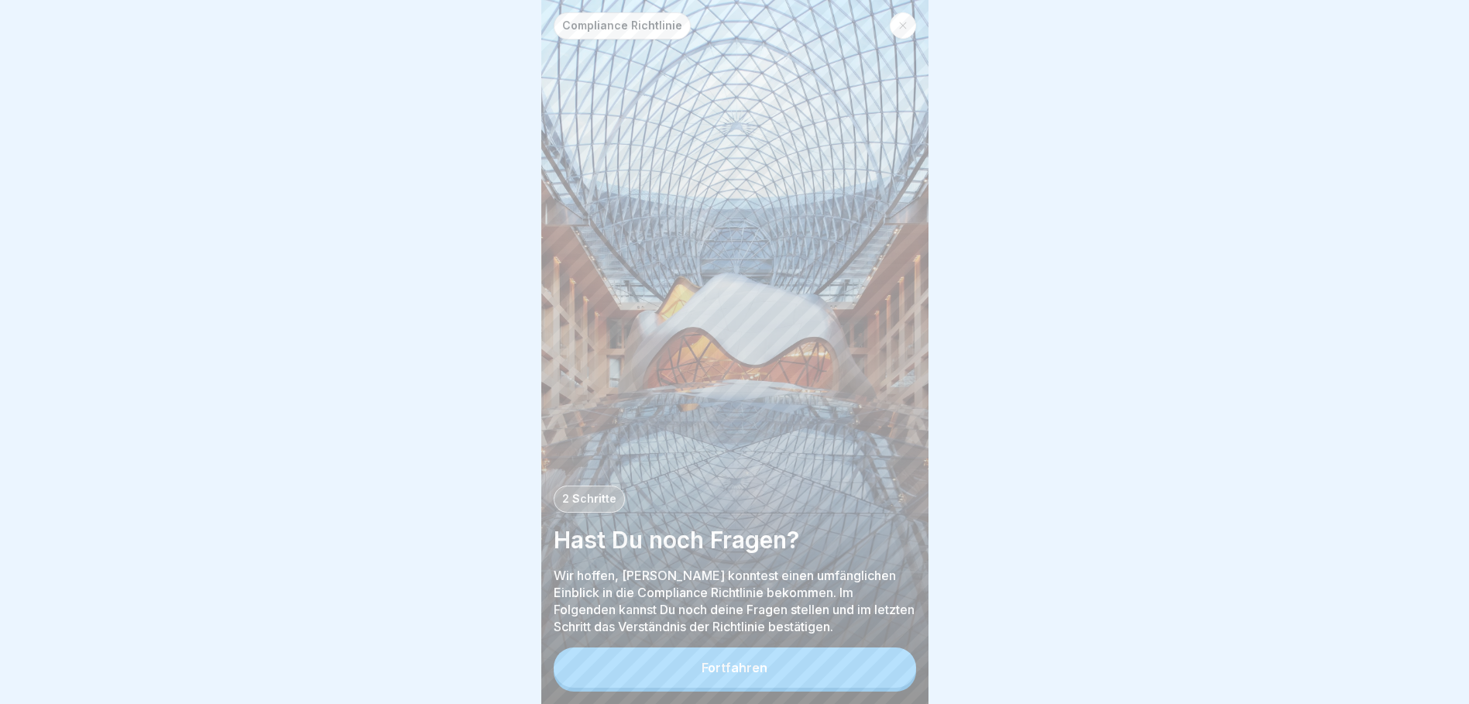
scroll to position [12, 0]
click at [772, 657] on button "Fortfahren" at bounding box center [735, 667] width 362 height 40
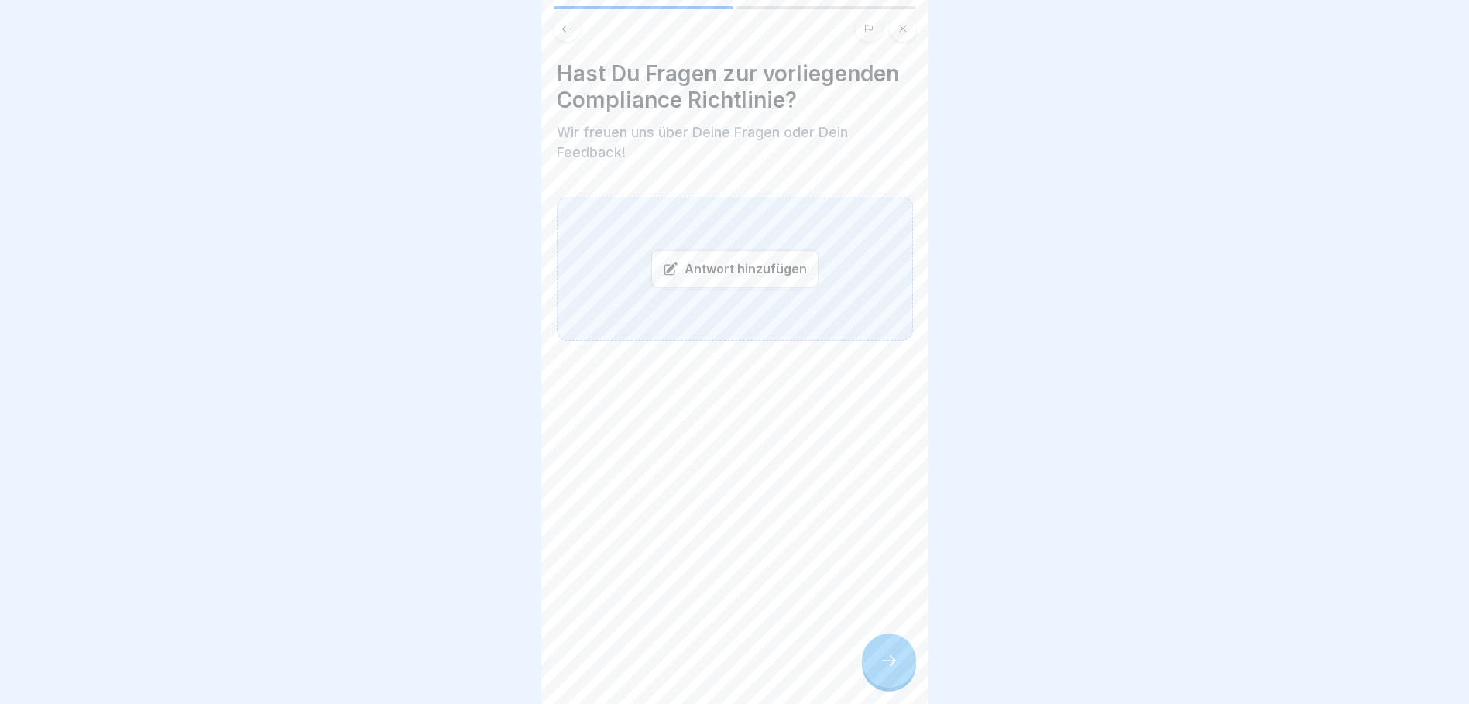
click at [886, 649] on div at bounding box center [889, 660] width 54 height 54
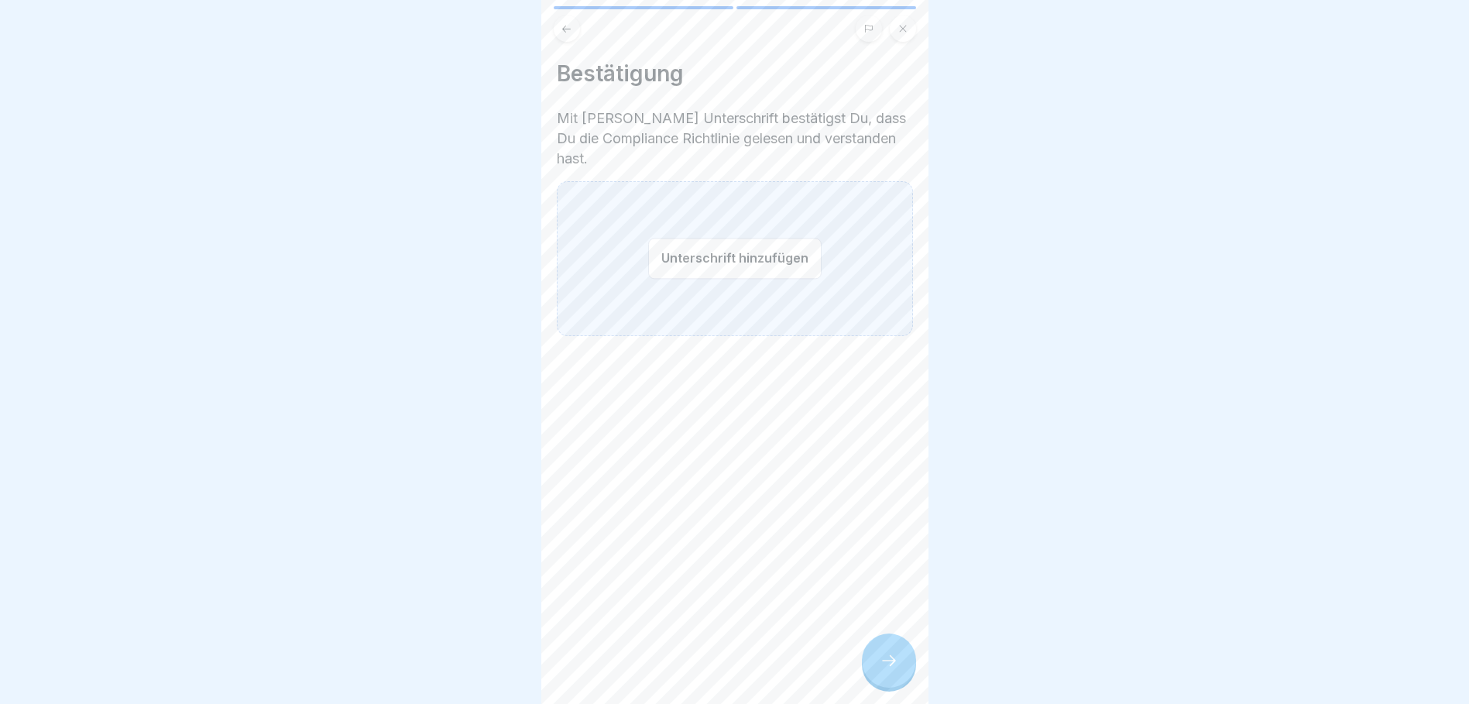
click at [569, 23] on icon at bounding box center [567, 29] width 12 height 12
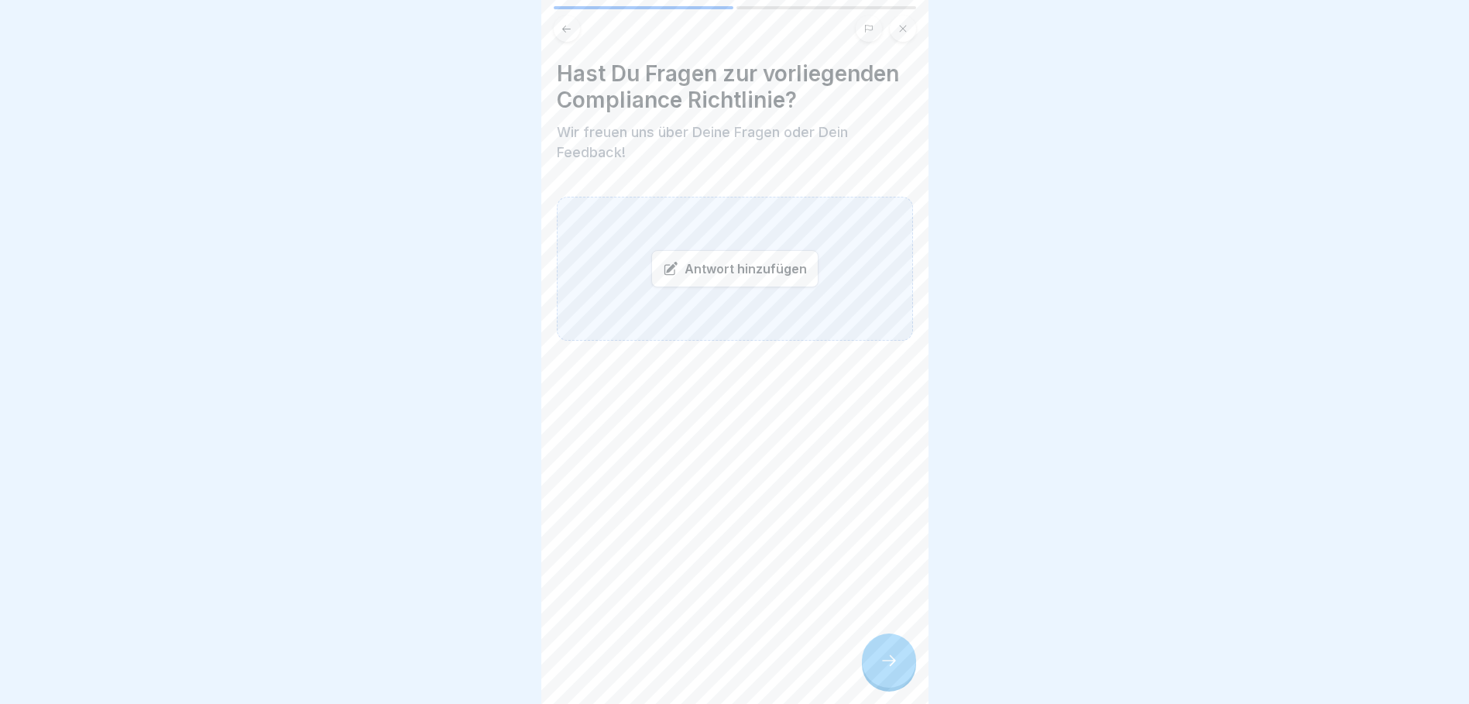
click at [890, 667] on icon at bounding box center [888, 660] width 19 height 19
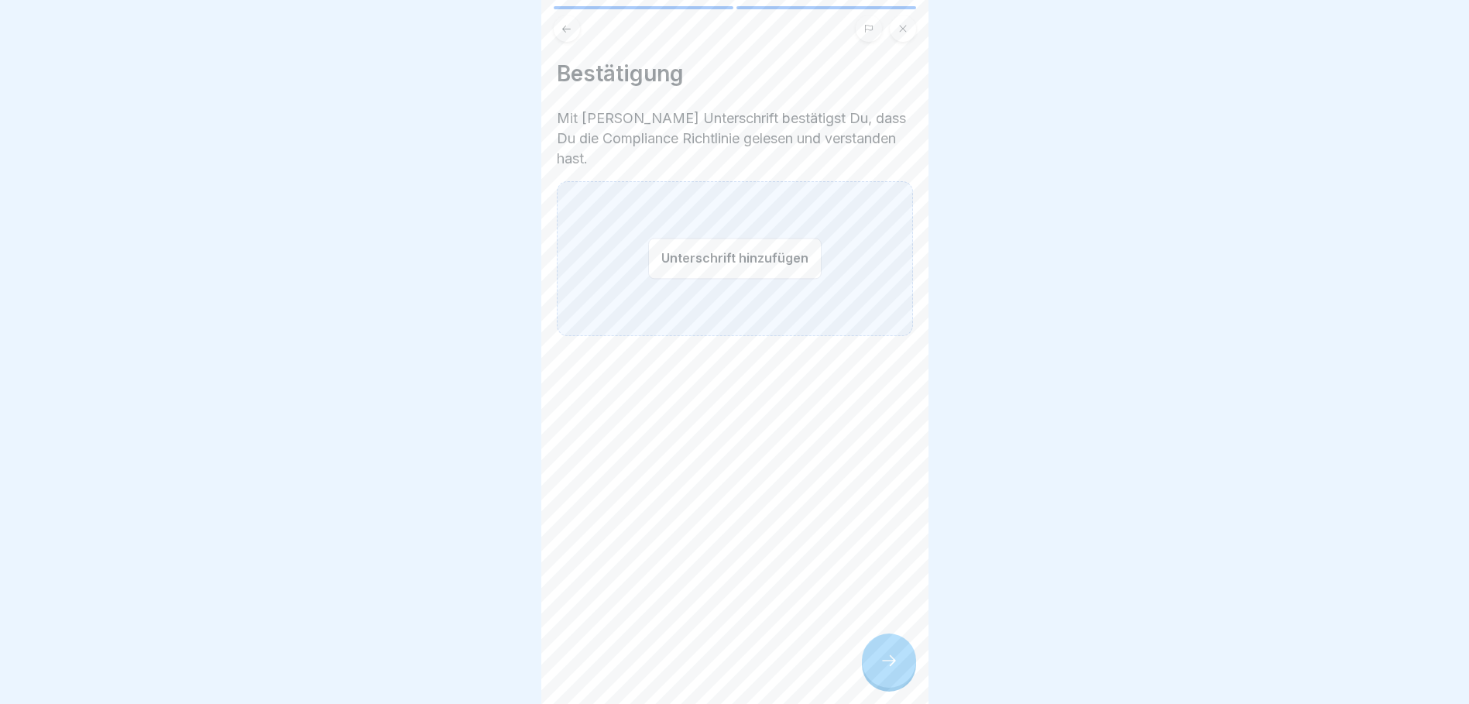
click at [693, 238] on button "Unterschrift hinzufügen" at bounding box center [734, 258] width 173 height 41
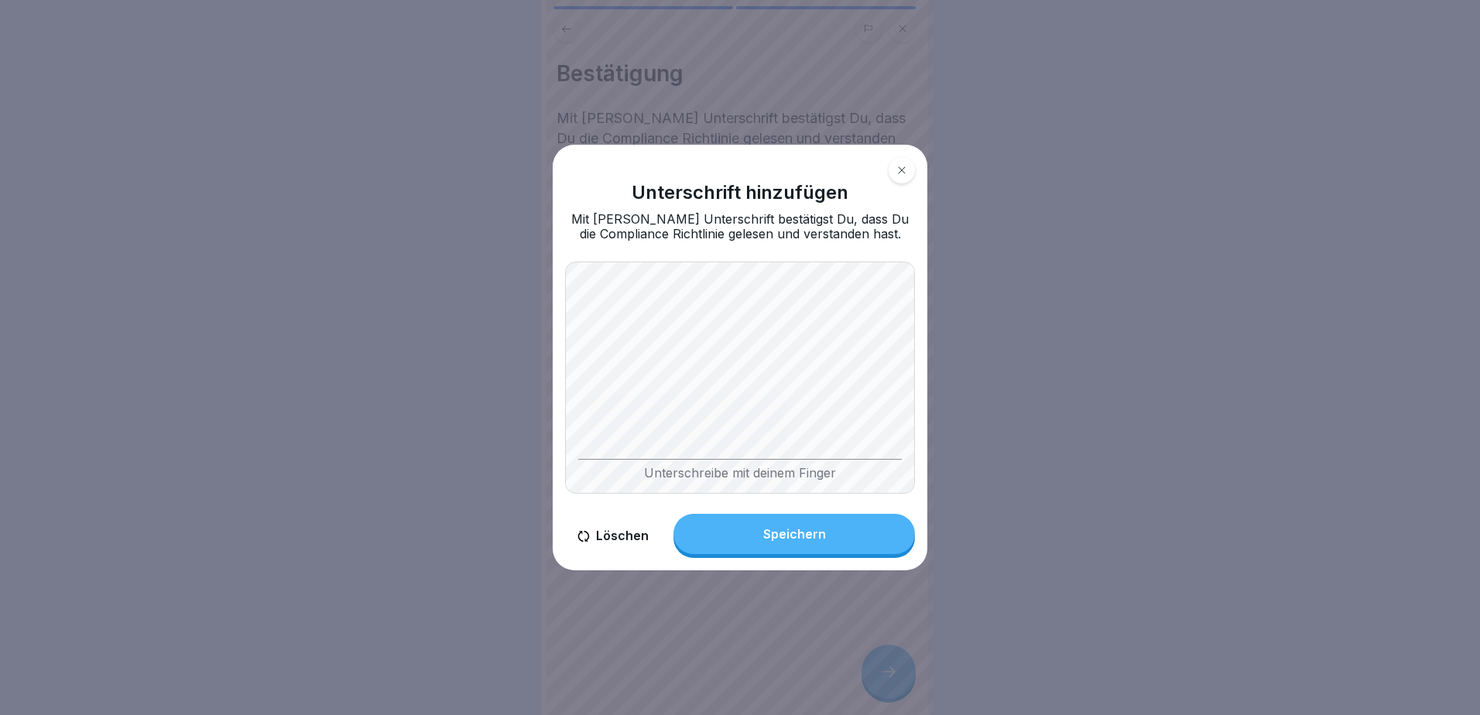
click at [946, 458] on body "Compliance Richtlinie 2 Schritte Hast Du noch Fragen? Wir hoffen, [PERSON_NAME]…" at bounding box center [734, 357] width 1469 height 715
click at [821, 538] on div "Speichern" at bounding box center [794, 534] width 63 height 14
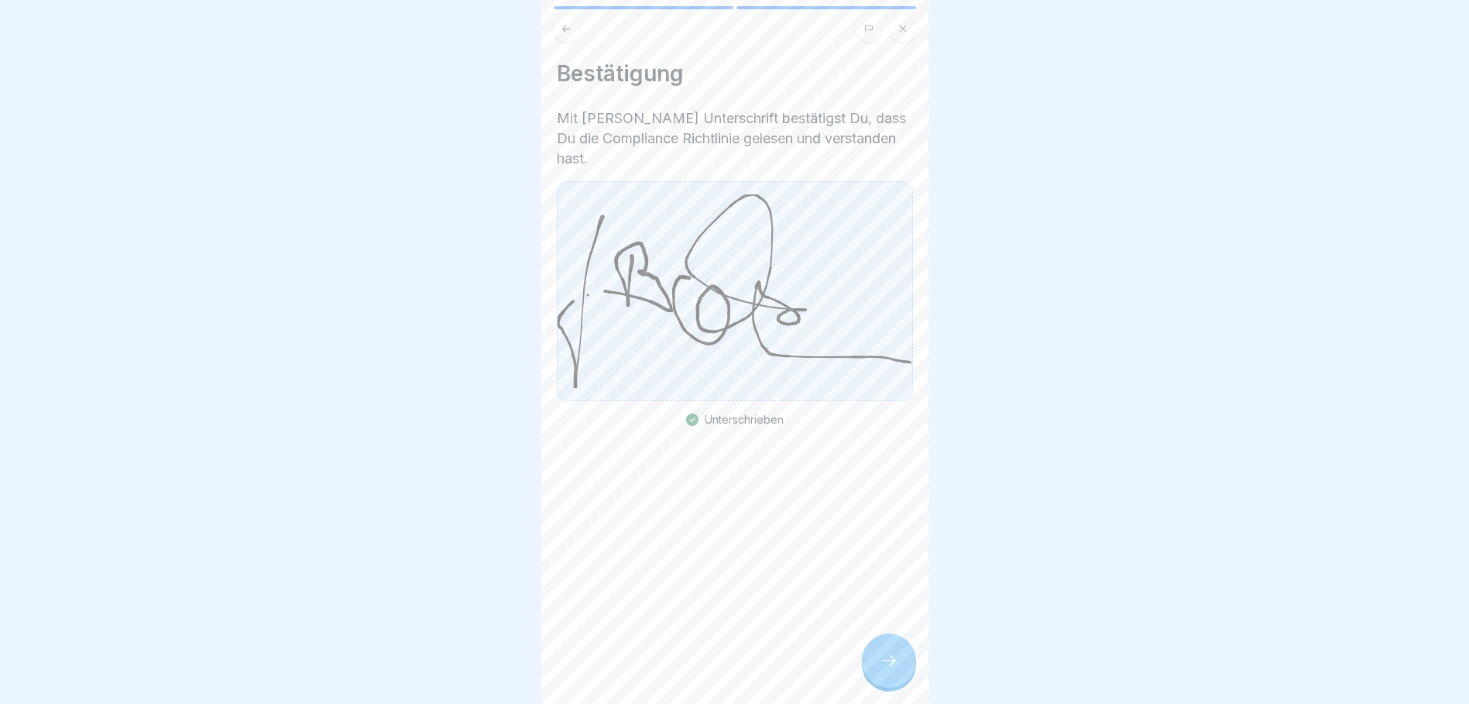
click at [897, 670] on icon at bounding box center [888, 660] width 19 height 19
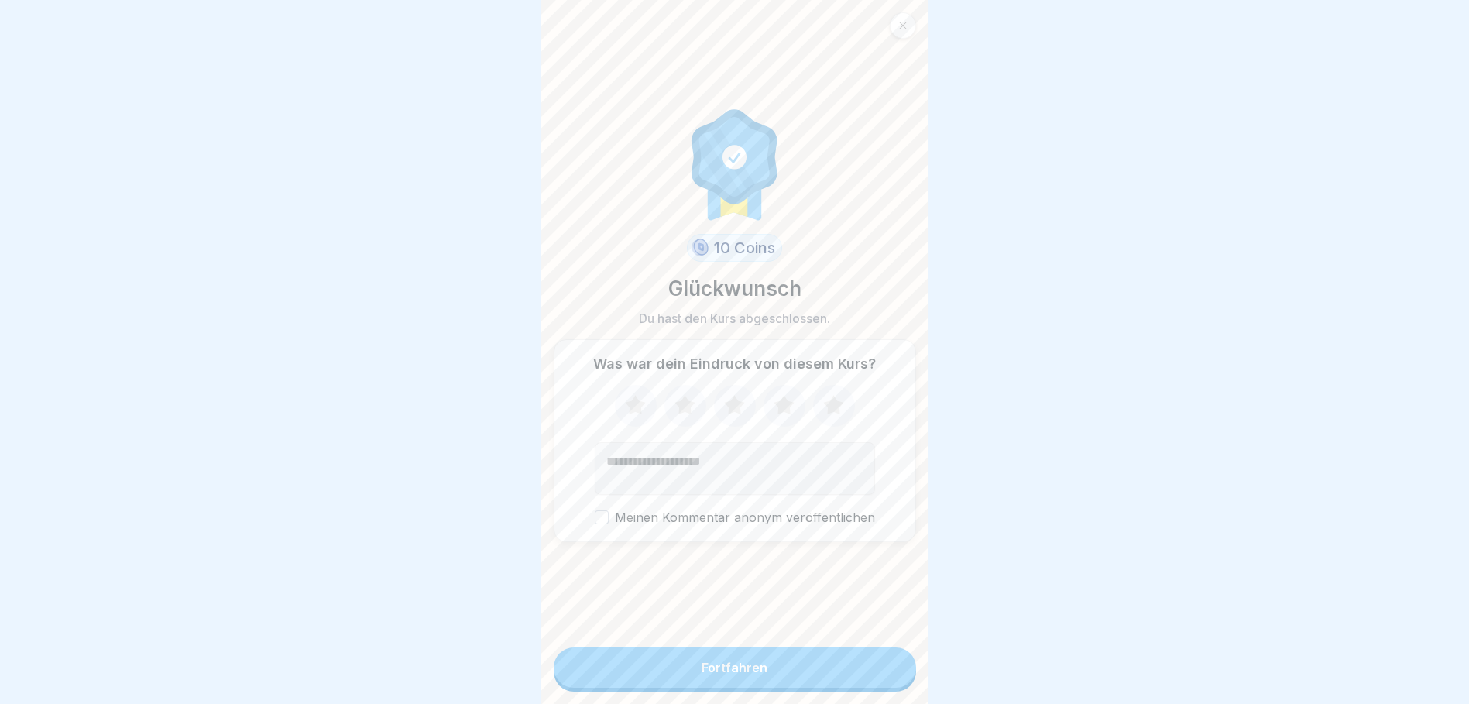
click at [783, 406] on icon at bounding box center [783, 406] width 41 height 40
click at [831, 670] on button "Fortfahren" at bounding box center [735, 667] width 362 height 40
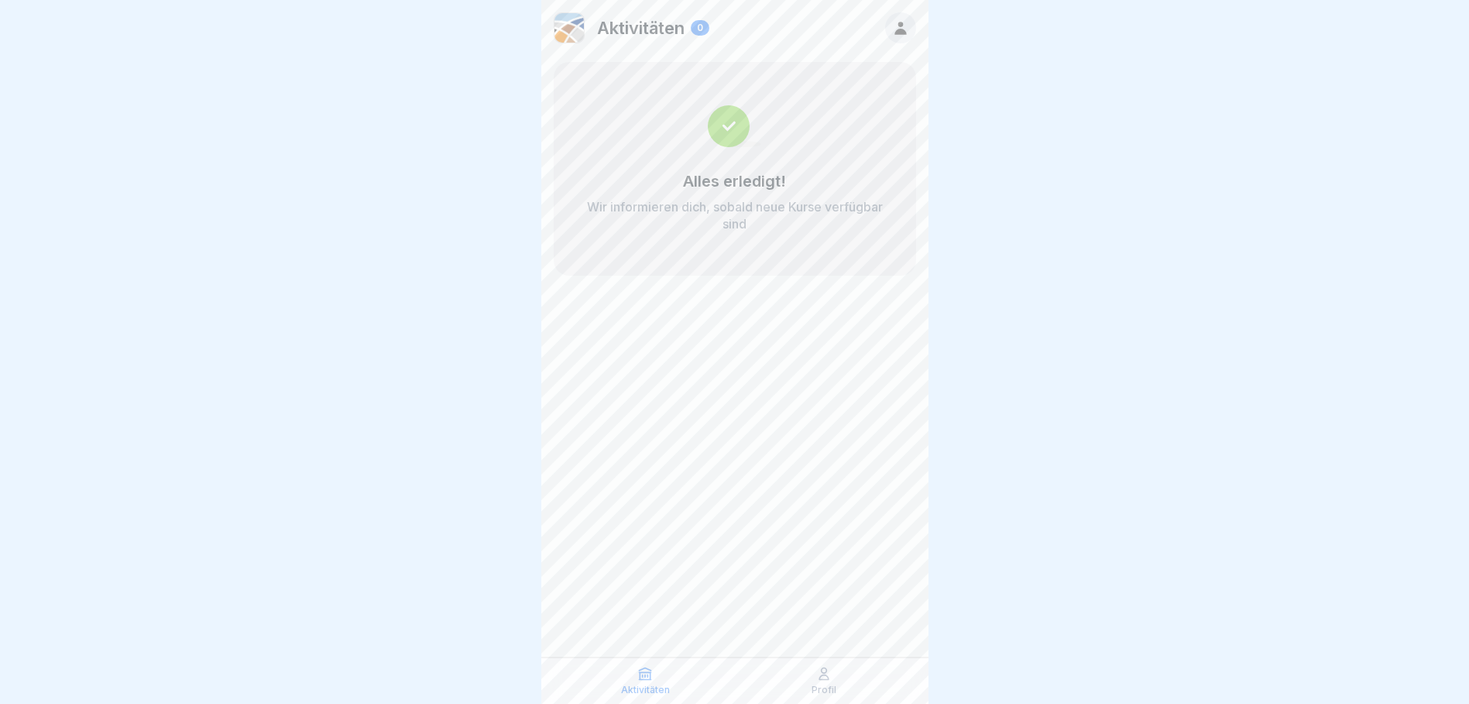
click at [903, 26] on icon at bounding box center [900, 27] width 17 height 17
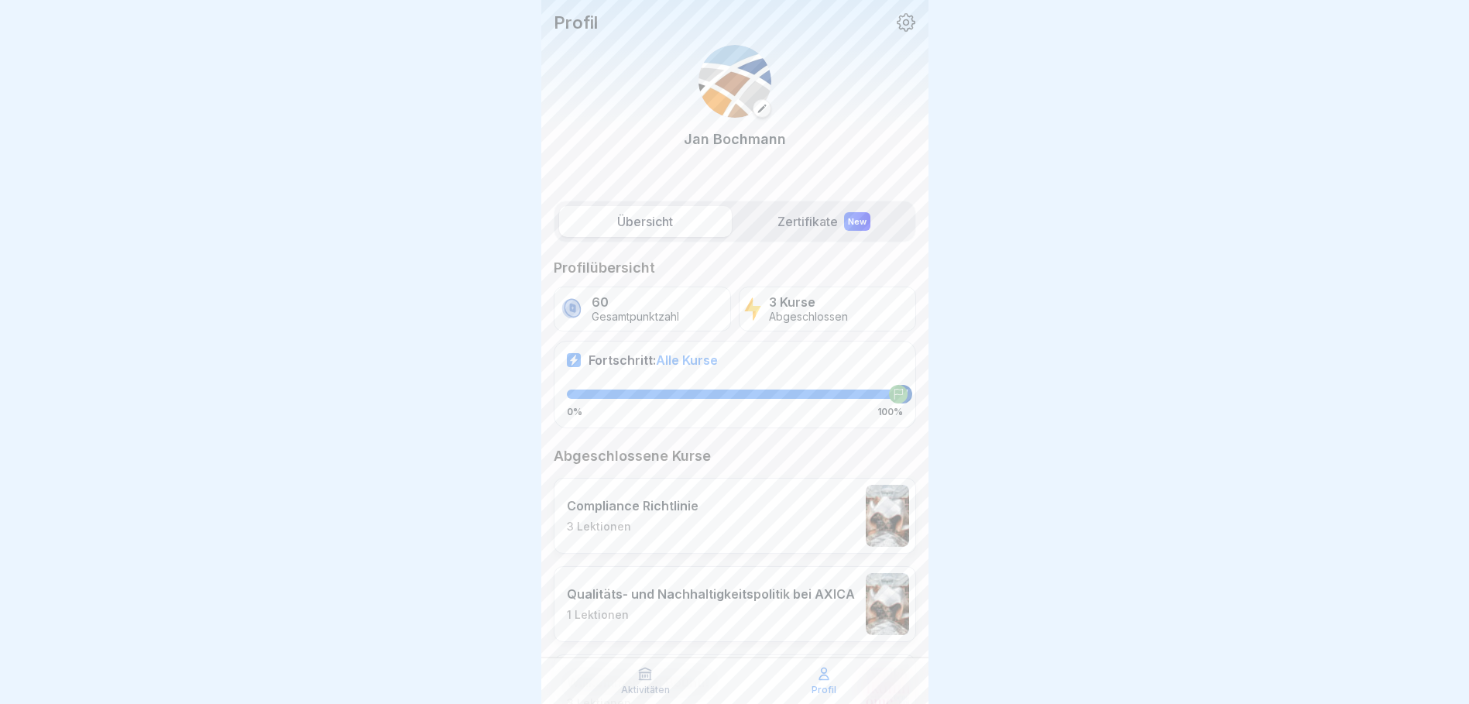
click at [811, 225] on label "Zertifikate New" at bounding box center [824, 221] width 173 height 31
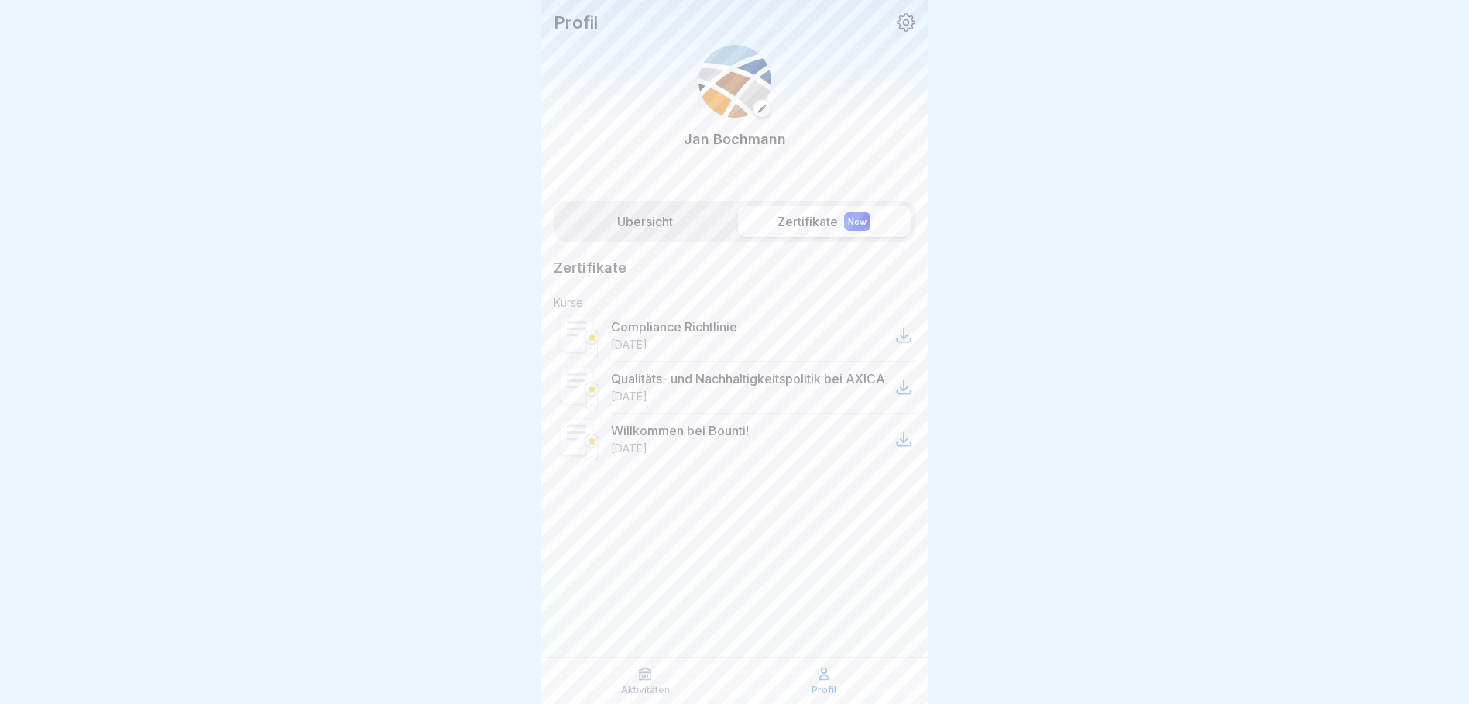
click at [646, 221] on label "Übersicht" at bounding box center [645, 221] width 173 height 31
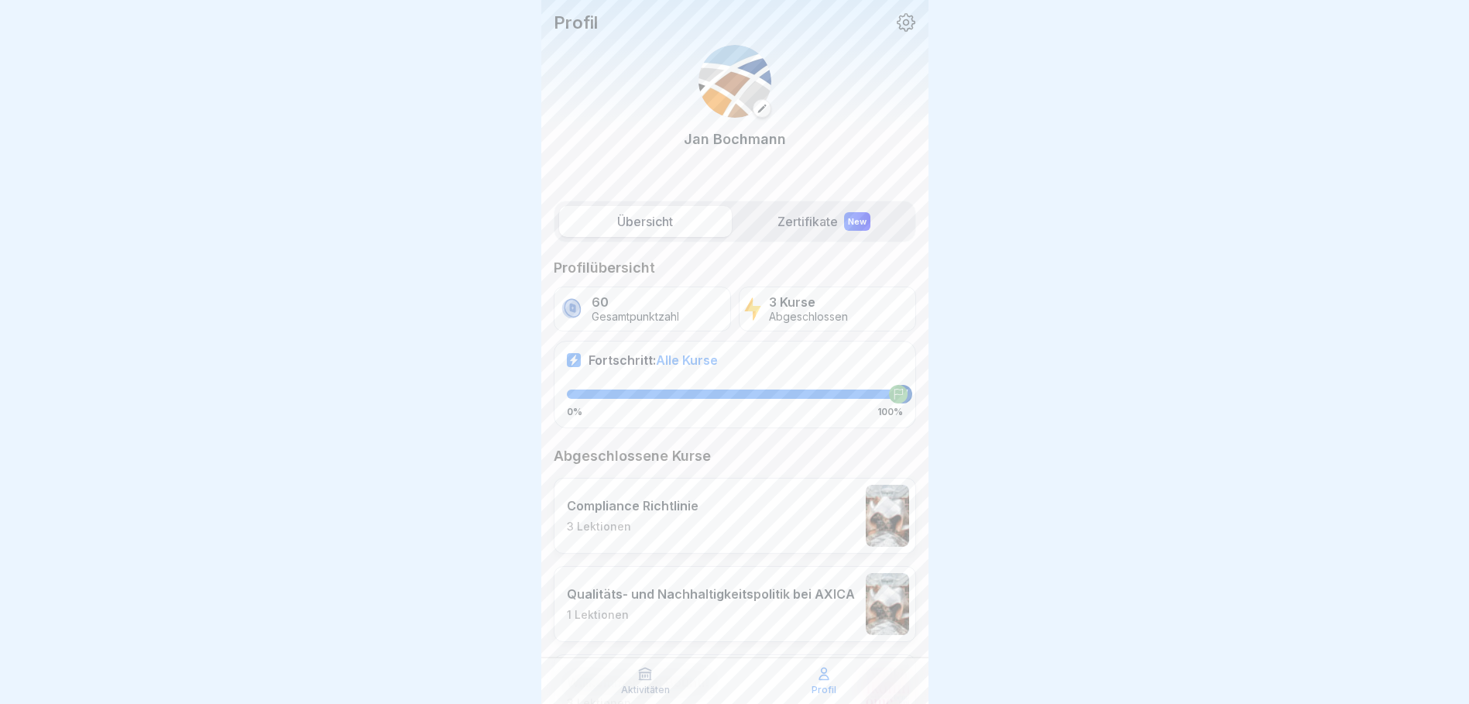
click at [896, 15] on icon at bounding box center [906, 22] width 20 height 20
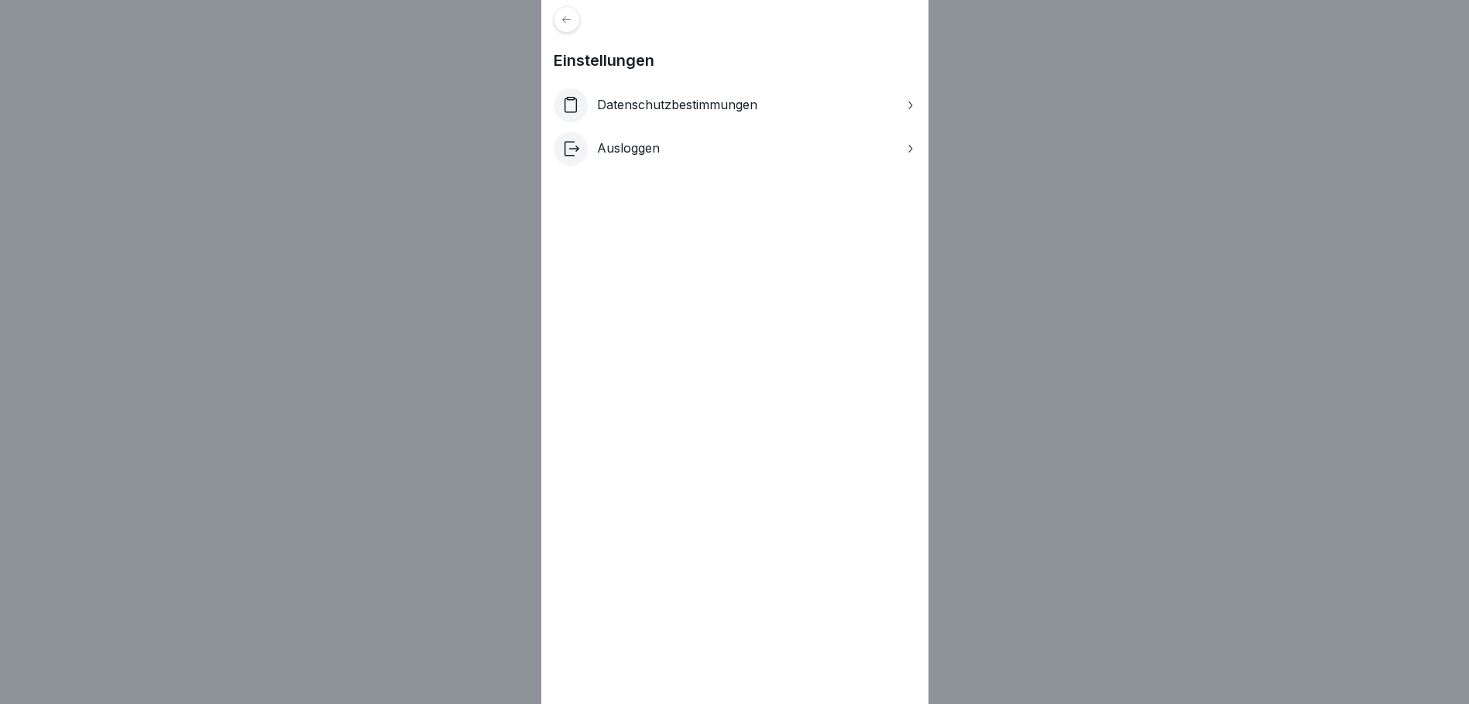
click at [652, 159] on div "Ausloggen" at bounding box center [735, 149] width 362 height 34
